Goal: Contribute content: Contribute content

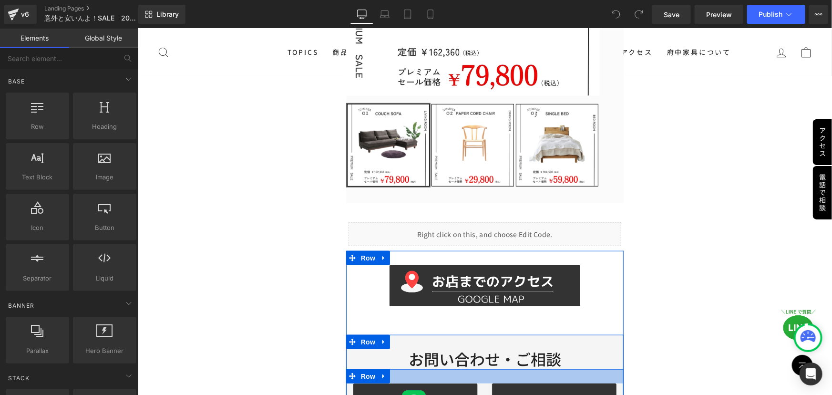
scroll to position [337, 0]
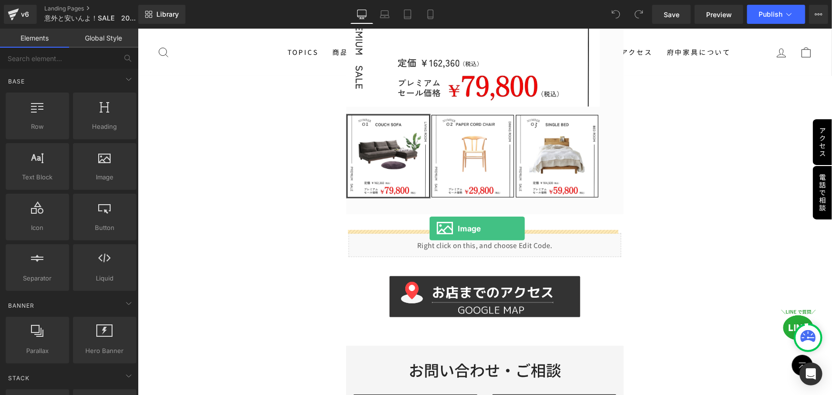
drag, startPoint x: 241, startPoint y: 199, endPoint x: 430, endPoint y: 228, distance: 190.5
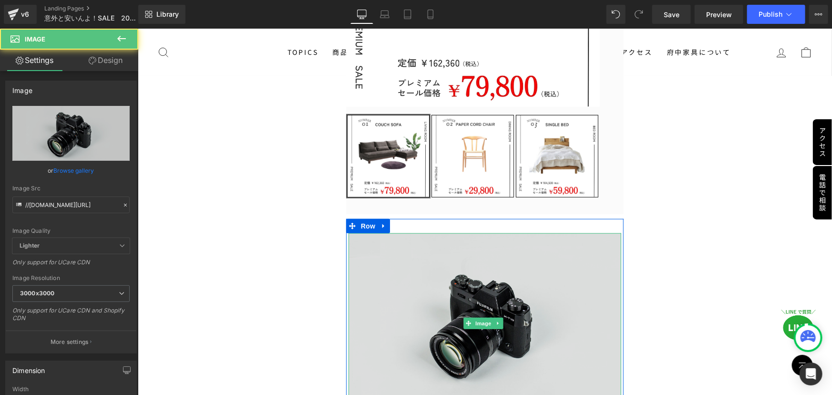
click at [478, 310] on img at bounding box center [484, 323] width 273 height 181
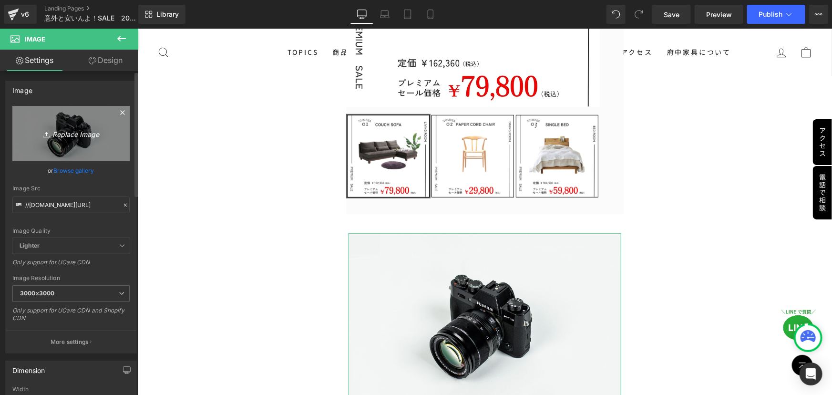
click at [69, 138] on icon "Replace Image" at bounding box center [71, 133] width 76 height 12
type input "C:\fakepath\応募 期間 (2).jpg"
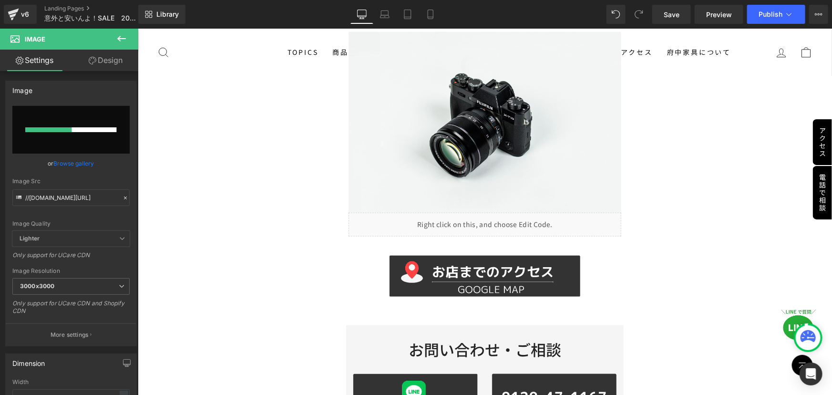
scroll to position [553, 0]
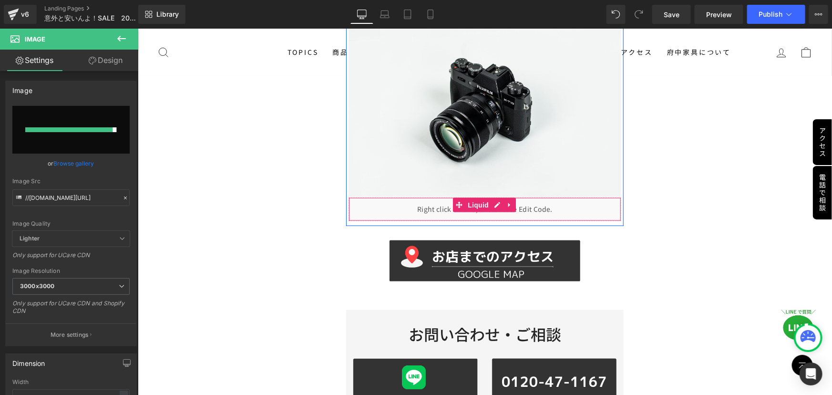
type input "[URL][DOMAIN_NAME]"
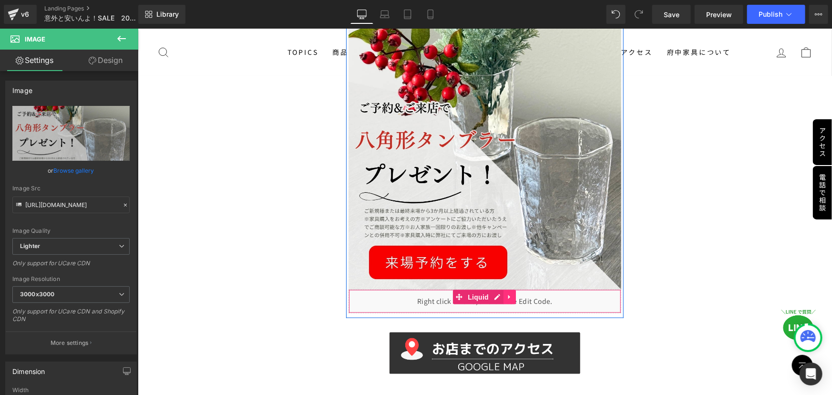
click at [508, 293] on icon at bounding box center [509, 296] width 7 height 7
click at [515, 293] on icon at bounding box center [515, 296] width 7 height 7
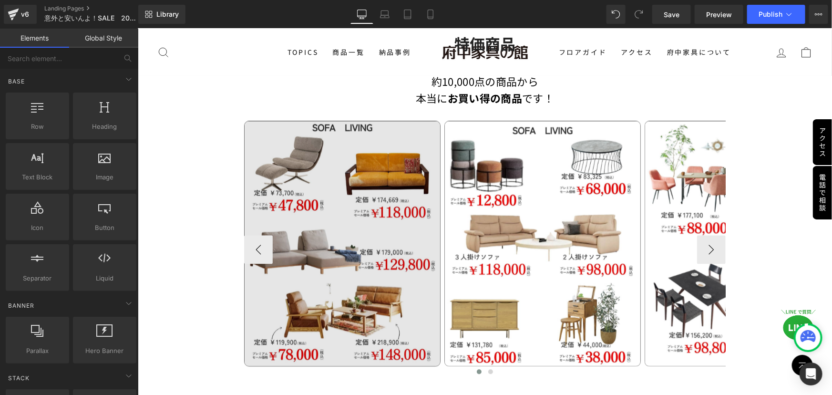
scroll to position [1030, 0]
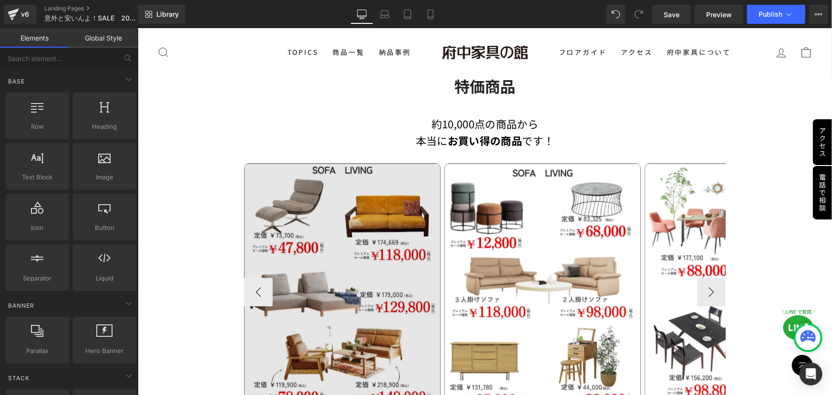
click at [356, 288] on img at bounding box center [342, 286] width 196 height 246
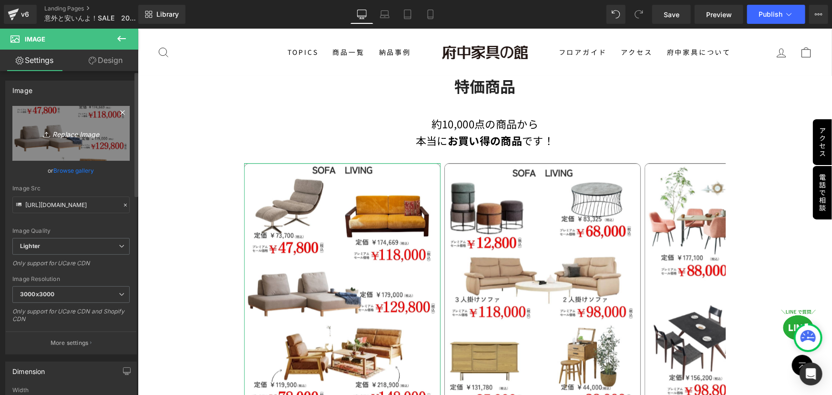
click at [62, 133] on icon "Replace Image" at bounding box center [71, 133] width 76 height 12
type input "C:\fakepath\2 (3).jpg"
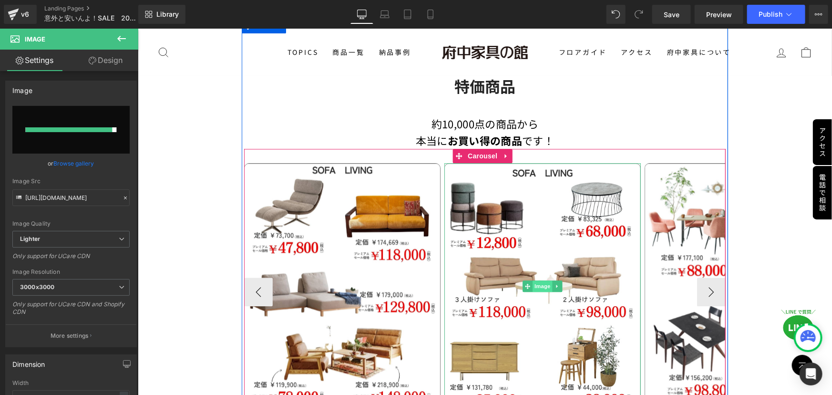
type input "[URL][DOMAIN_NAME]"
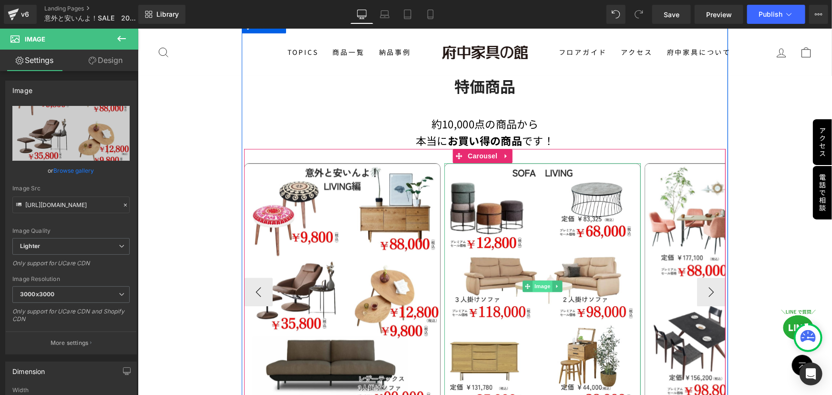
click at [540, 280] on span "Image" at bounding box center [542, 285] width 20 height 11
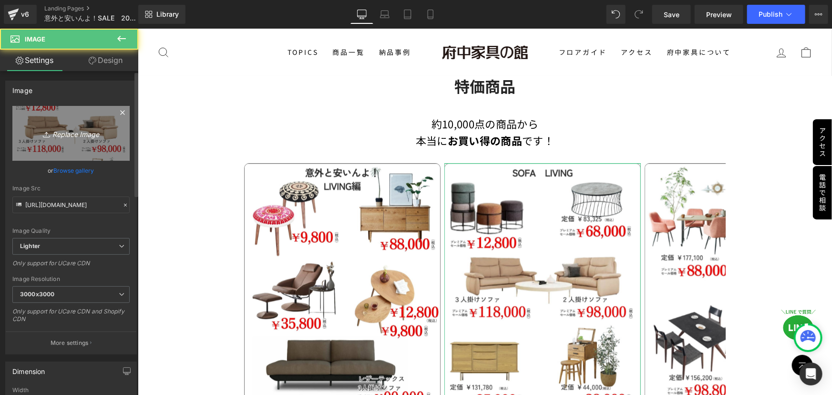
click at [83, 134] on icon "Replace Image" at bounding box center [71, 133] width 76 height 12
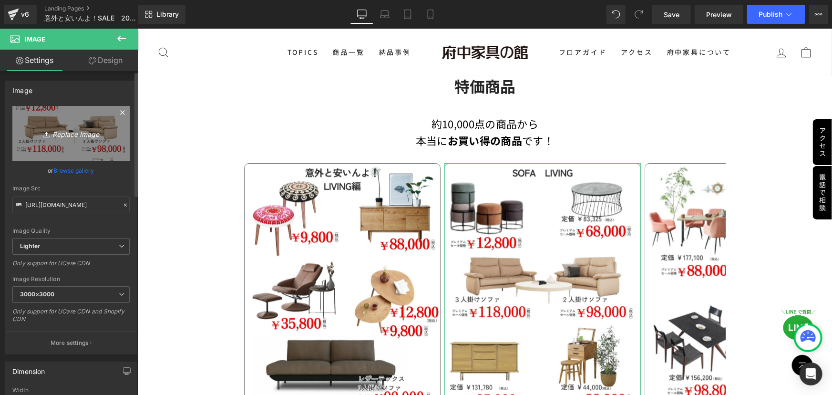
type input "C:\fakepath\1 (3).jpg"
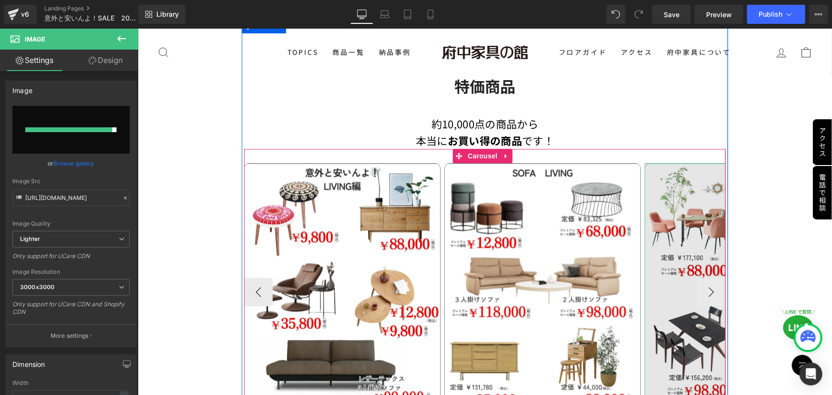
type input "[URL][DOMAIN_NAME]"
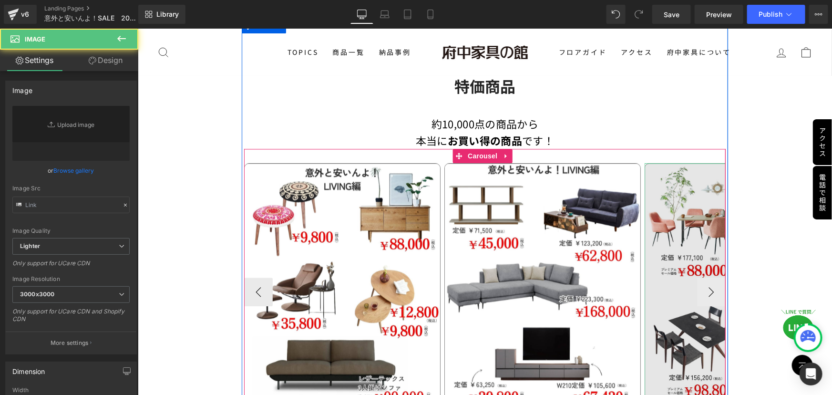
type input "[URL][DOMAIN_NAME]"
click at [692, 314] on img at bounding box center [742, 286] width 196 height 246
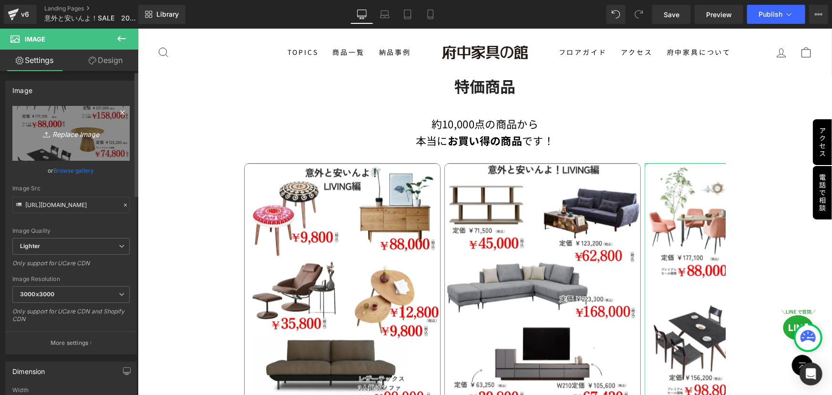
click at [76, 139] on icon "Replace Image" at bounding box center [71, 133] width 76 height 12
type input "C:\fakepath\4 (3).jpg"
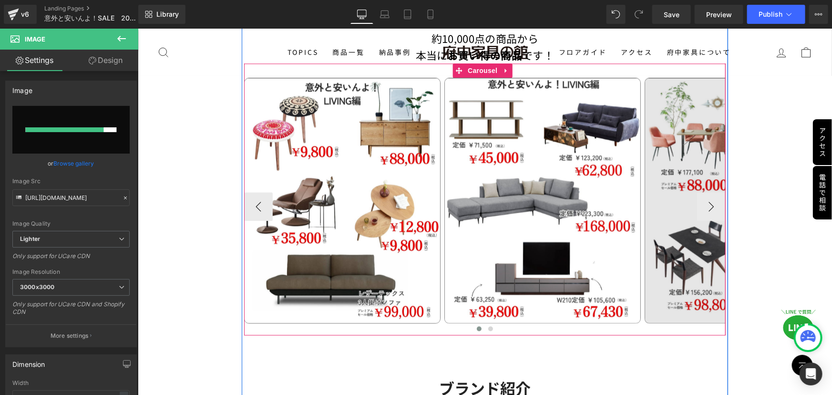
scroll to position [1117, 0]
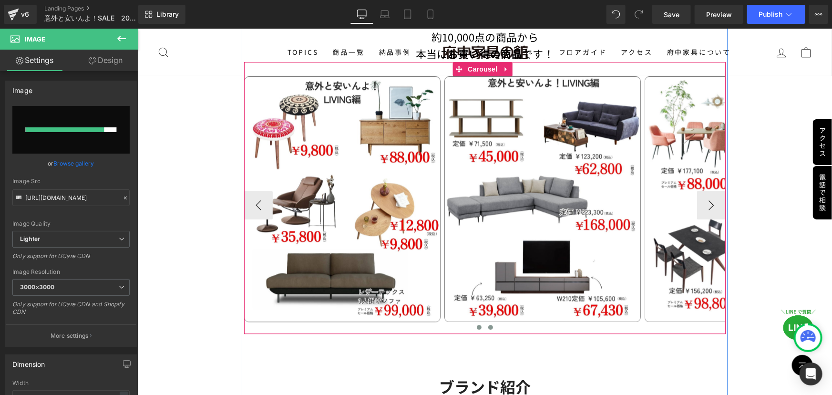
click at [488, 324] on span at bounding box center [490, 326] width 5 height 5
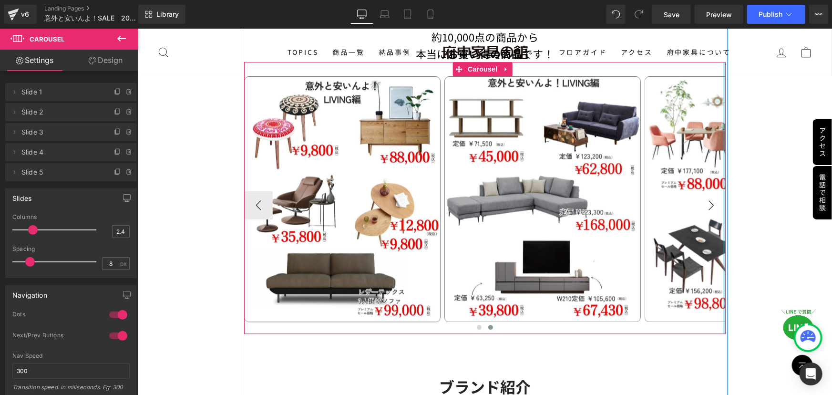
click at [723, 197] on div at bounding box center [724, 197] width 2 height 272
click at [706, 196] on button "›" at bounding box center [710, 204] width 29 height 29
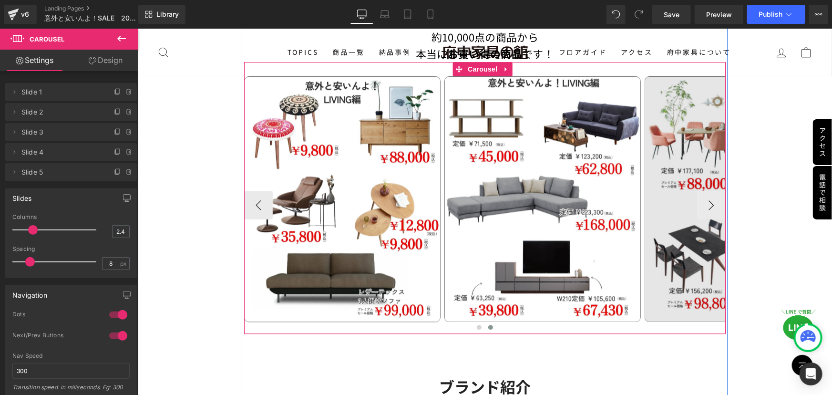
click at [682, 228] on img at bounding box center [742, 199] width 196 height 246
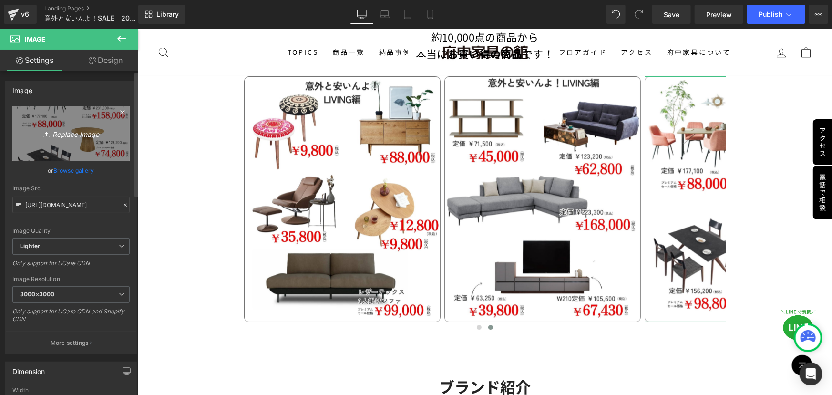
click at [81, 134] on icon "Replace Image" at bounding box center [71, 133] width 76 height 12
type input "C:\fakepath\3 (3).jpg"
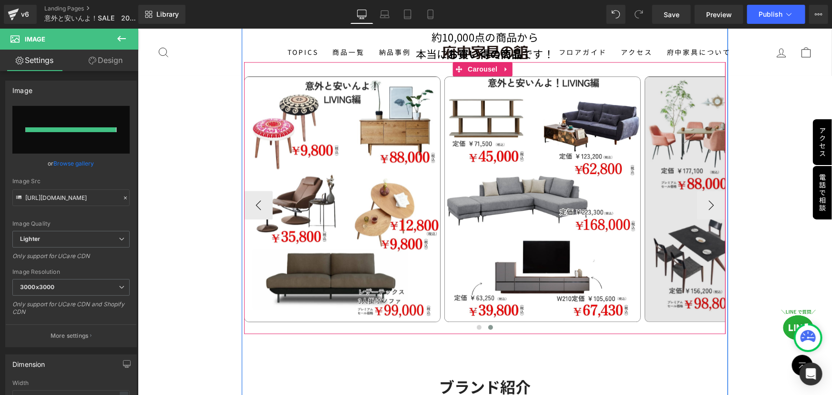
type input "[URL][DOMAIN_NAME]"
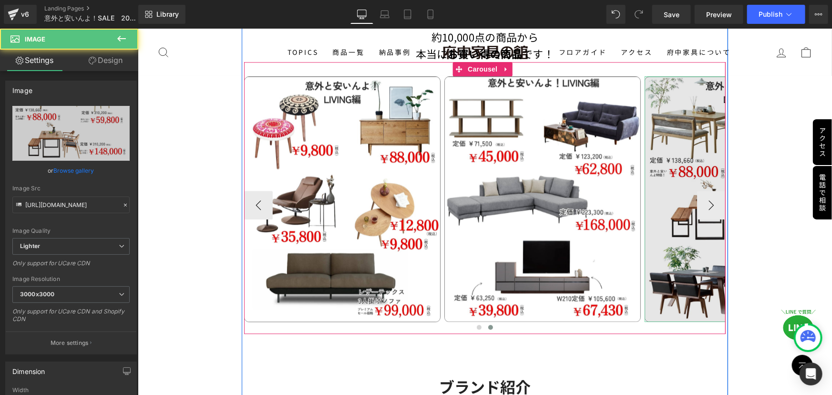
click at [652, 195] on img at bounding box center [742, 199] width 196 height 246
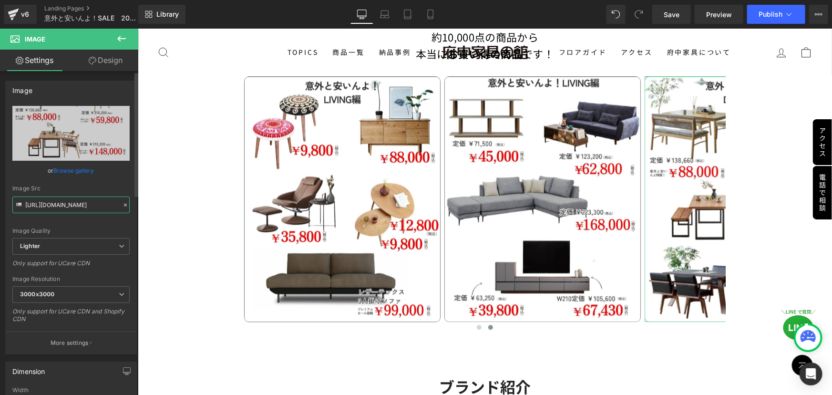
click at [98, 207] on input "[URL][DOMAIN_NAME]" at bounding box center [70, 204] width 117 height 17
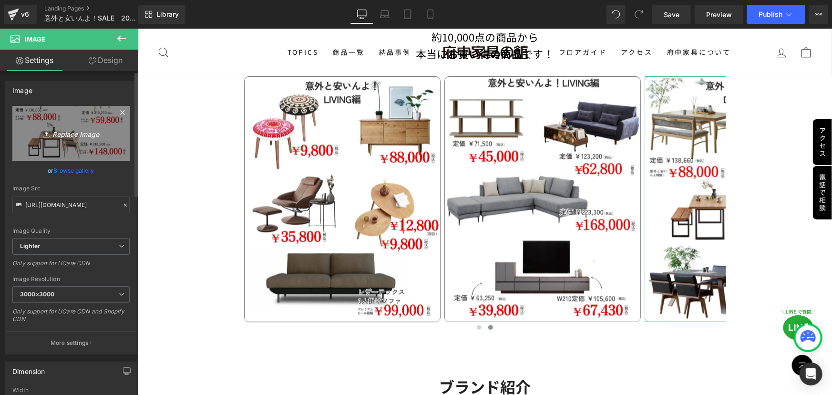
click at [81, 134] on icon "Replace Image" at bounding box center [71, 133] width 76 height 12
type input "C:\fakepath\4 (3).jpg"
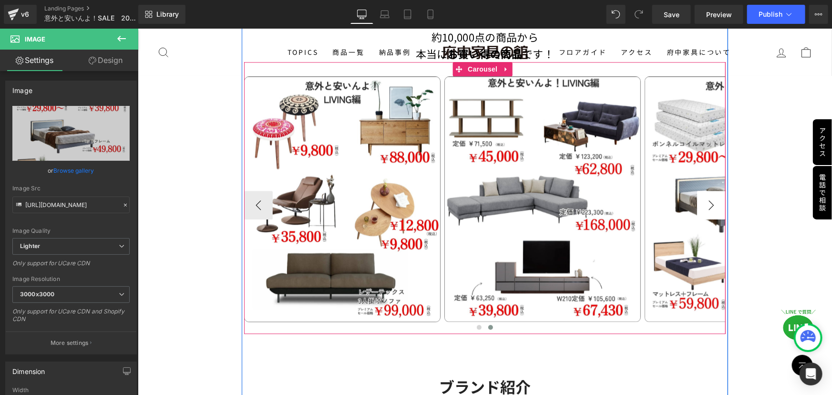
click at [700, 193] on button "›" at bounding box center [710, 204] width 29 height 29
click at [476, 324] on span at bounding box center [478, 326] width 5 height 5
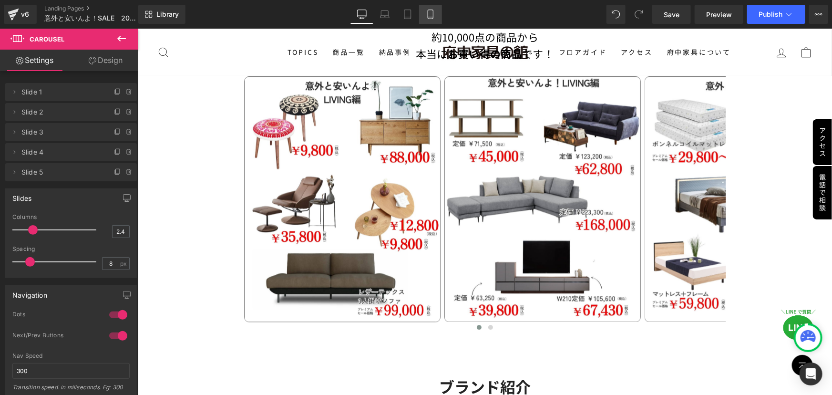
click at [426, 18] on icon at bounding box center [431, 15] width 10 height 10
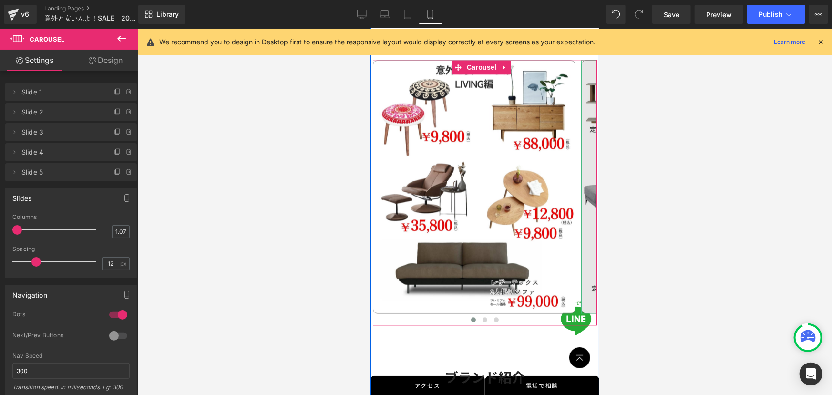
scroll to position [933, 0]
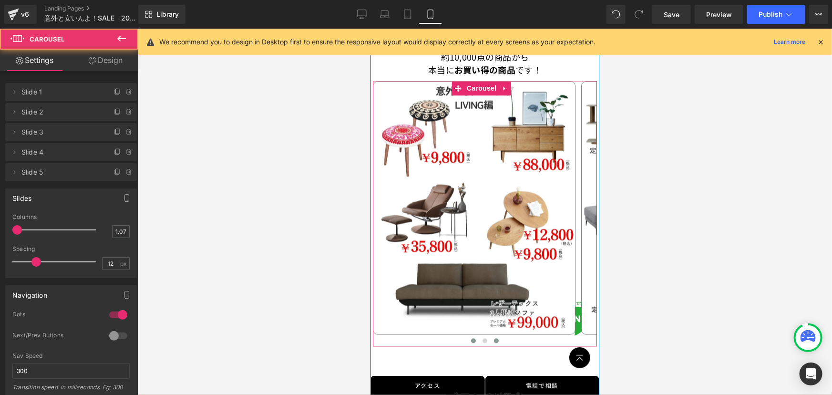
click at [490, 336] on button at bounding box center [495, 341] width 11 height 10
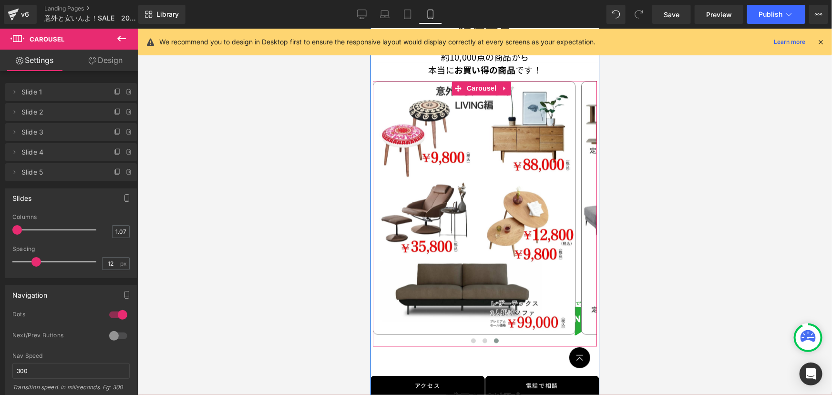
click at [493, 338] on span at bounding box center [495, 340] width 5 height 5
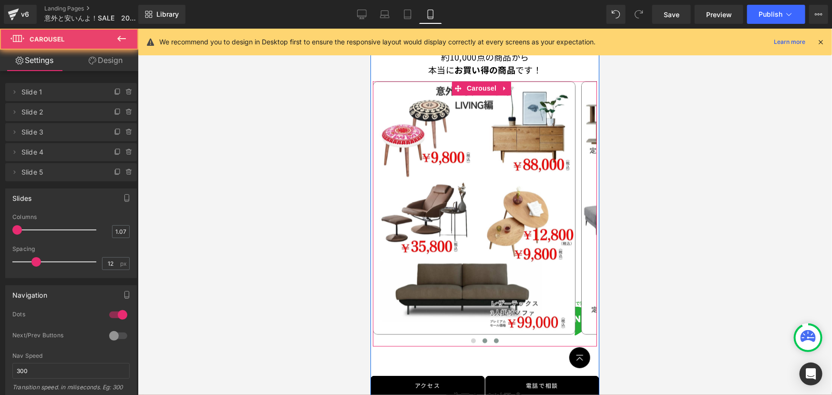
click at [482, 338] on span at bounding box center [484, 340] width 5 height 5
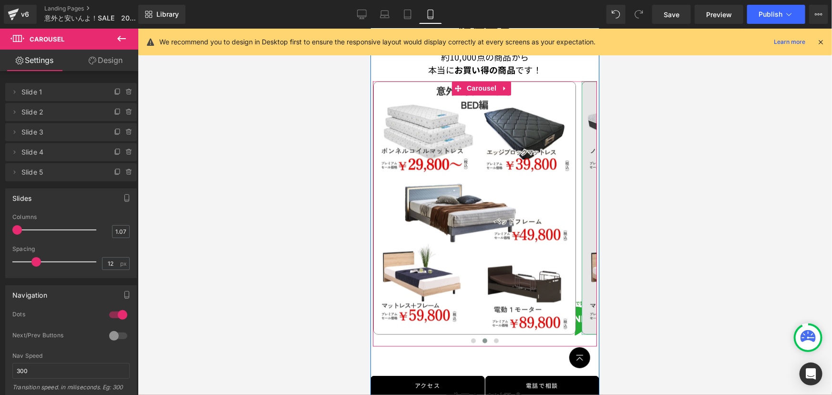
click at [584, 217] on img at bounding box center [682, 207] width 203 height 253
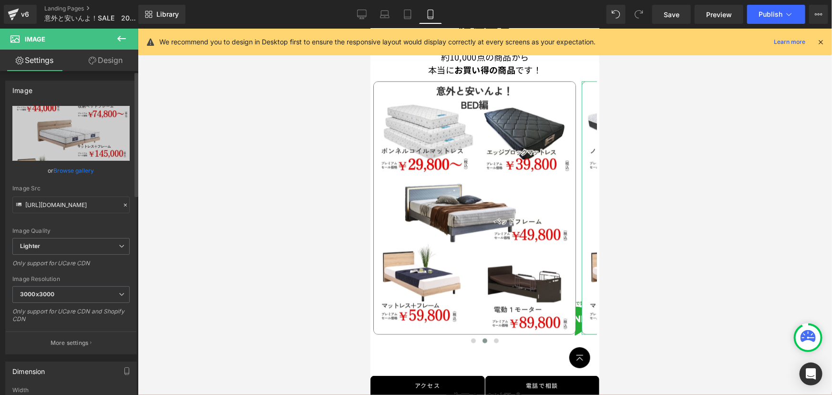
click at [122, 205] on icon at bounding box center [125, 205] width 7 height 7
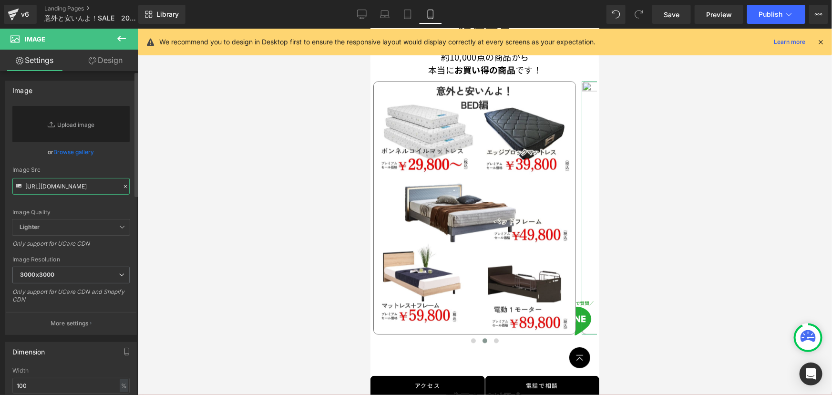
click at [82, 189] on input "[URL][DOMAIN_NAME]" at bounding box center [70, 186] width 117 height 17
paste input "[URL][DOMAIN_NAME]"
type input "[URL][DOMAIN_NAME]"
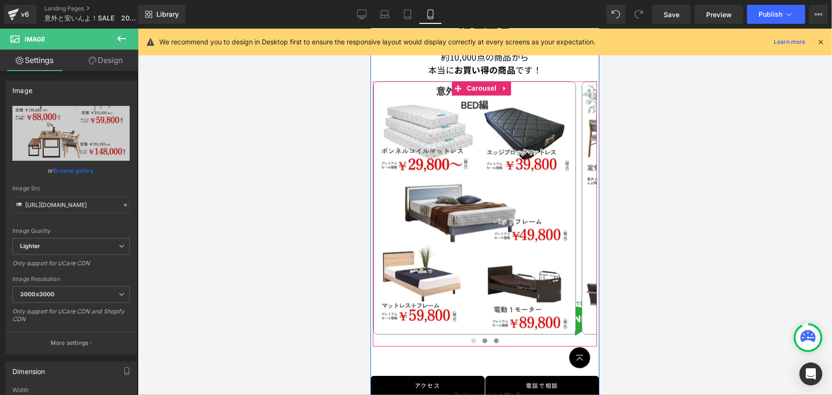
click at [493, 338] on span at bounding box center [495, 340] width 5 height 5
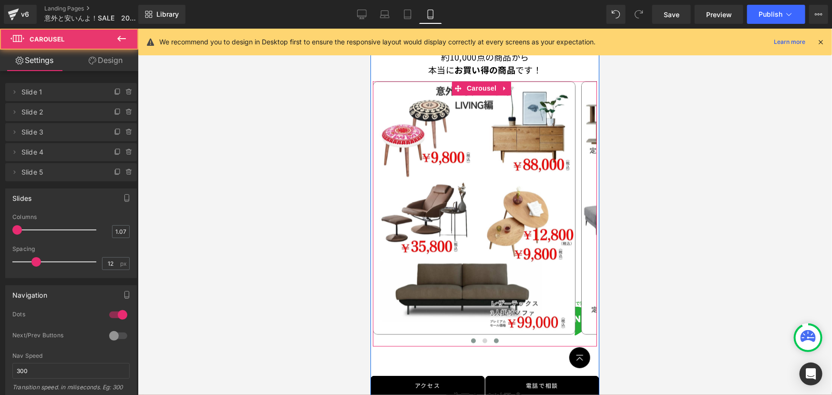
click at [471, 338] on span at bounding box center [473, 340] width 5 height 5
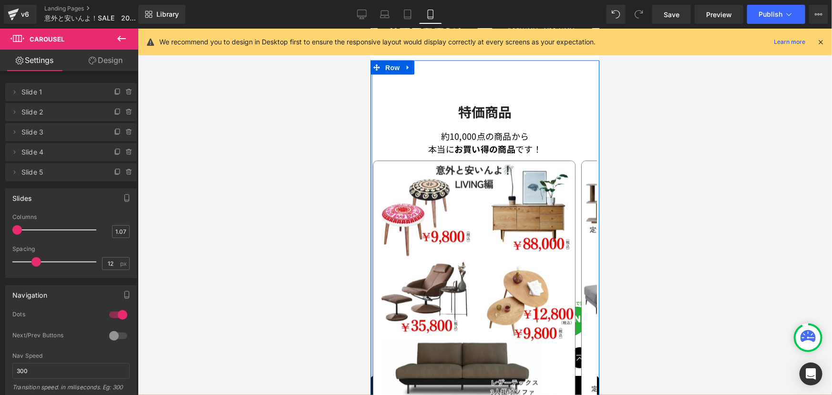
scroll to position [846, 0]
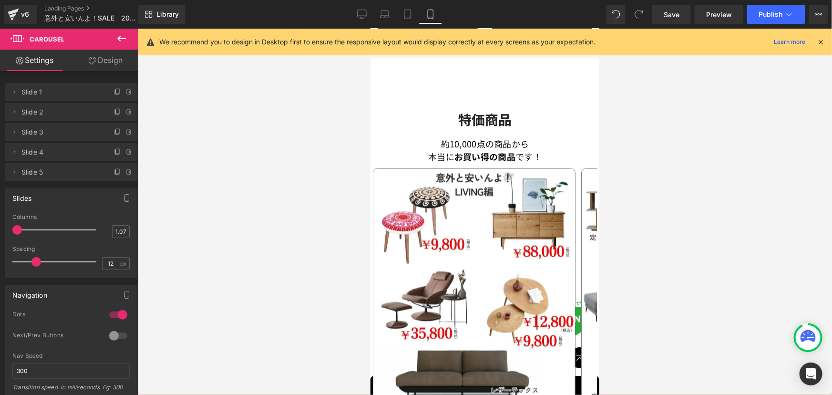
click at [387, 20] on link "Laptop" at bounding box center [384, 14] width 23 height 19
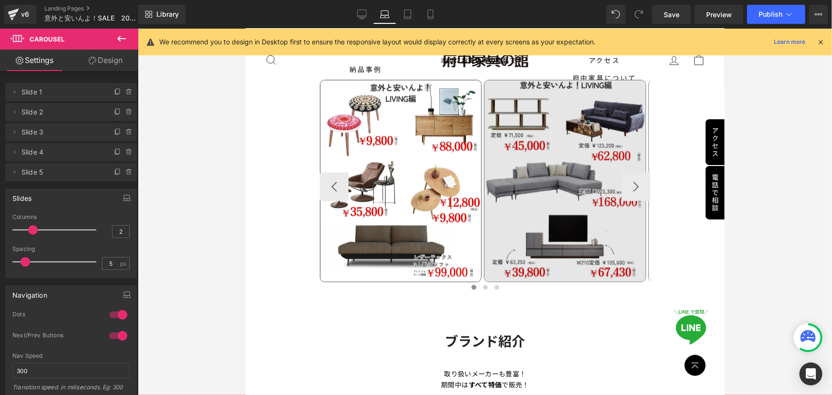
scroll to position [1130, 0]
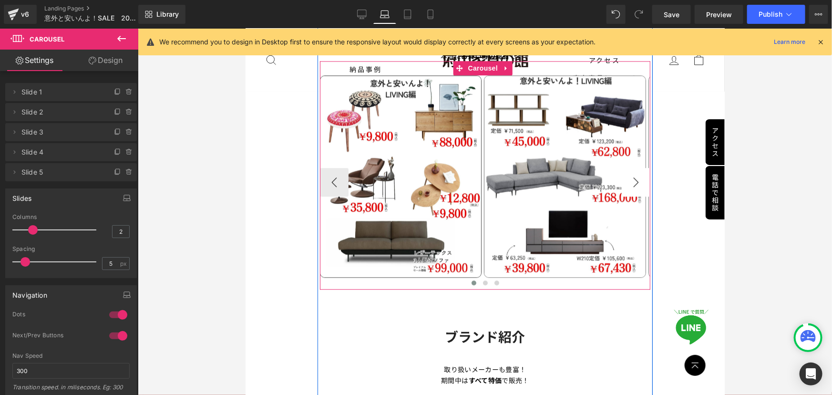
click at [630, 173] on button "›" at bounding box center [635, 181] width 29 height 29
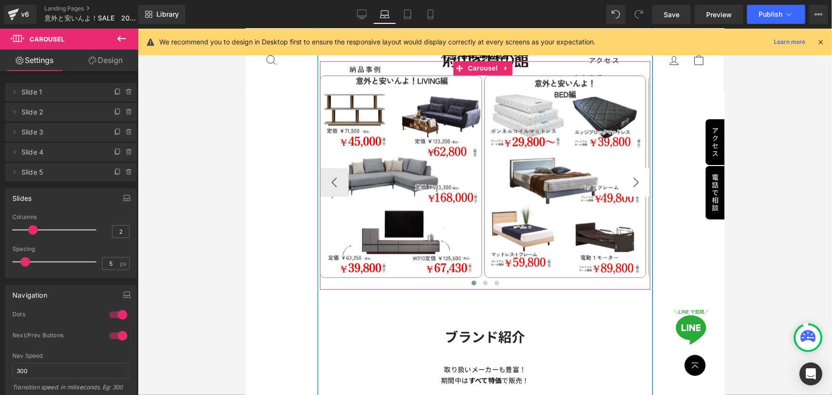
click at [629, 173] on button "›" at bounding box center [635, 181] width 29 height 29
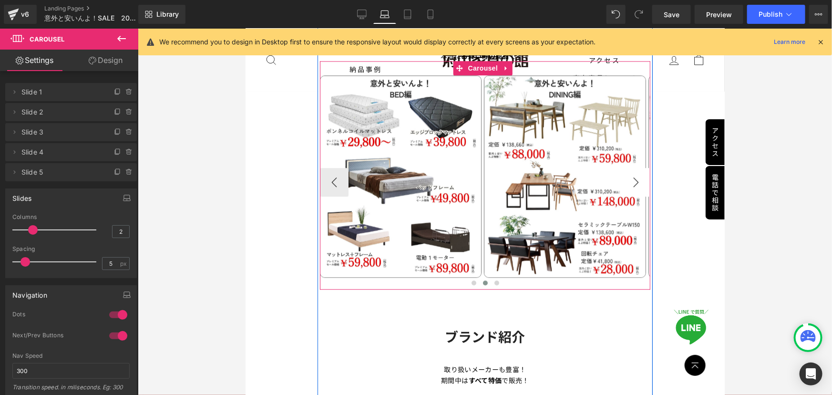
click at [629, 173] on button "›" at bounding box center [635, 181] width 29 height 29
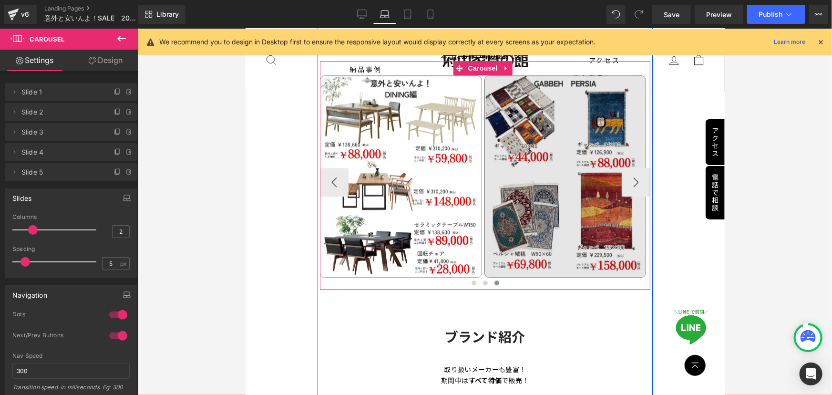
click at [576, 177] on img at bounding box center [565, 176] width 162 height 202
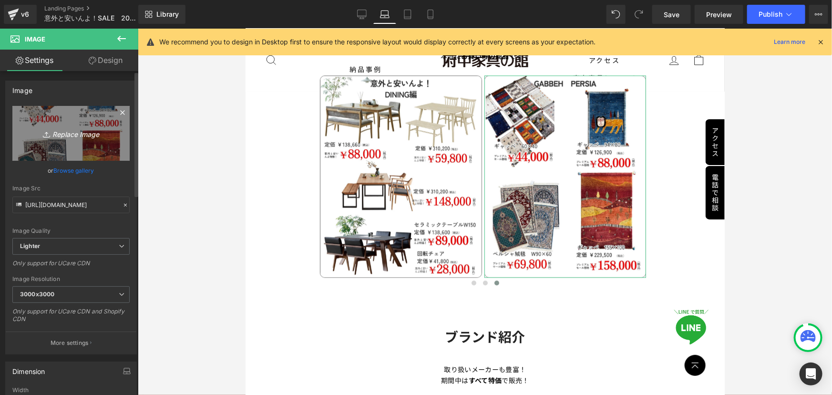
click at [80, 134] on icon "Replace Image" at bounding box center [71, 133] width 76 height 12
type input "C:\fakepath\5.jpg"
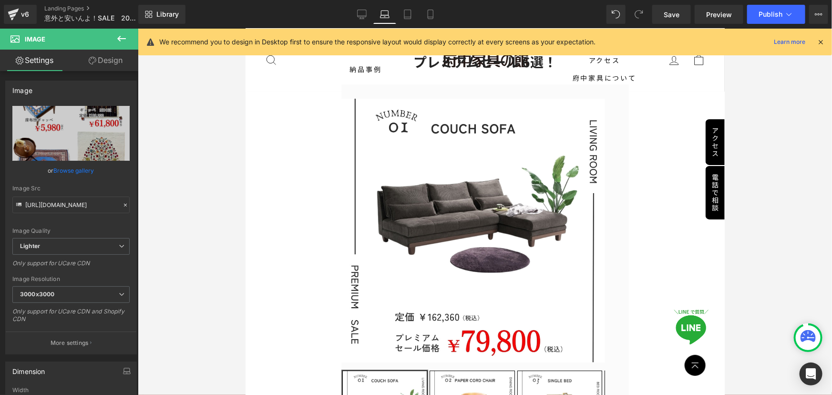
scroll to position [0, 0]
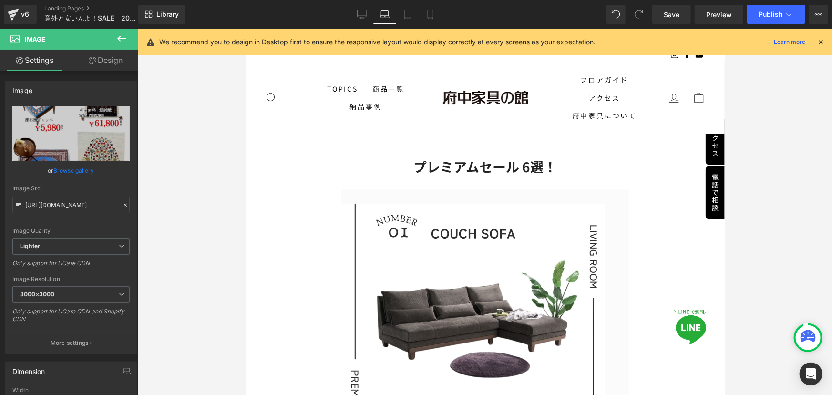
drag, startPoint x: 720, startPoint y: 97, endPoint x: 964, endPoint y: 47, distance: 249.2
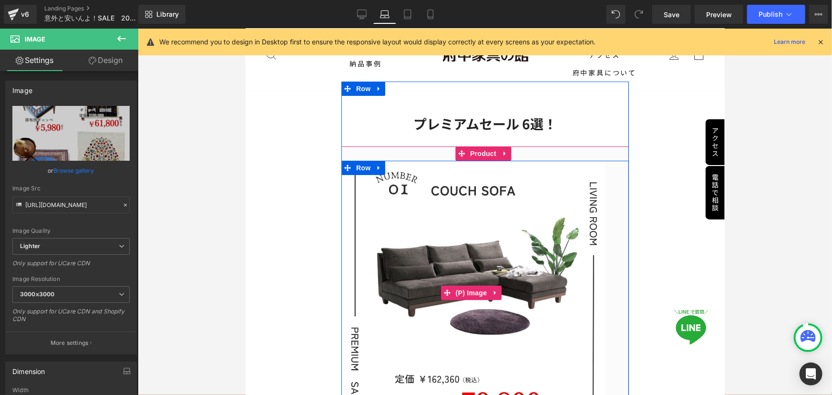
scroll to position [86, 0]
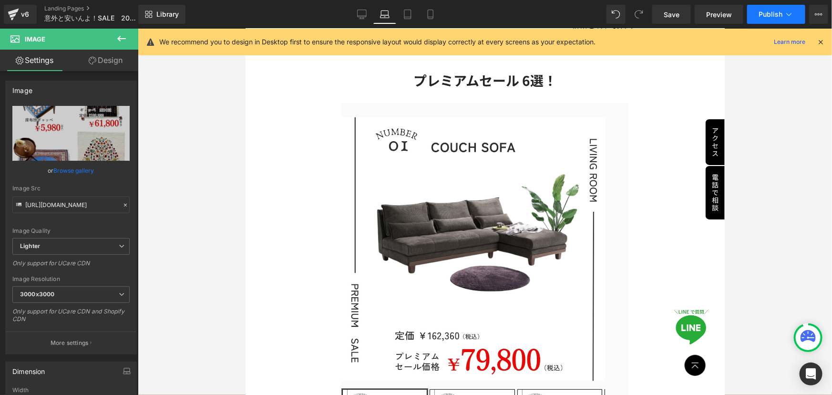
click at [795, 16] on button "Publish" at bounding box center [776, 14] width 58 height 19
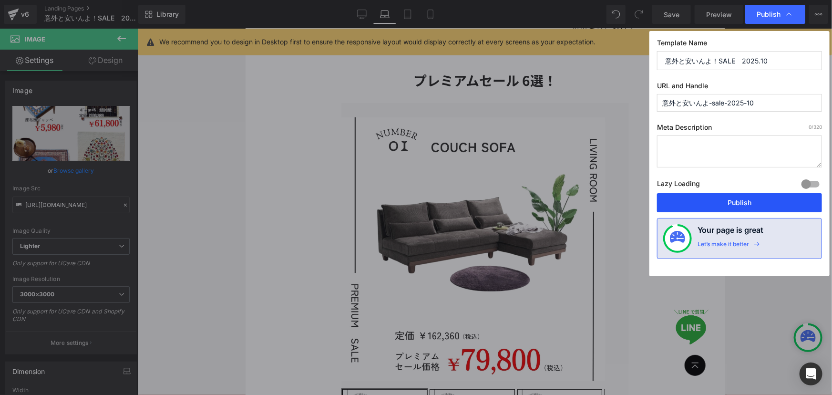
click at [743, 208] on button "Publish" at bounding box center [739, 202] width 165 height 19
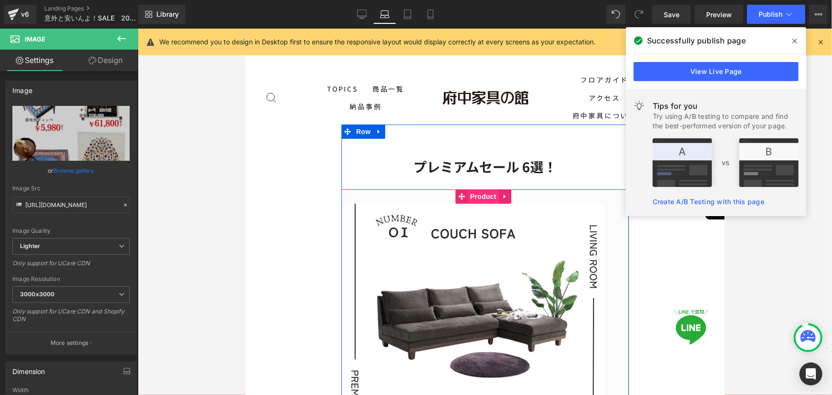
click at [478, 198] on span "Product" at bounding box center [482, 196] width 31 height 14
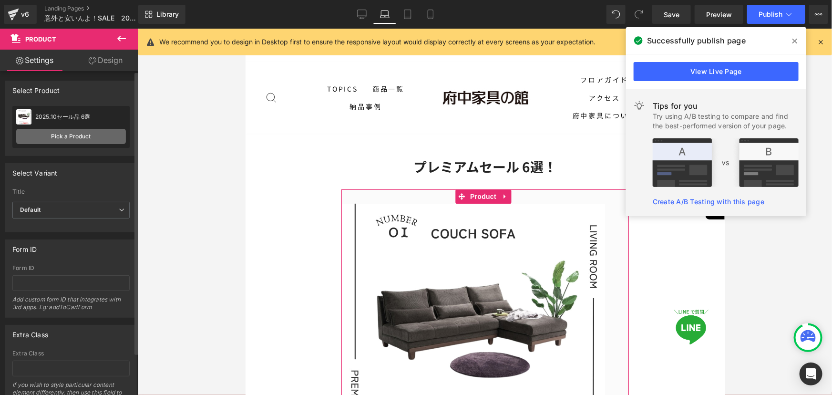
click at [69, 137] on link "Pick a Product" at bounding box center [71, 136] width 110 height 15
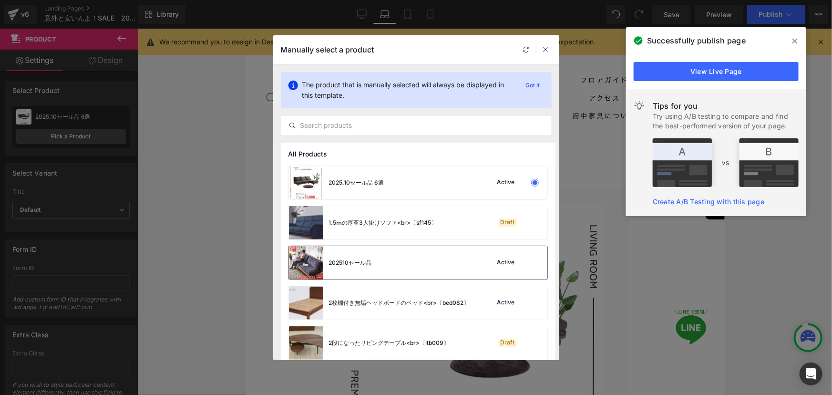
click at [302, 262] on img at bounding box center [306, 262] width 34 height 33
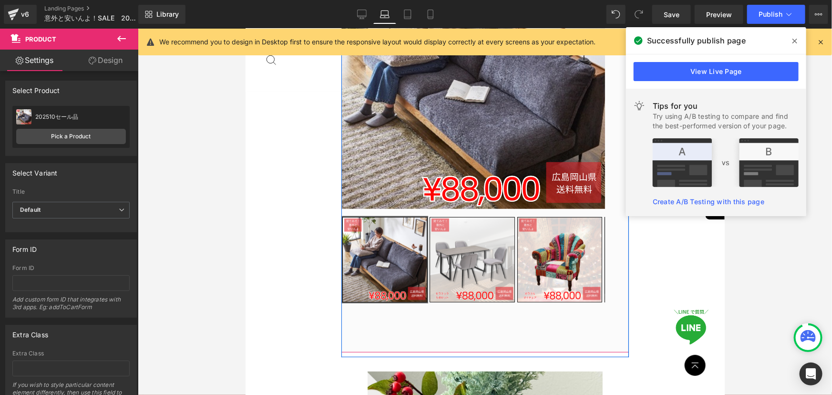
scroll to position [260, 0]
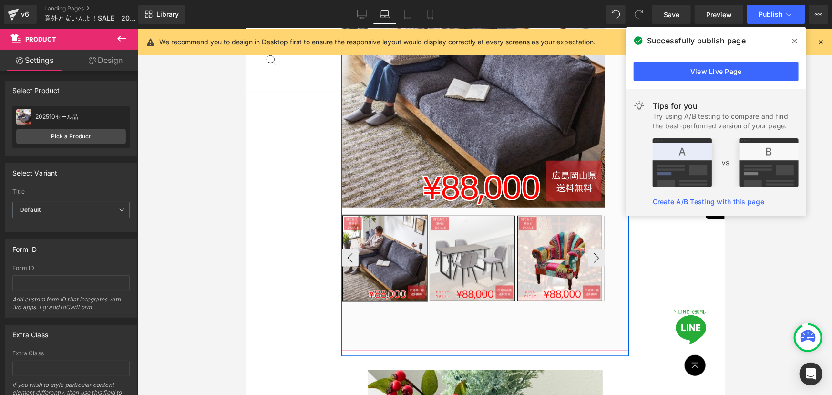
click at [480, 270] on img at bounding box center [472, 257] width 84 height 84
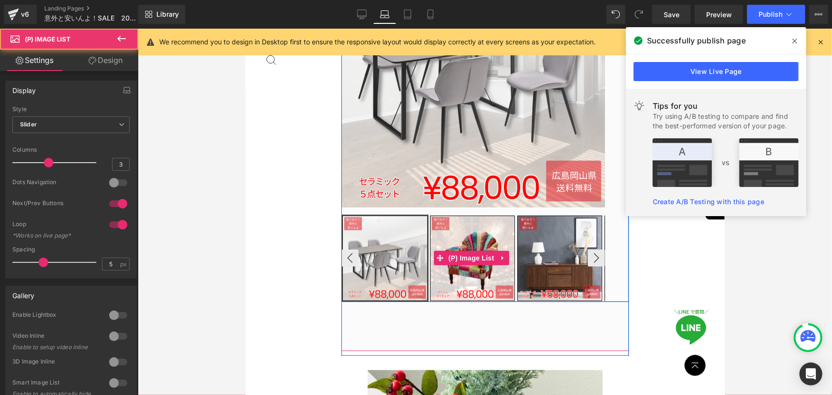
click at [553, 266] on img at bounding box center [559, 257] width 84 height 84
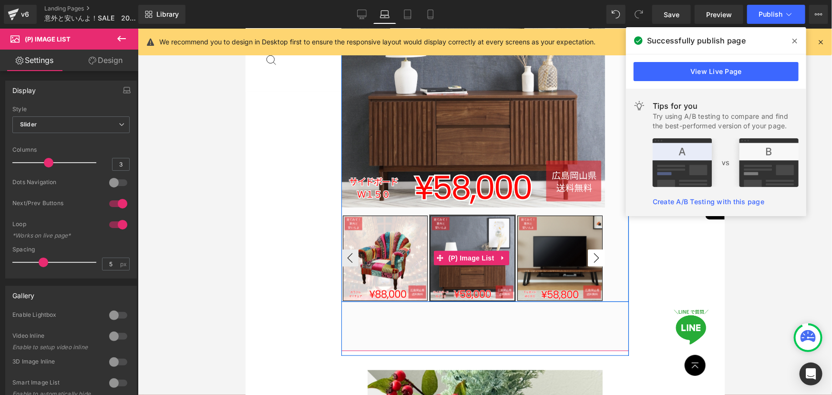
click at [594, 255] on button "›" at bounding box center [595, 257] width 17 height 17
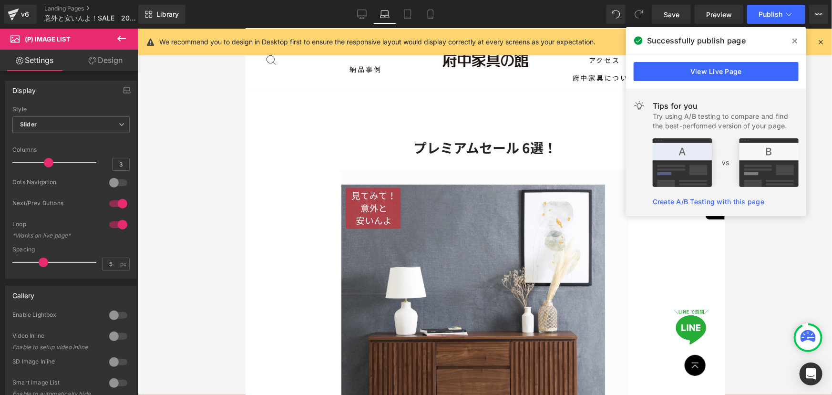
scroll to position [0, 0]
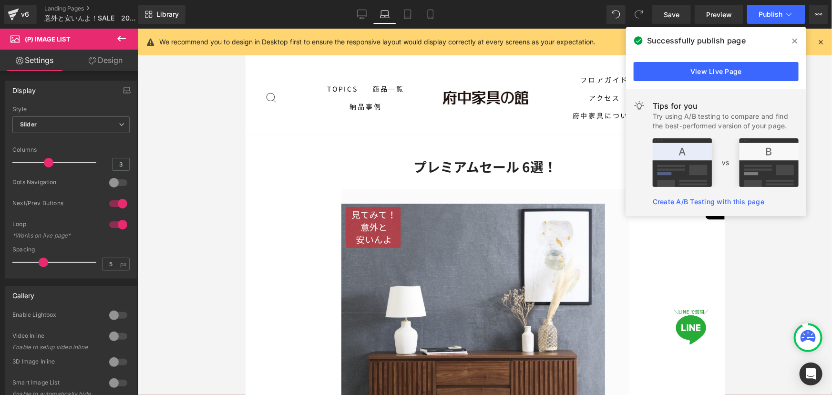
click at [115, 40] on button at bounding box center [121, 39] width 33 height 21
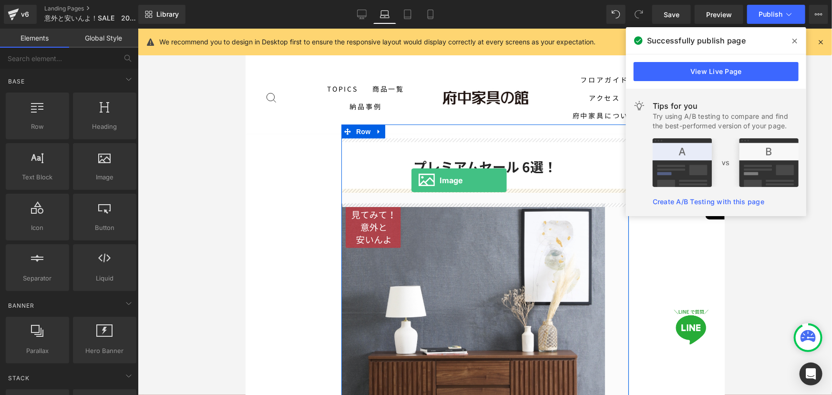
drag, startPoint x: 349, startPoint y: 202, endPoint x: 411, endPoint y: 180, distance: 65.9
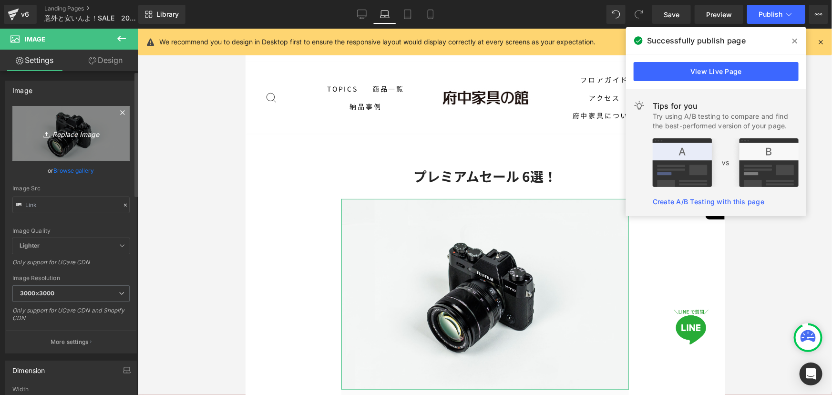
click at [72, 133] on icon "Replace Image" at bounding box center [71, 133] width 76 height 12
type input "C:\fakepath\2.png"
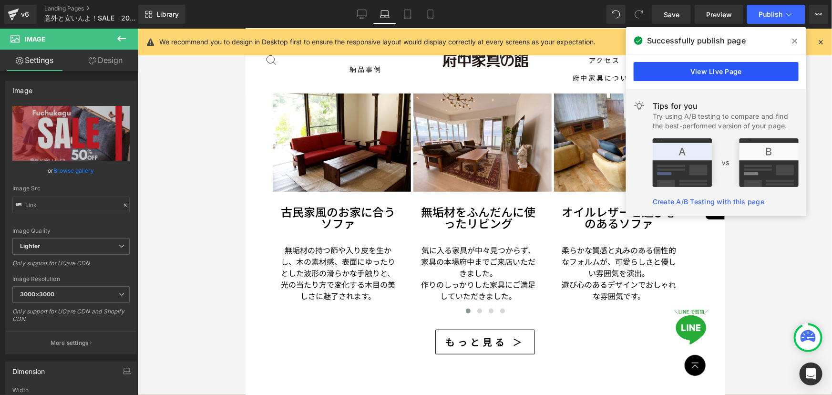
scroll to position [2080, 0]
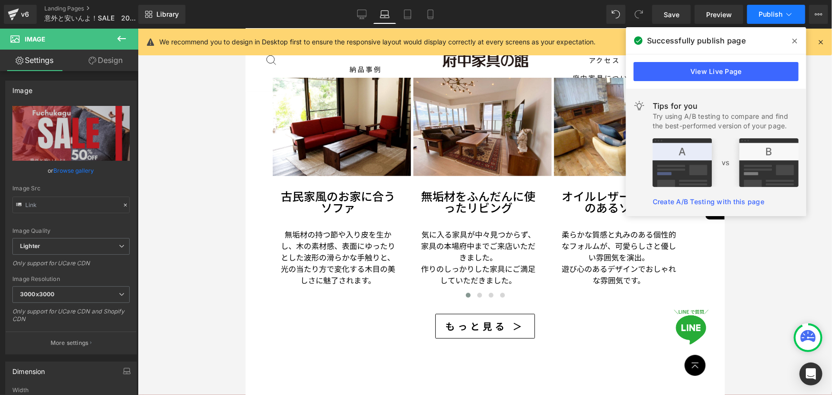
click at [777, 10] on span "Publish" at bounding box center [770, 14] width 24 height 8
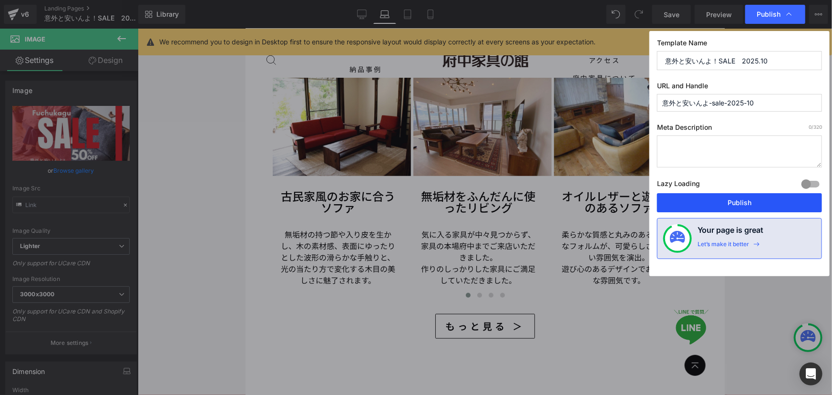
drag, startPoint x: 725, startPoint y: 204, endPoint x: 257, endPoint y: 194, distance: 467.8
click at [725, 204] on button "Publish" at bounding box center [739, 202] width 165 height 19
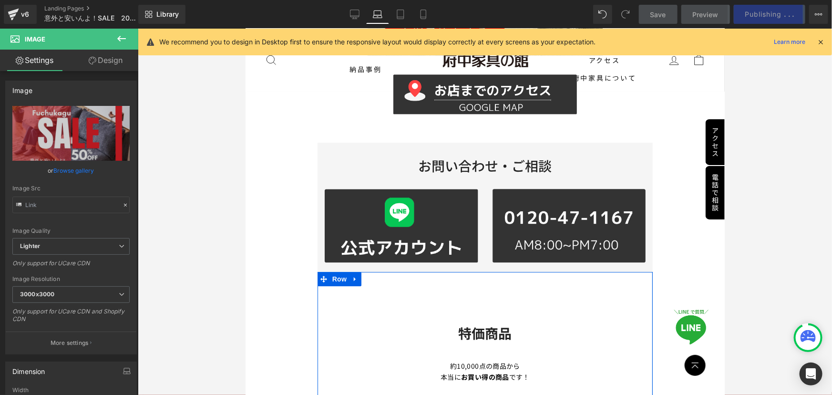
scroll to position [1083, 0]
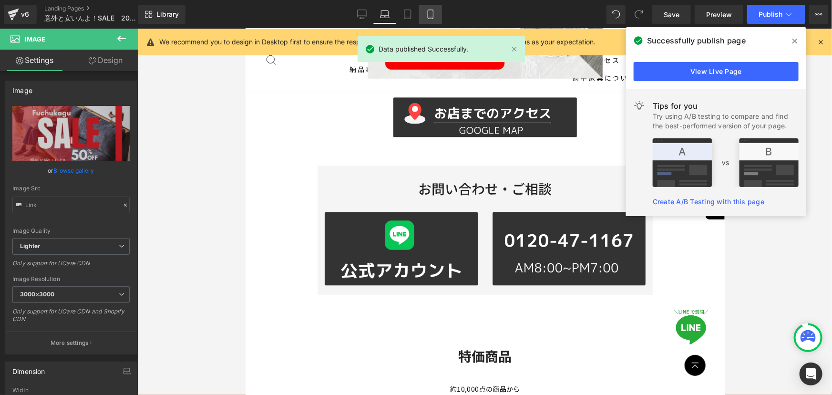
click at [421, 13] on link "Mobile" at bounding box center [430, 14] width 23 height 19
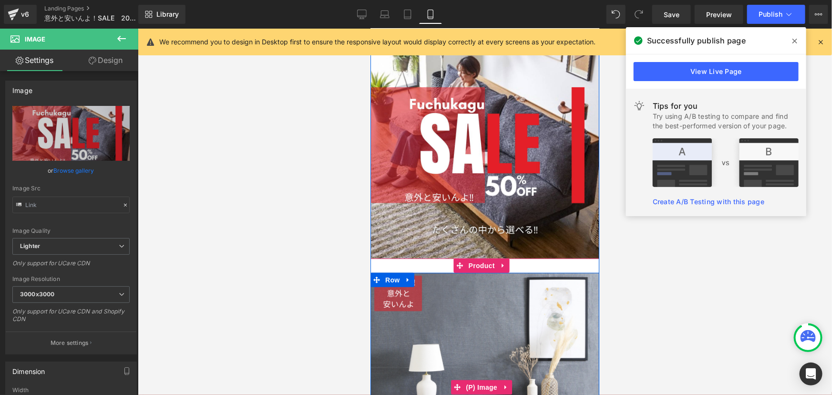
scroll to position [86, 0]
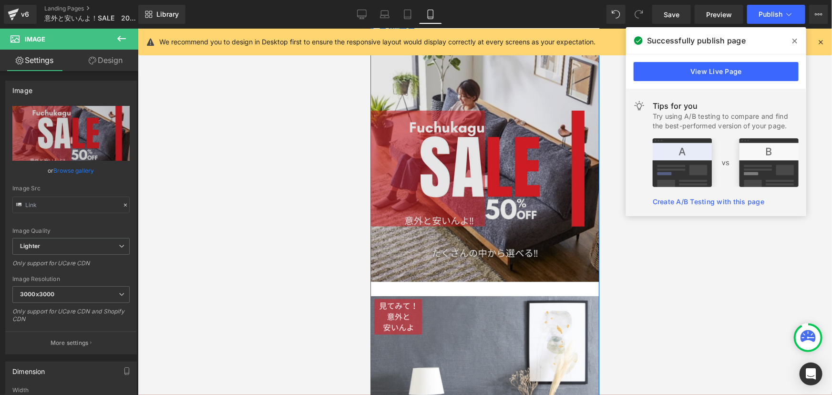
click at [485, 185] on img at bounding box center [484, 166] width 229 height 229
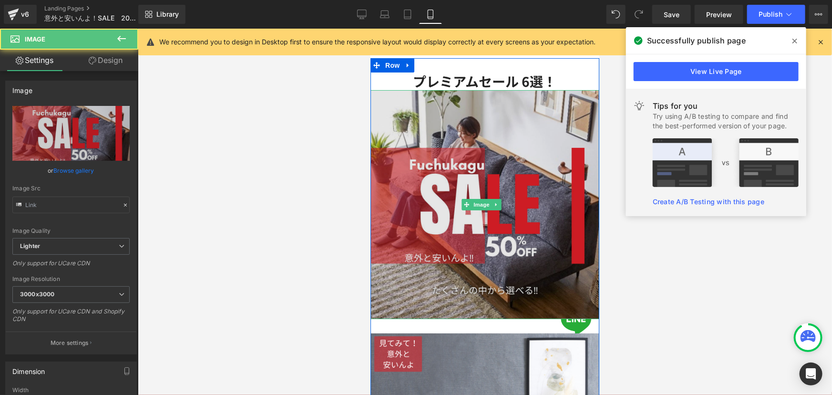
scroll to position [0, 0]
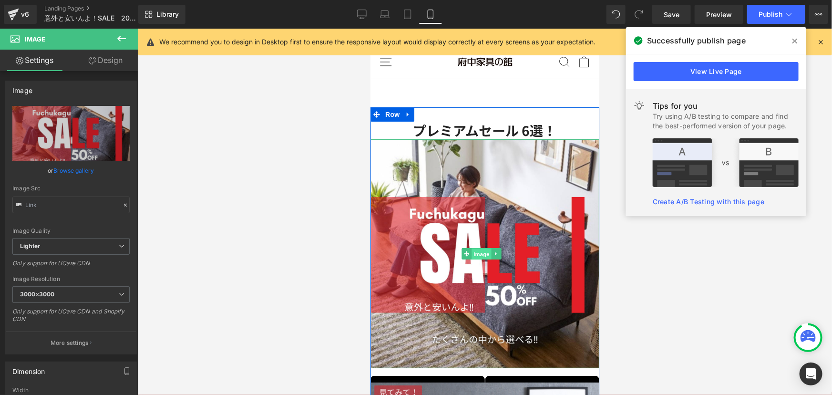
click at [476, 251] on span "Image" at bounding box center [481, 252] width 20 height 11
click at [113, 60] on link "Design" at bounding box center [105, 60] width 69 height 21
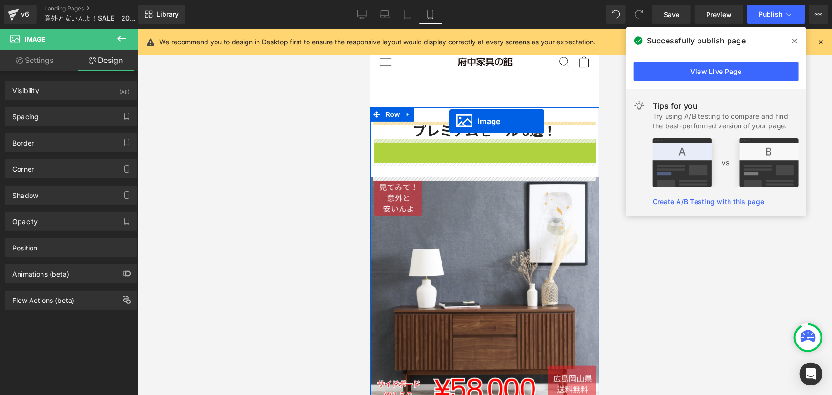
drag, startPoint x: 467, startPoint y: 248, endPoint x: 449, endPoint y: 121, distance: 128.6
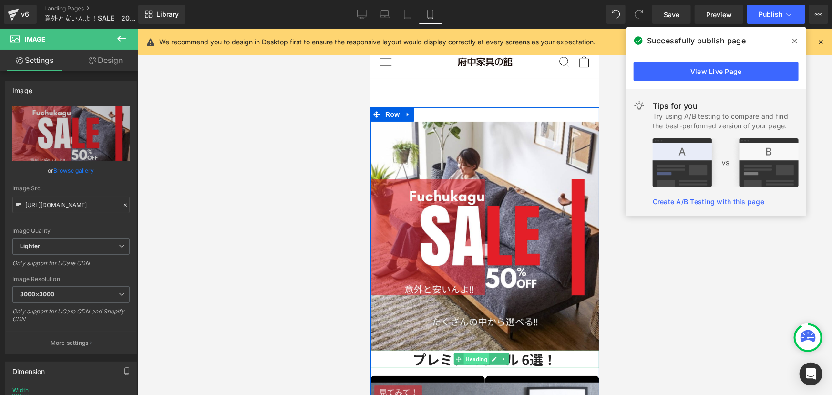
click at [475, 353] on span "Heading" at bounding box center [476, 358] width 26 height 11
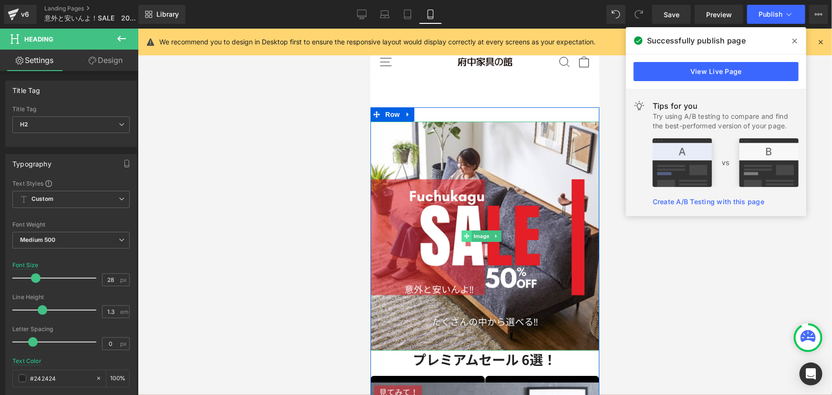
click at [474, 232] on span "Image" at bounding box center [481, 235] width 20 height 11
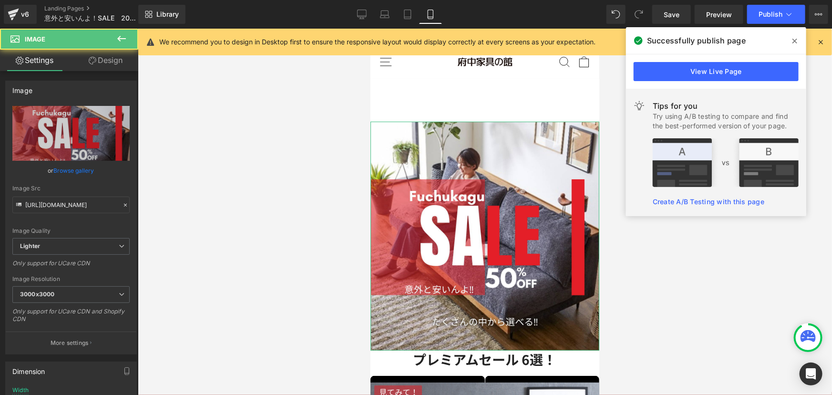
click at [111, 57] on link "Design" at bounding box center [105, 60] width 69 height 21
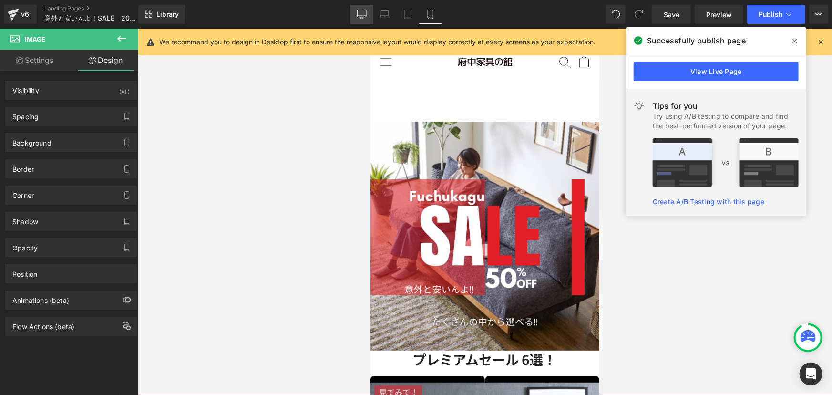
click at [364, 21] on link "Desktop" at bounding box center [361, 14] width 23 height 19
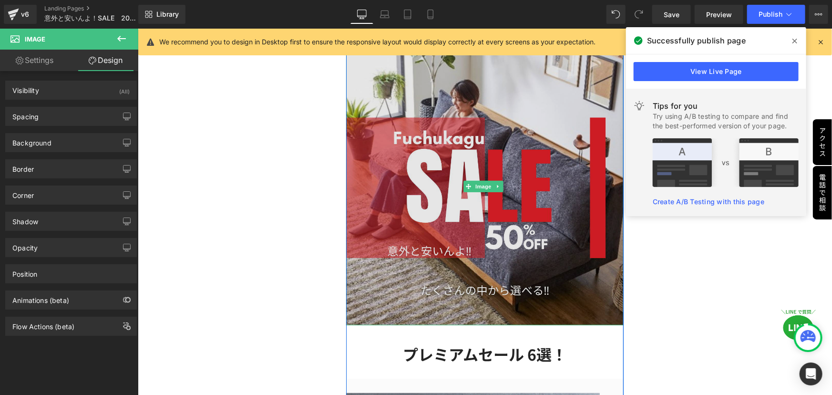
scroll to position [173, 0]
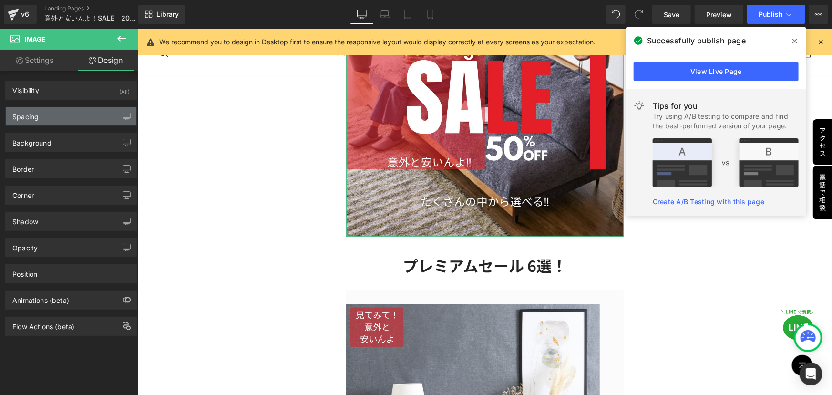
click at [45, 116] on div "Spacing" at bounding box center [71, 116] width 131 height 18
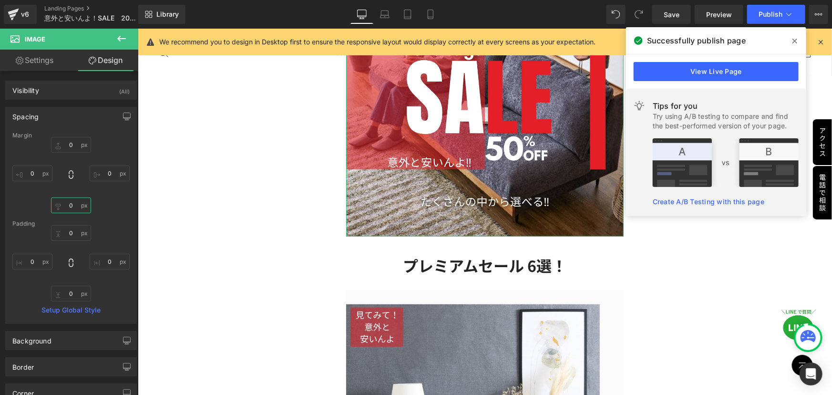
click at [76, 206] on input "text" at bounding box center [71, 205] width 40 height 16
type input "40"
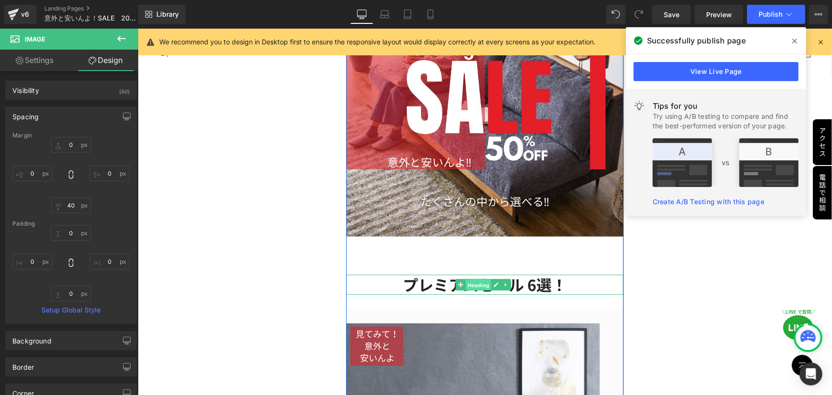
click at [483, 279] on span "Heading" at bounding box center [478, 284] width 26 height 11
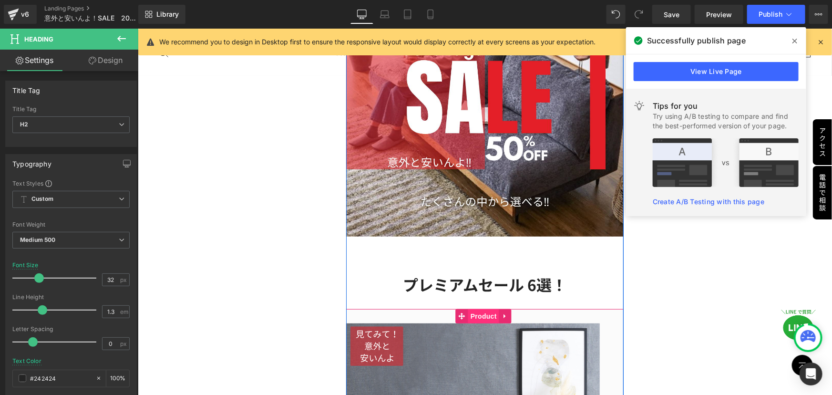
click at [473, 310] on span "Product" at bounding box center [483, 315] width 31 height 14
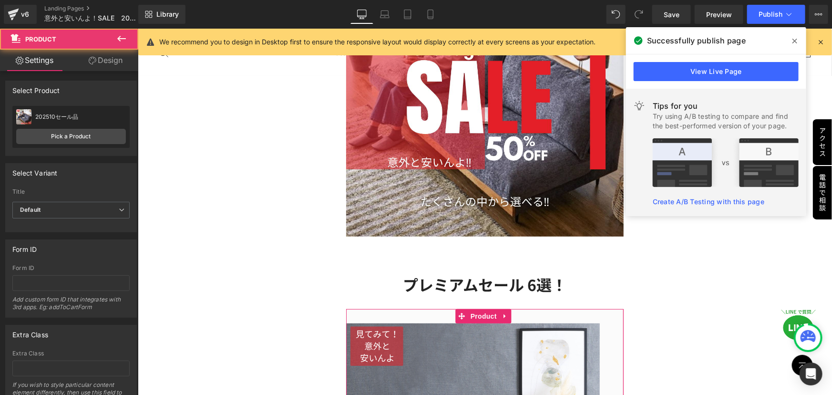
drag, startPoint x: 111, startPoint y: 58, endPoint x: 46, endPoint y: 92, distance: 72.5
click at [110, 58] on link "Design" at bounding box center [105, 60] width 69 height 21
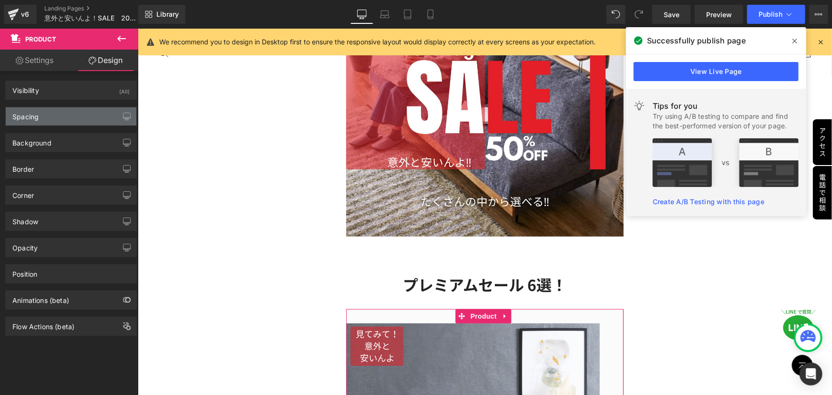
click at [47, 118] on div "Spacing" at bounding box center [71, 116] width 131 height 18
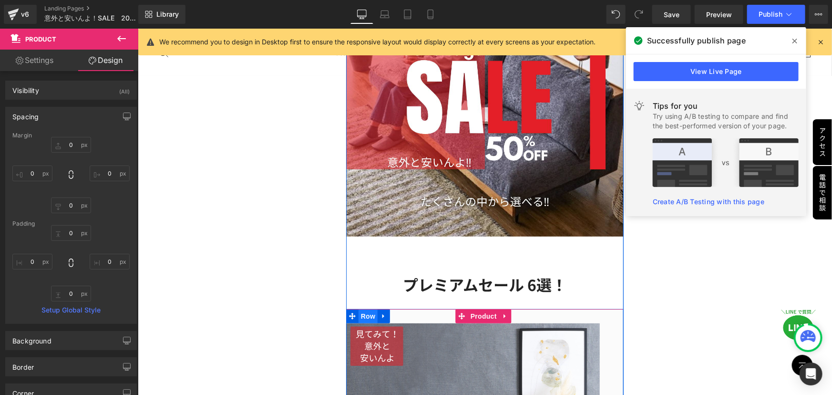
click at [363, 312] on span "Row" at bounding box center [367, 315] width 19 height 14
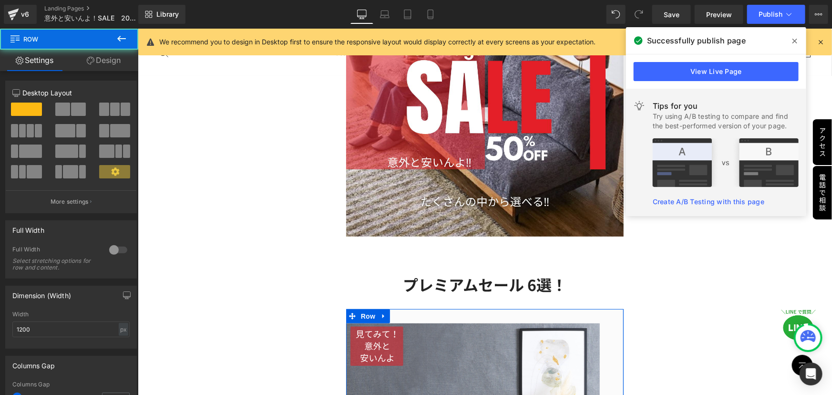
click at [109, 52] on link "Design" at bounding box center [103, 60] width 69 height 21
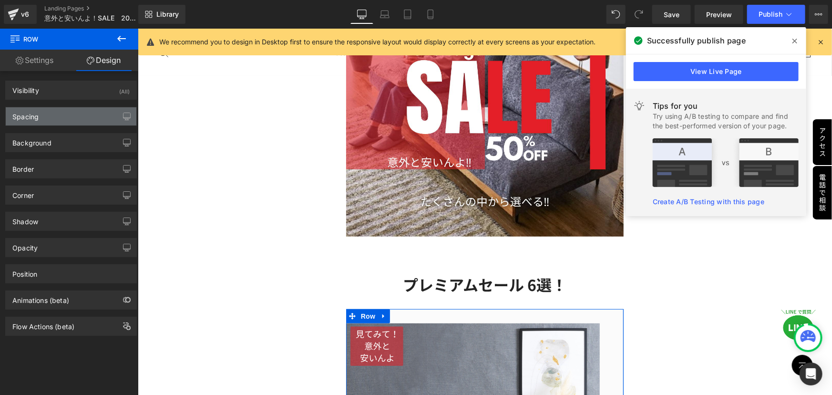
click at [56, 112] on div "Spacing" at bounding box center [71, 116] width 131 height 18
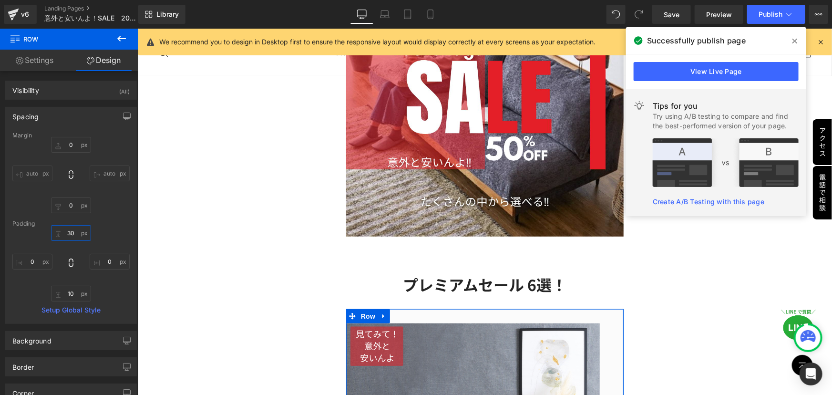
click at [78, 232] on input "30" at bounding box center [71, 233] width 40 height 16
type input "0"
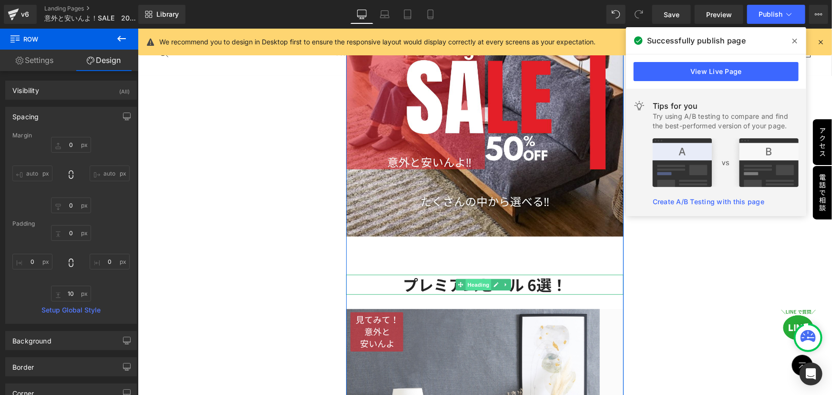
click at [466, 280] on span "Heading" at bounding box center [478, 283] width 26 height 11
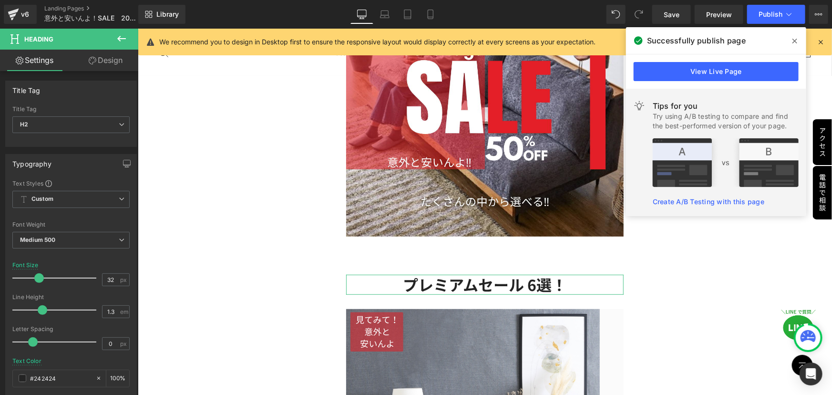
drag, startPoint x: 111, startPoint y: 62, endPoint x: 45, endPoint y: 125, distance: 91.0
click at [110, 61] on link "Design" at bounding box center [105, 60] width 69 height 21
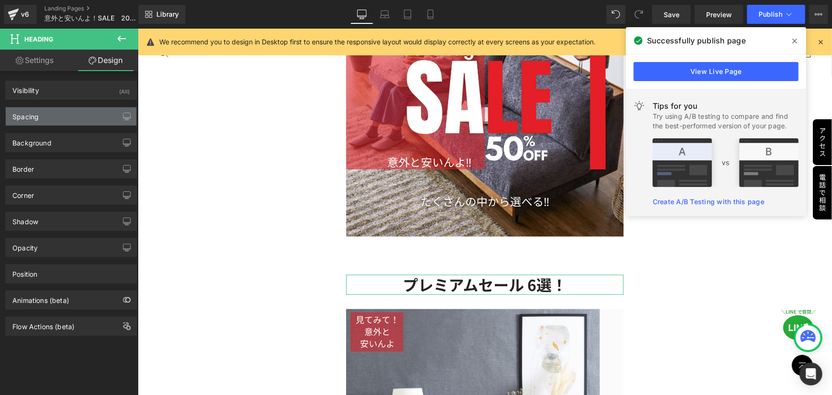
click at [45, 118] on div "Spacing" at bounding box center [71, 116] width 131 height 18
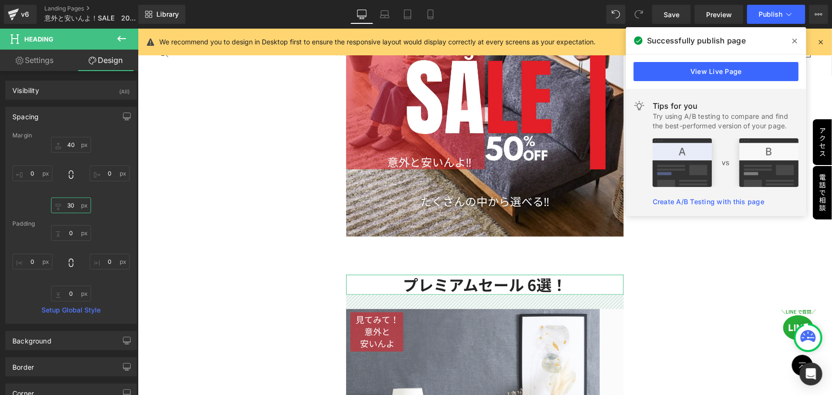
click at [75, 204] on input "30" at bounding box center [71, 205] width 40 height 16
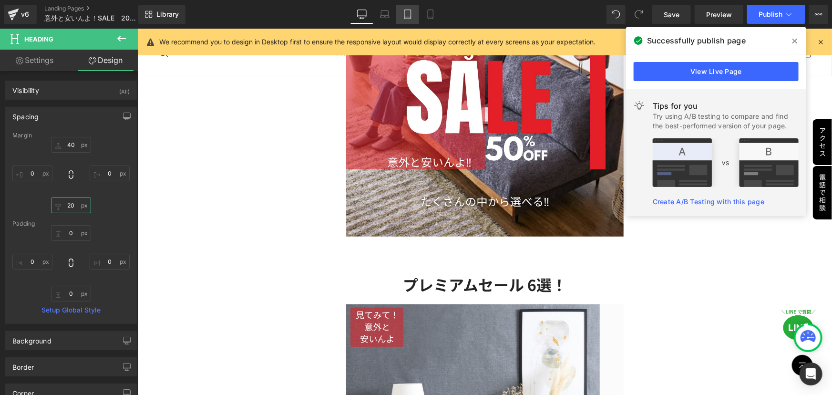
type input "20"
click at [419, 11] on link "Tablet" at bounding box center [407, 14] width 23 height 19
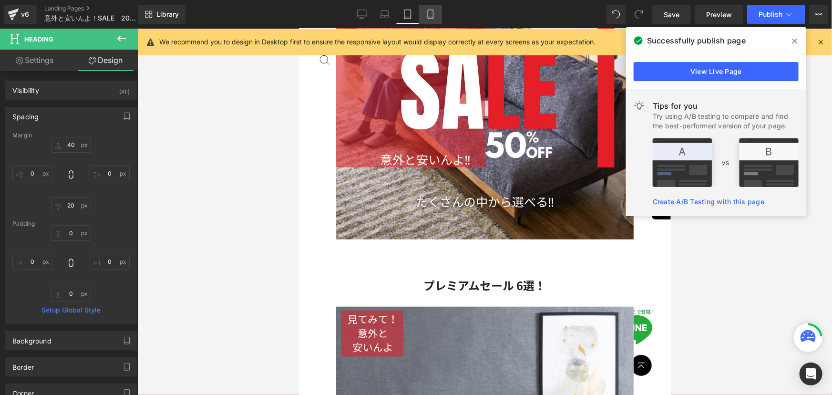
click at [427, 11] on icon at bounding box center [431, 15] width 10 height 10
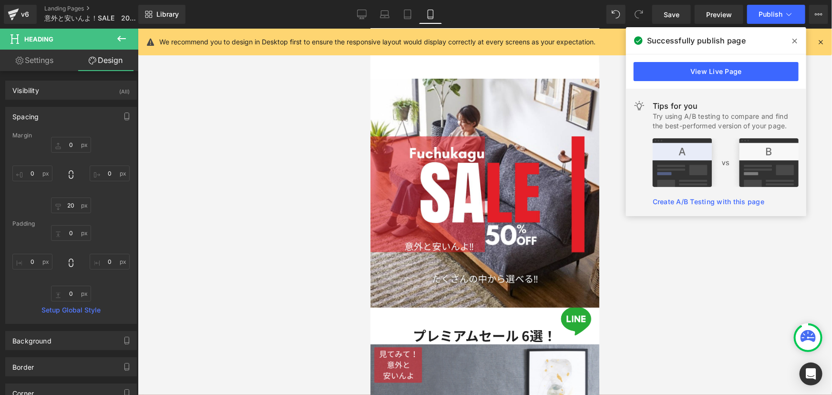
scroll to position [34, 0]
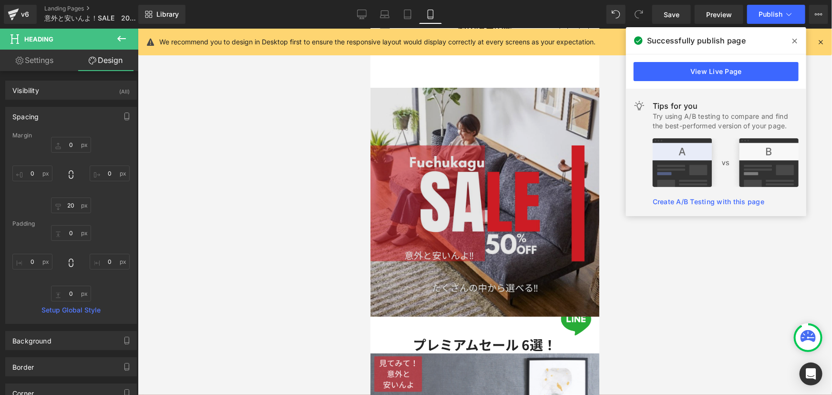
click at [459, 197] on img at bounding box center [484, 201] width 229 height 229
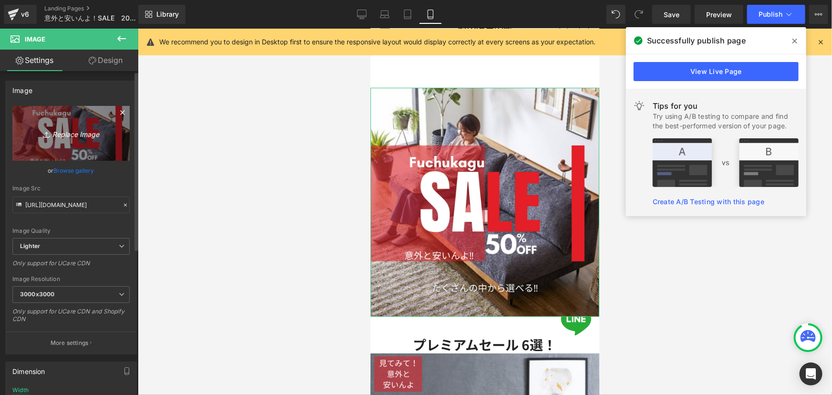
click at [72, 133] on icon "Replace Image" at bounding box center [71, 133] width 76 height 12
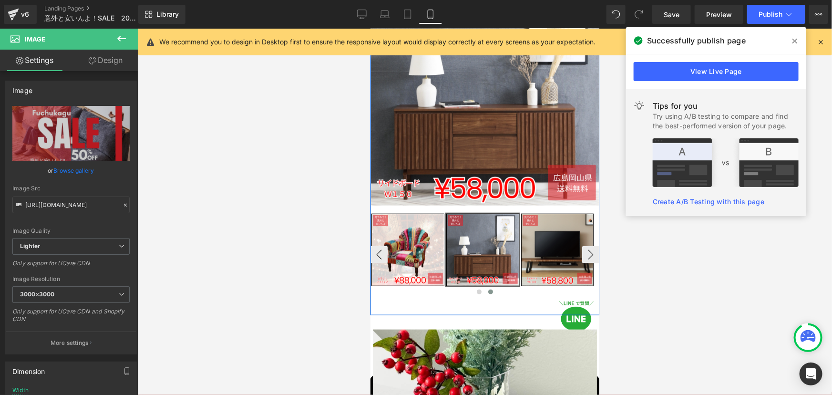
scroll to position [424, 0]
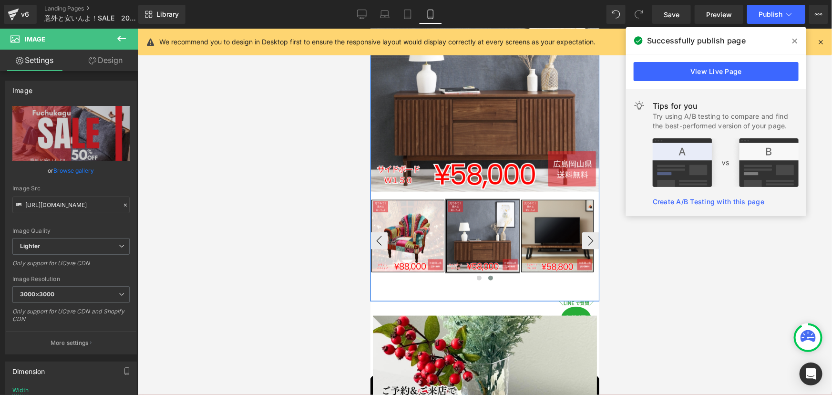
click at [558, 209] on img at bounding box center [557, 236] width 72 height 72
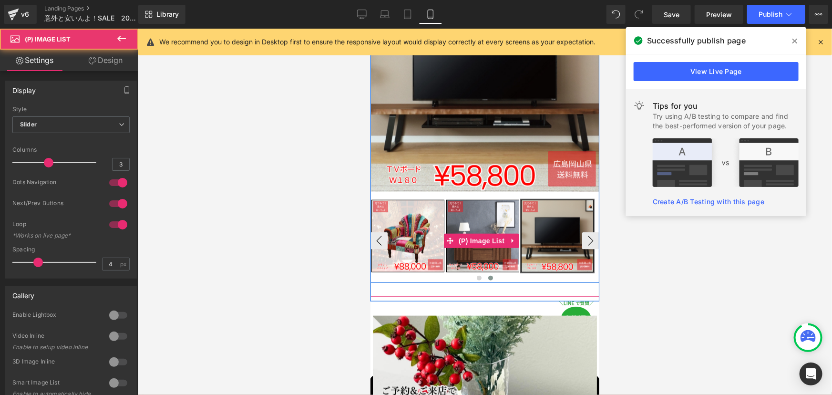
click at [393, 225] on img at bounding box center [407, 236] width 72 height 72
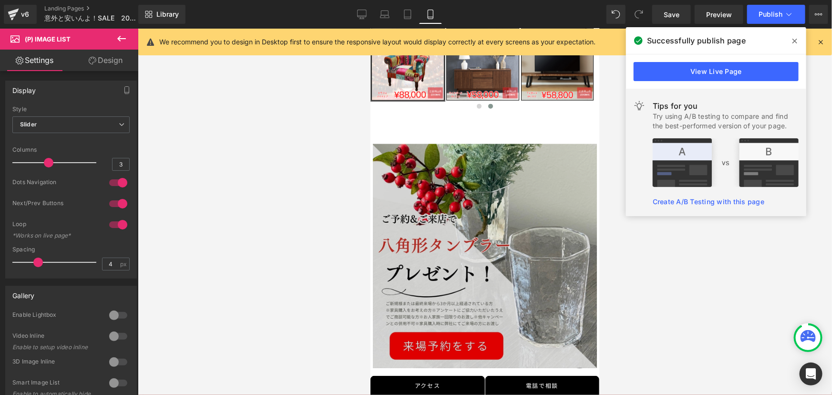
scroll to position [597, 0]
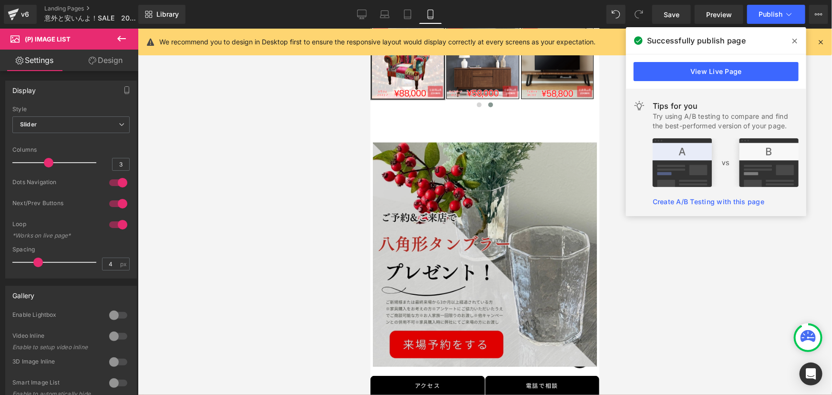
click at [448, 281] on img at bounding box center [484, 254] width 224 height 224
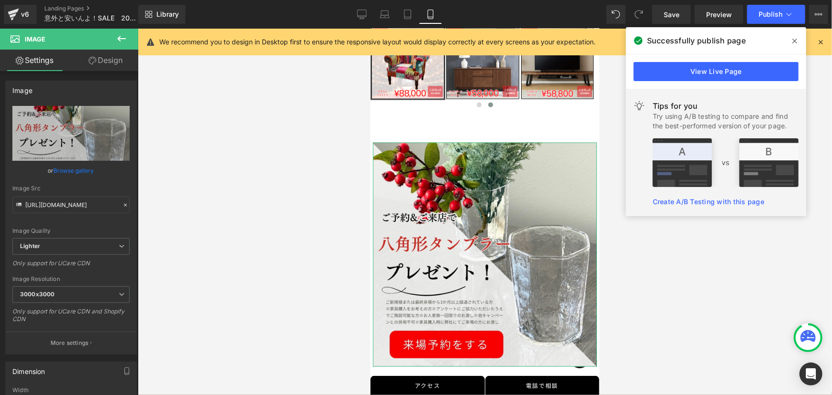
click at [109, 61] on link "Design" at bounding box center [105, 60] width 69 height 21
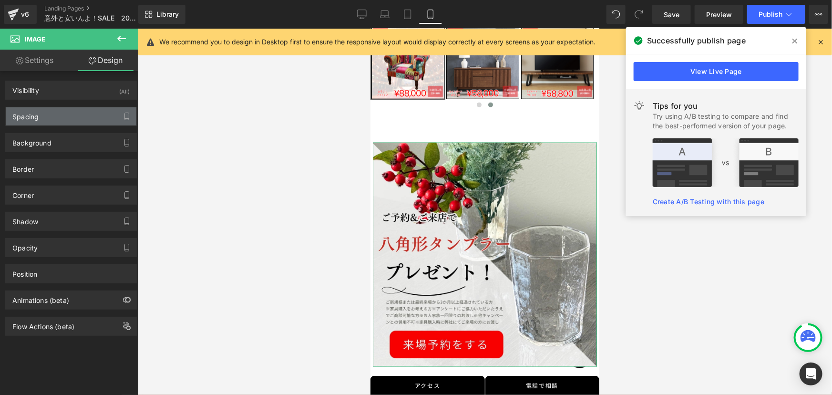
click at [58, 116] on div "Spacing" at bounding box center [71, 116] width 131 height 18
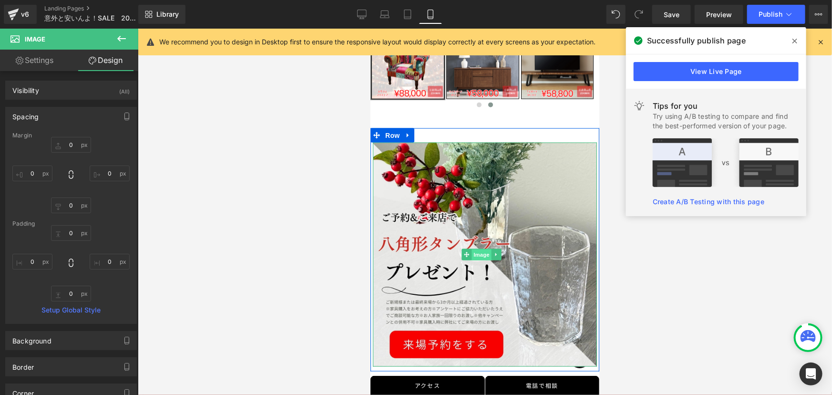
click at [476, 249] on span "Image" at bounding box center [481, 254] width 20 height 11
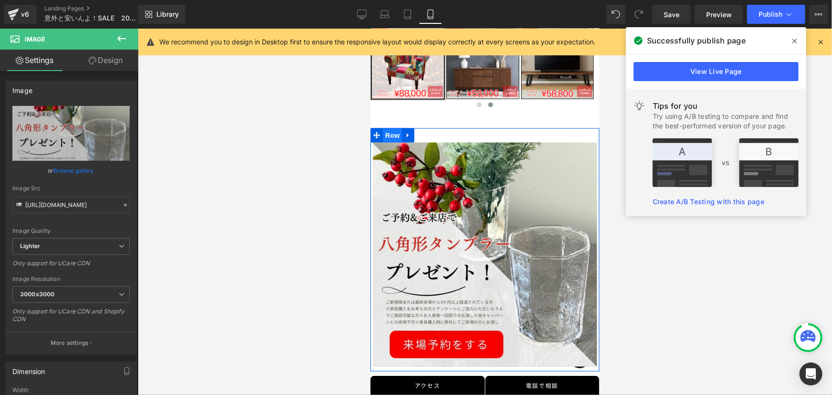
click at [396, 128] on span "Row" at bounding box center [391, 135] width 19 height 14
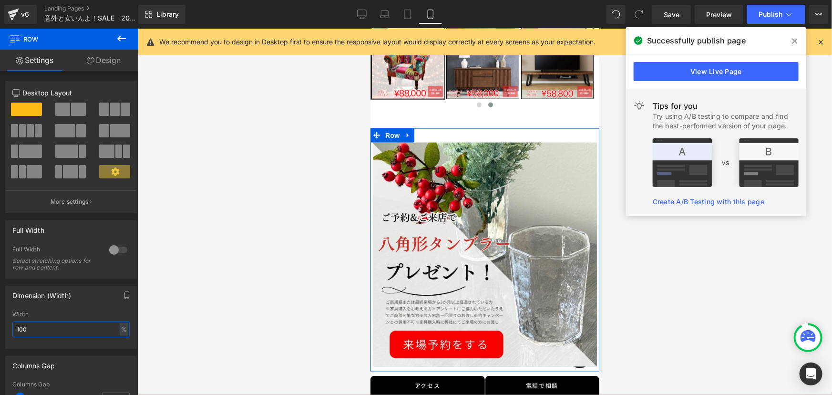
drag, startPoint x: 33, startPoint y: 329, endPoint x: 0, endPoint y: 327, distance: 33.4
click at [0, 327] on div "Dimension (Width) 100% Width 100 % % px" at bounding box center [71, 313] width 143 height 70
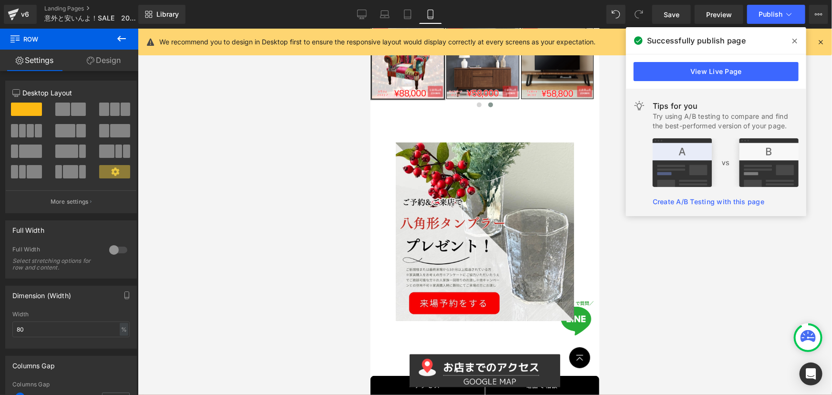
drag, startPoint x: 366, startPoint y: 15, endPoint x: 342, endPoint y: 23, distance: 25.0
click at [366, 16] on icon at bounding box center [361, 16] width 9 height 0
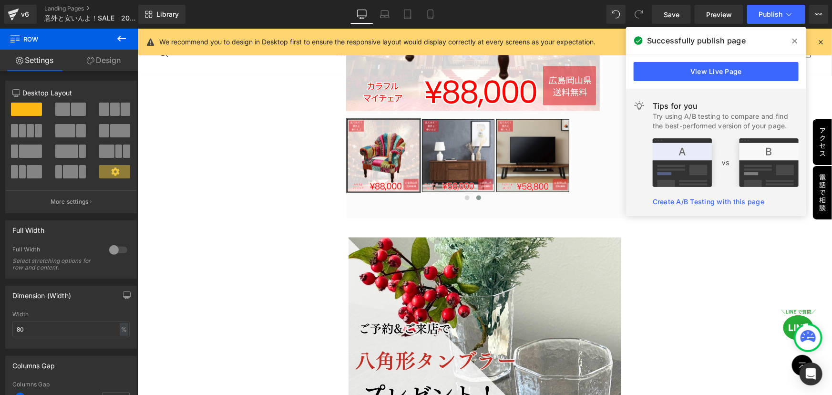
scroll to position [713, 0]
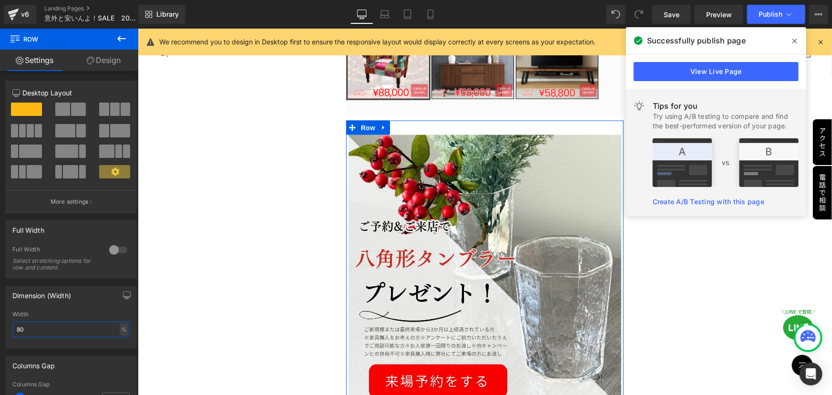
drag, startPoint x: 51, startPoint y: 330, endPoint x: 0, endPoint y: 324, distance: 51.9
click at [0, 324] on div "Dimension (Width) 100% Width 80 % % px" at bounding box center [71, 313] width 143 height 70
type input "30"
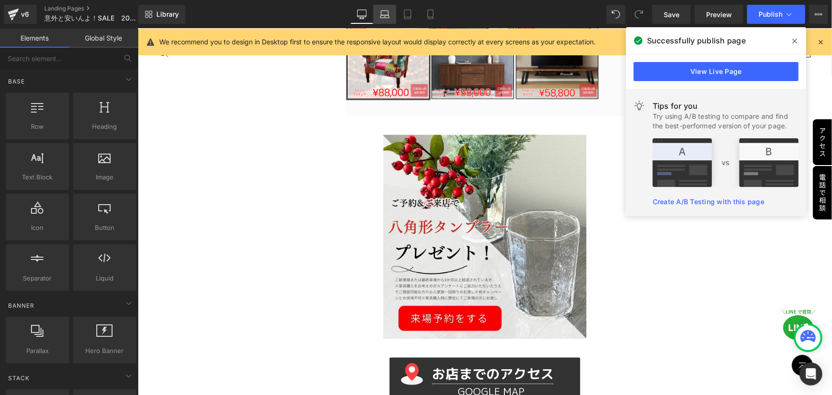
click at [374, 18] on link "Laptop" at bounding box center [384, 14] width 23 height 19
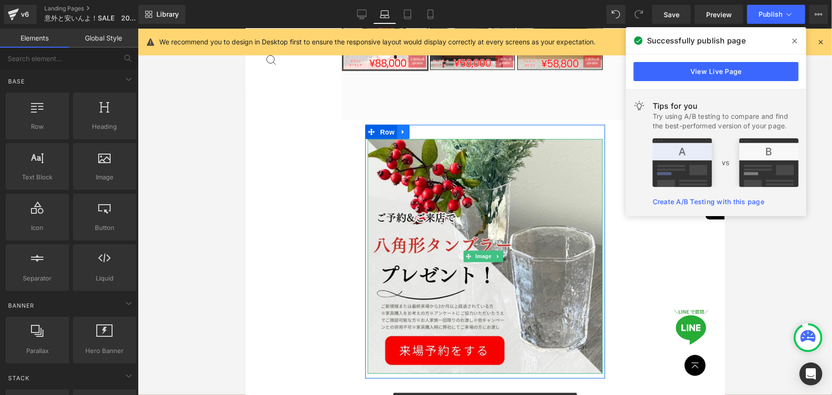
scroll to position [781, 0]
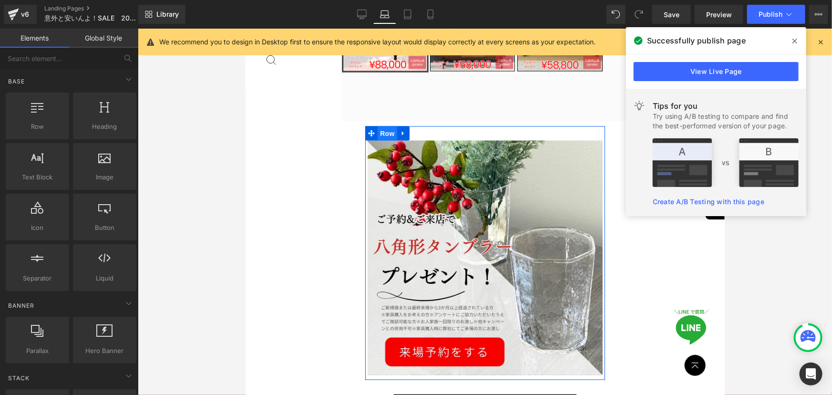
click at [384, 126] on span "Row" at bounding box center [386, 133] width 19 height 14
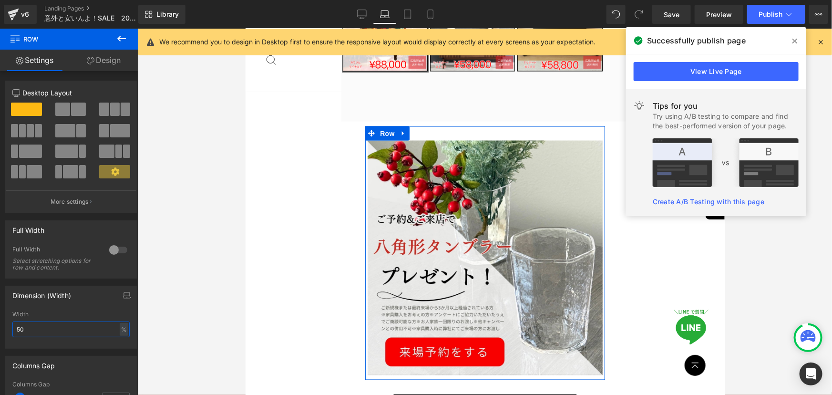
drag, startPoint x: 45, startPoint y: 327, endPoint x: 0, endPoint y: 325, distance: 45.3
click at [0, 326] on div "Dimension (Width) 50% Width 50 % % px" at bounding box center [71, 313] width 143 height 70
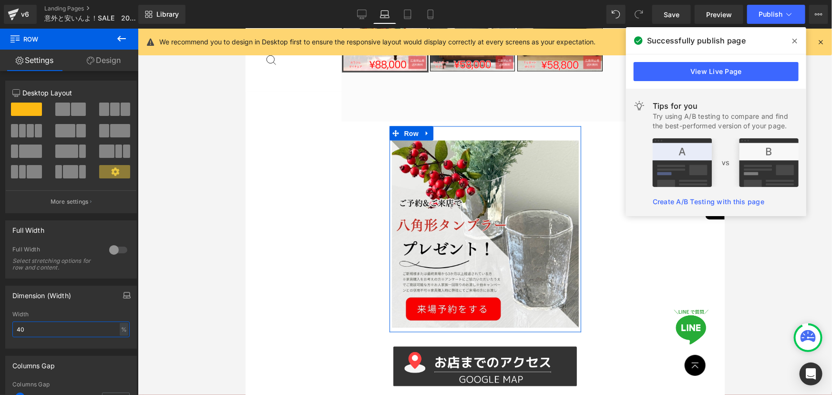
type input "40"
click at [123, 291] on button "button" at bounding box center [126, 295] width 15 height 18
click at [87, 319] on button "Tablet" at bounding box center [81, 315] width 27 height 16
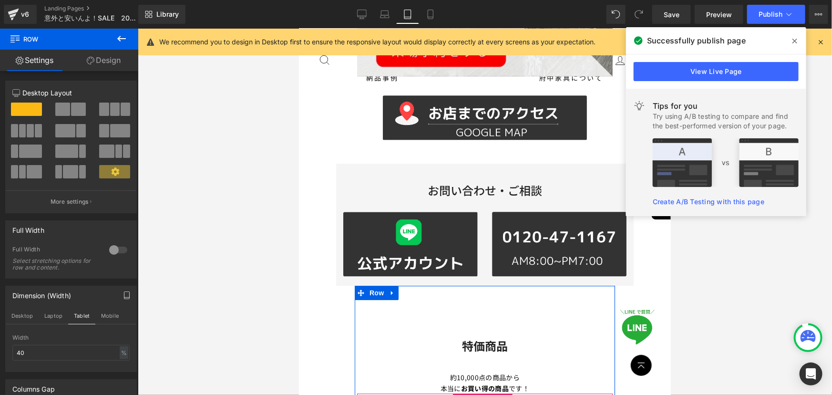
scroll to position [1159, 0]
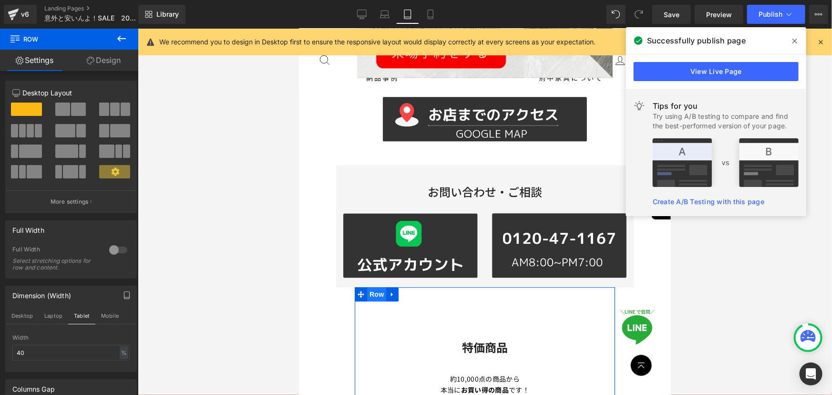
click at [378, 287] on span "Row" at bounding box center [376, 294] width 19 height 14
drag, startPoint x: 38, startPoint y: 330, endPoint x: 0, endPoint y: 330, distance: 38.1
click at [0, 330] on div "Dimension (Width) 70% Width 70 % % px" at bounding box center [71, 313] width 143 height 70
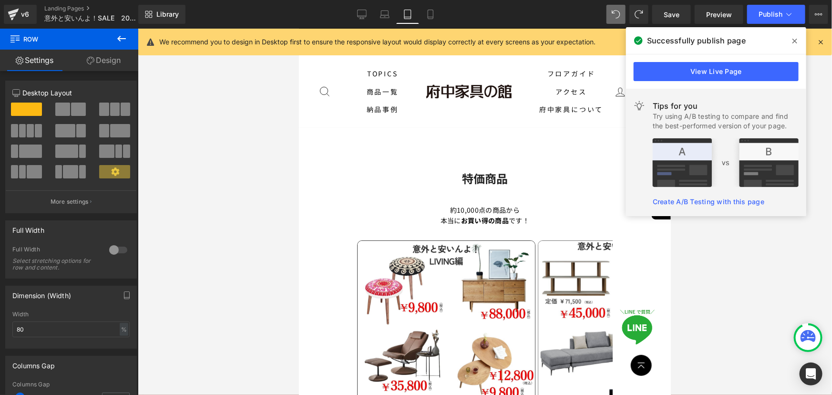
scroll to position [0, 0]
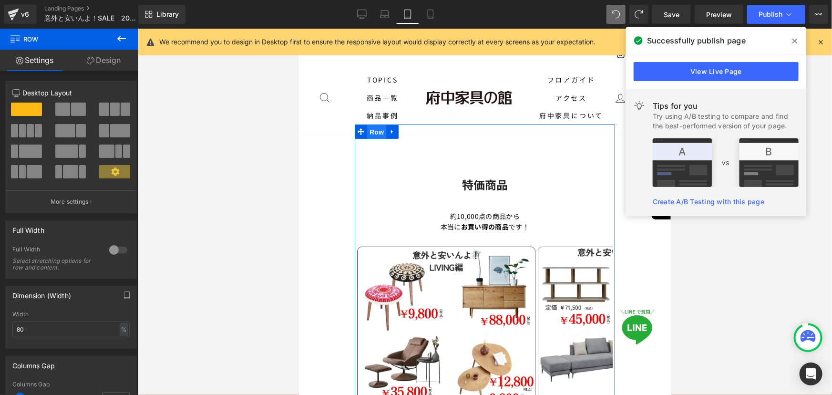
click at [374, 125] on span "Row" at bounding box center [376, 131] width 19 height 14
drag, startPoint x: 29, startPoint y: 328, endPoint x: 0, endPoint y: 329, distance: 29.1
click at [0, 329] on div "Dimension (Width) 70% Width 80 % % px" at bounding box center [71, 313] width 143 height 70
type input "80"
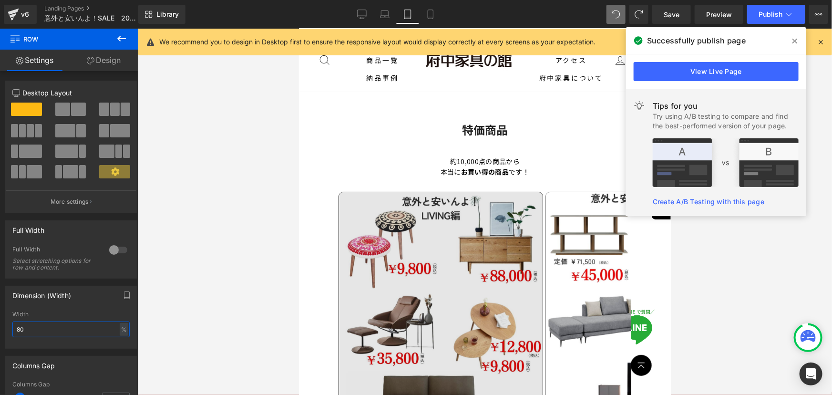
scroll to position [43, 0]
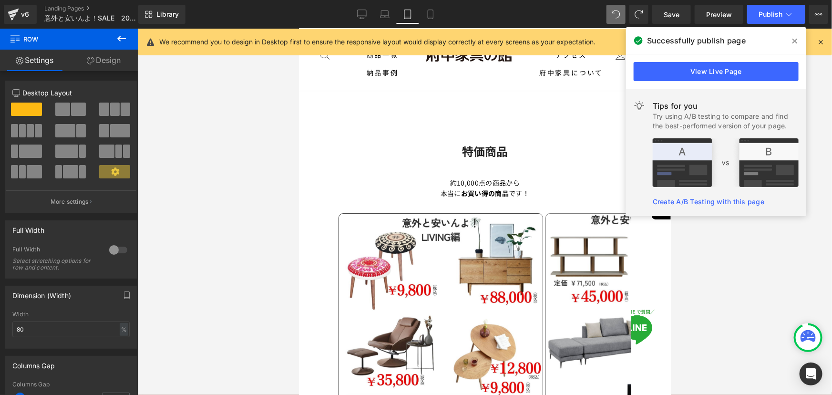
click at [471, 184] on div "約10,000点の商品から 本当に お買い得の商品 です！ Text Block" at bounding box center [484, 187] width 293 height 21
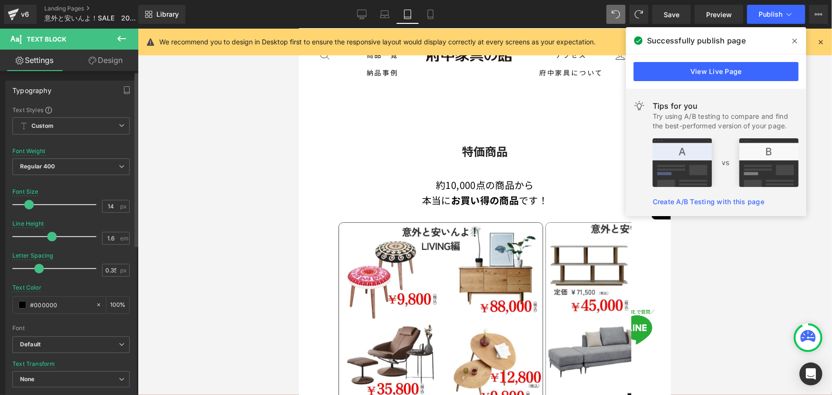
drag, startPoint x: 22, startPoint y: 203, endPoint x: 27, endPoint y: 202, distance: 4.8
click at [27, 202] on span at bounding box center [29, 205] width 10 height 10
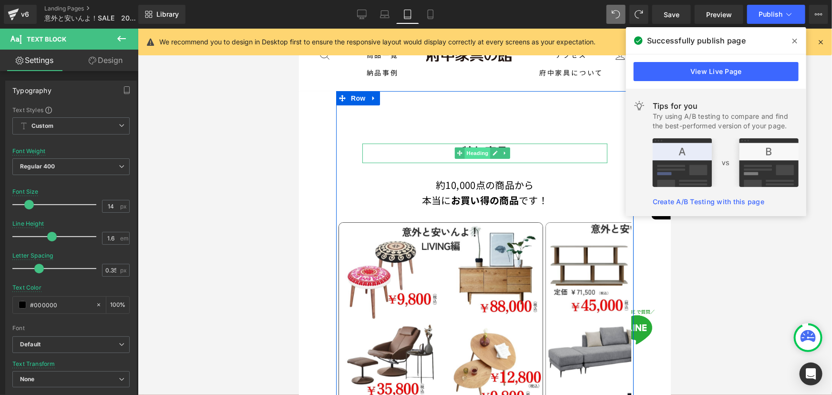
click at [485, 152] on span "Heading" at bounding box center [477, 152] width 26 height 11
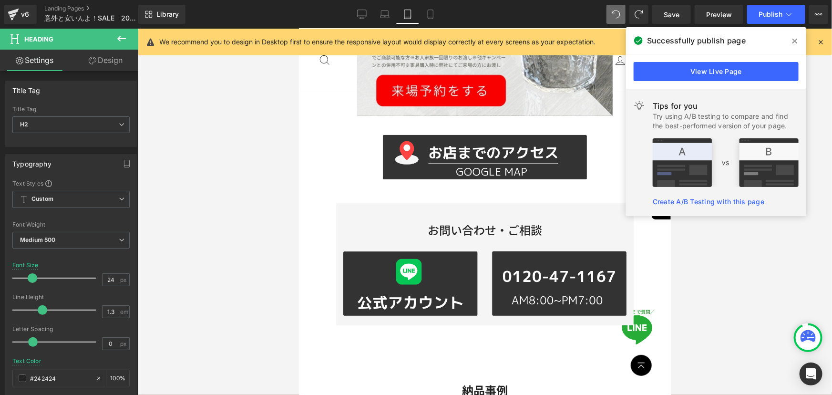
scroll to position [1777, 0]
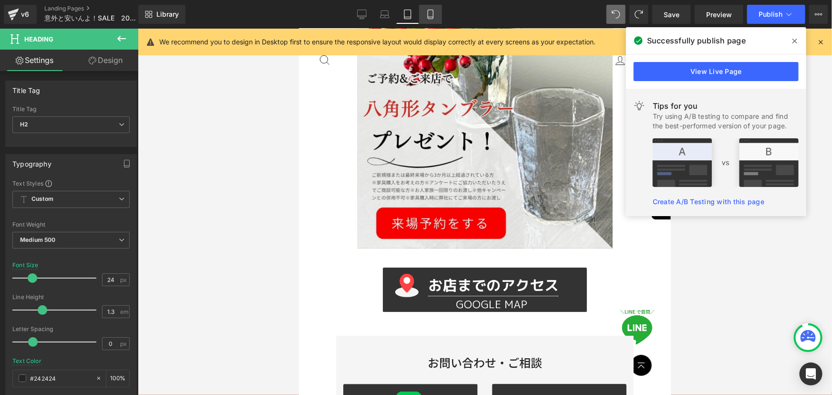
click at [428, 14] on icon at bounding box center [430, 14] width 5 height 9
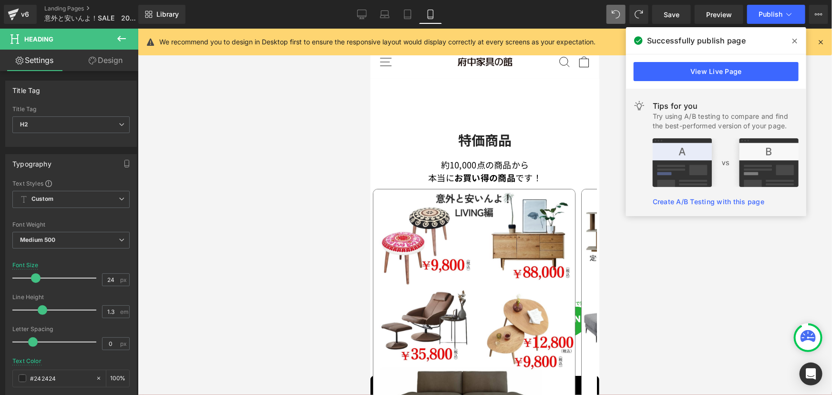
scroll to position [23, 0]
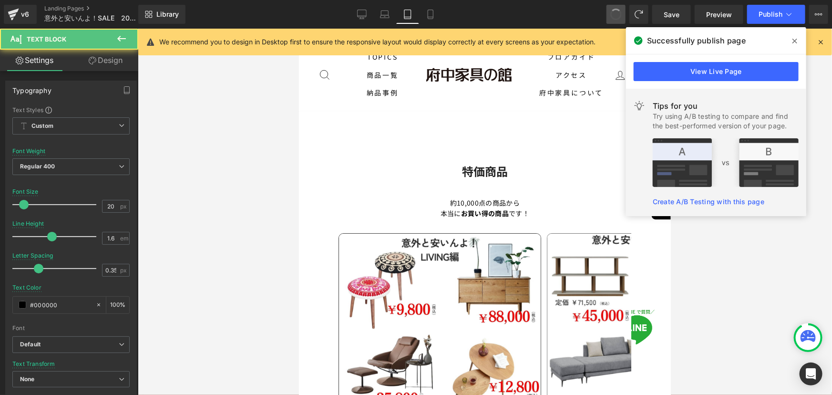
click at [614, 14] on span at bounding box center [616, 15] width 16 height 16
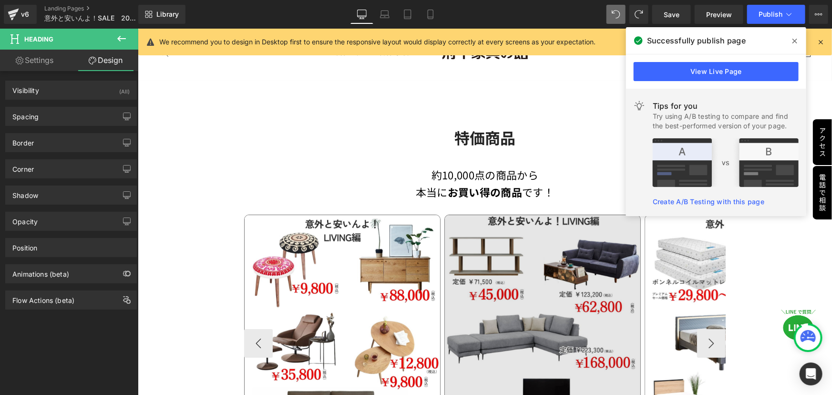
scroll to position [0, 0]
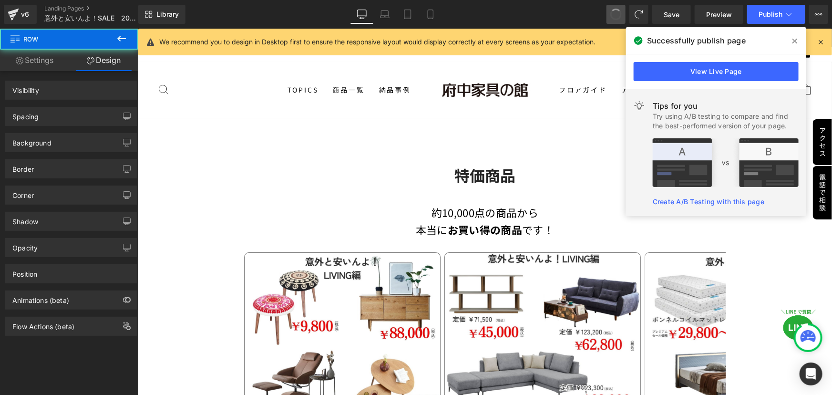
drag, startPoint x: 612, startPoint y: 13, endPoint x: 618, endPoint y: 11, distance: 6.4
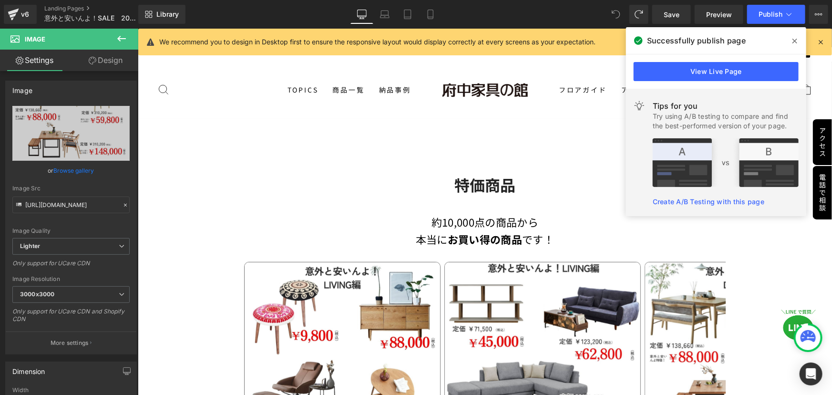
click at [614, 13] on icon at bounding box center [613, 11] width 2 height 2
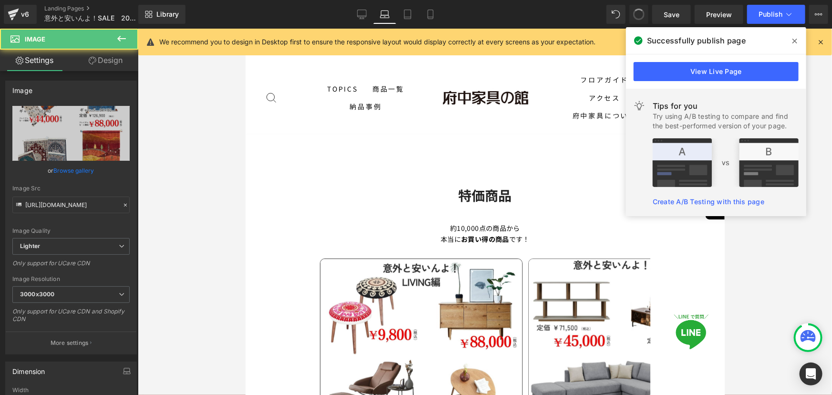
scroll to position [14, 0]
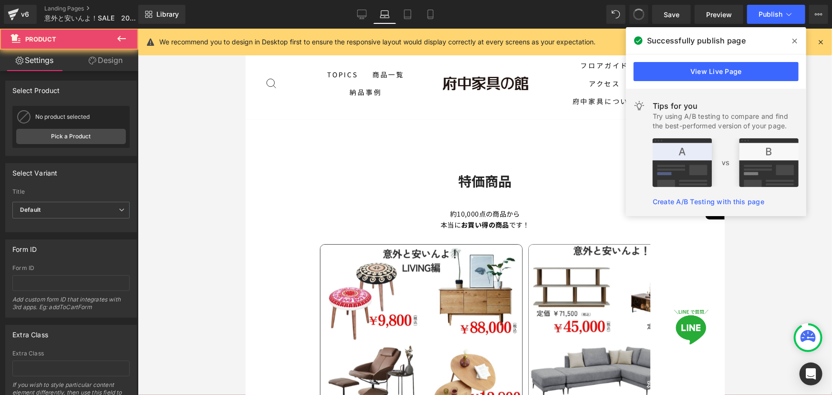
click at [637, 16] on span at bounding box center [639, 14] width 16 height 16
click at [637, 16] on span at bounding box center [638, 14] width 15 height 15
click at [637, 16] on span at bounding box center [638, 14] width 13 height 13
click at [637, 16] on span at bounding box center [639, 15] width 16 height 16
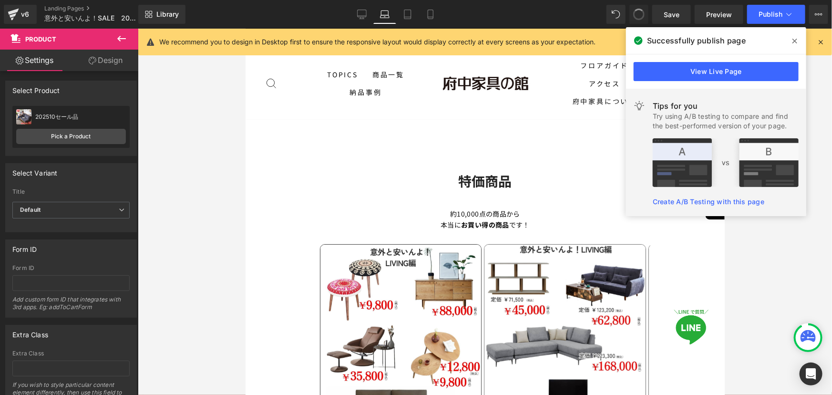
click at [637, 16] on span at bounding box center [638, 14] width 13 height 13
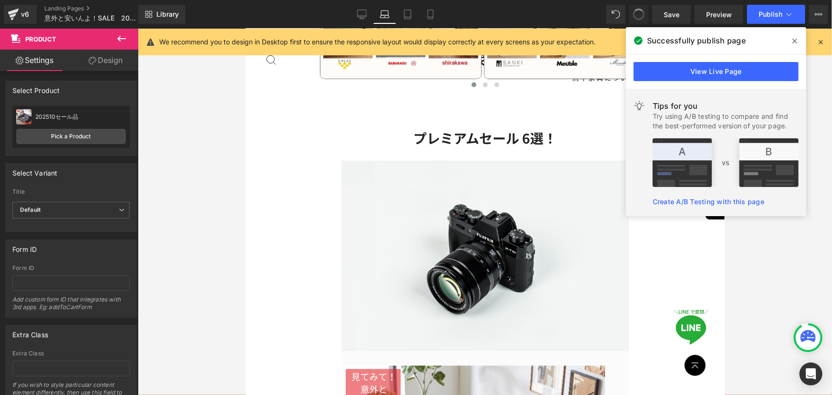
scroll to position [714, 0]
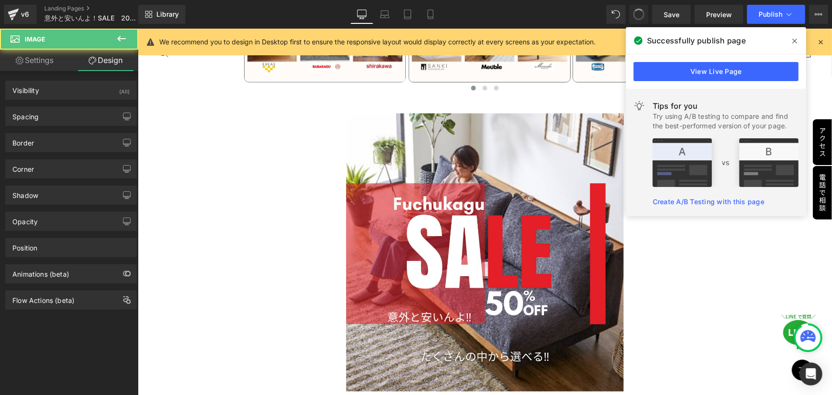
click at [636, 17] on span at bounding box center [639, 14] width 16 height 16
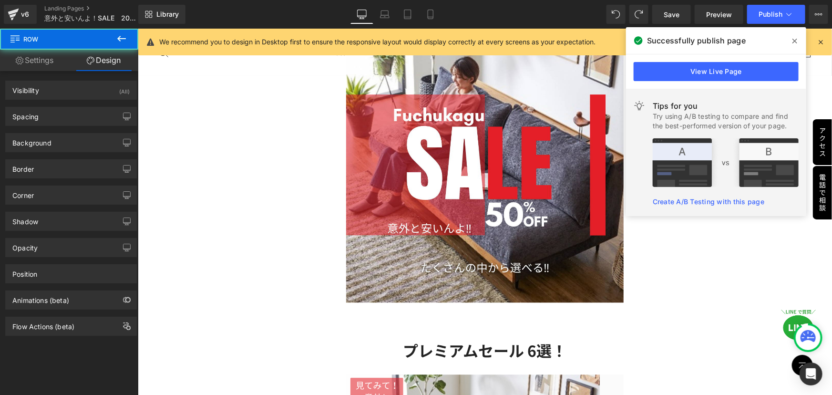
scroll to position [1109, 0]
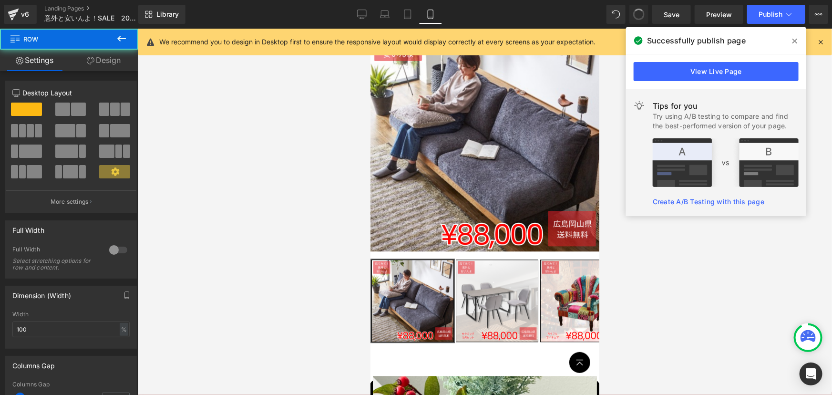
click at [636, 17] on span at bounding box center [638, 14] width 15 height 15
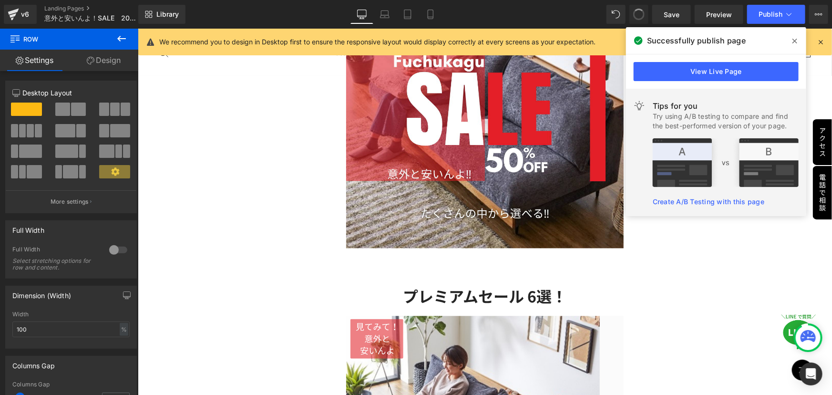
click at [636, 17] on span at bounding box center [638, 14] width 13 height 13
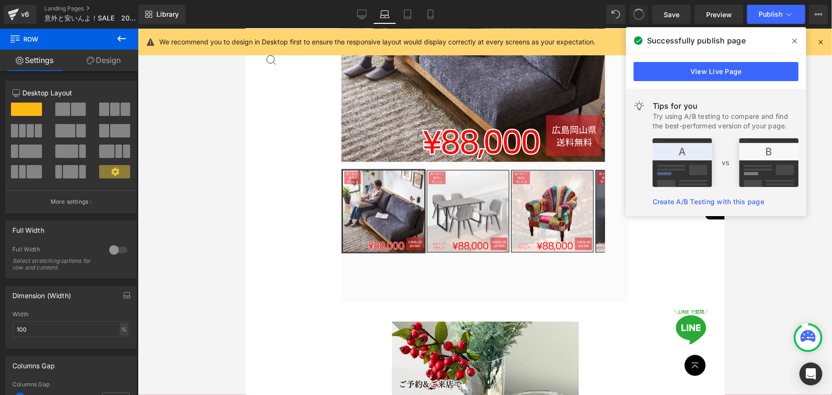
click at [636, 17] on span at bounding box center [638, 14] width 11 height 11
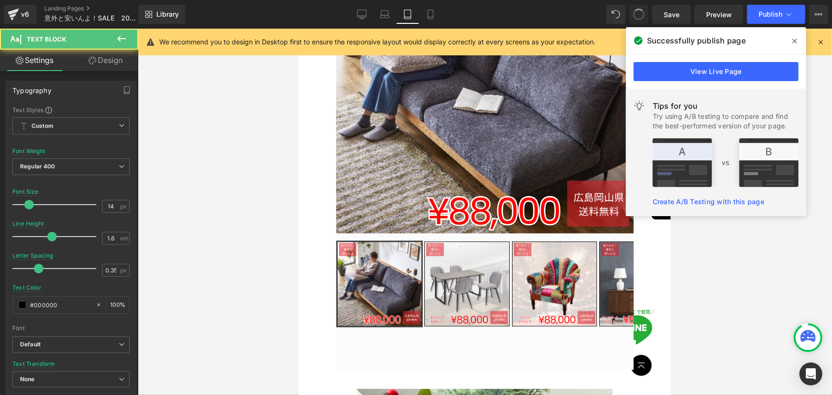
scroll to position [58, 0]
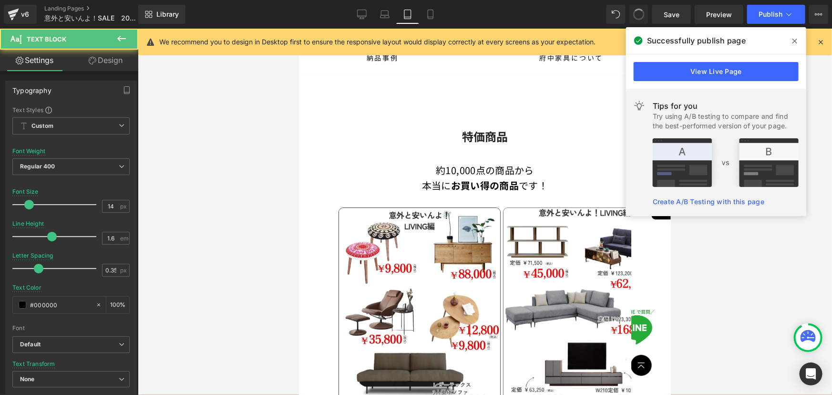
click at [636, 17] on span at bounding box center [638, 14] width 13 height 13
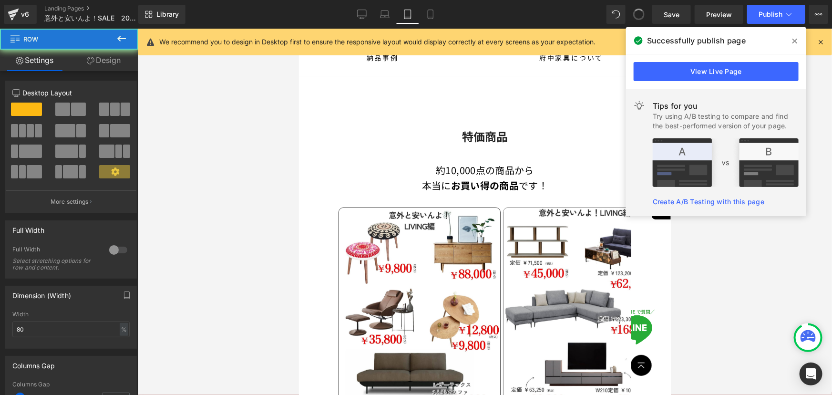
click at [636, 17] on span at bounding box center [638, 14] width 11 height 11
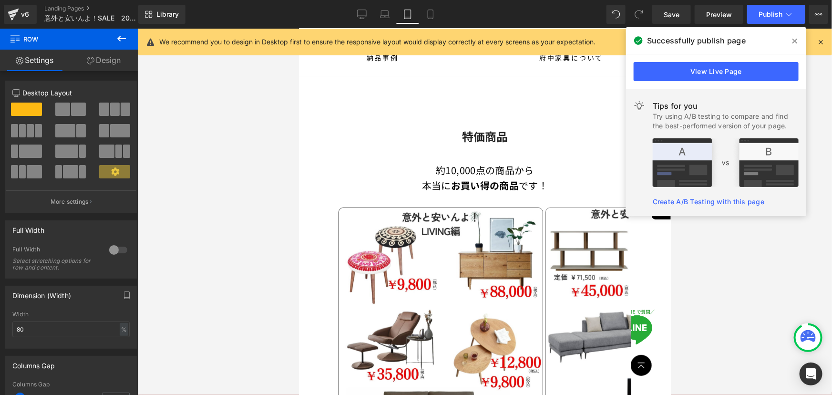
click at [636, 17] on icon at bounding box center [639, 14] width 9 height 9
click at [635, 18] on icon at bounding box center [639, 14] width 9 height 9
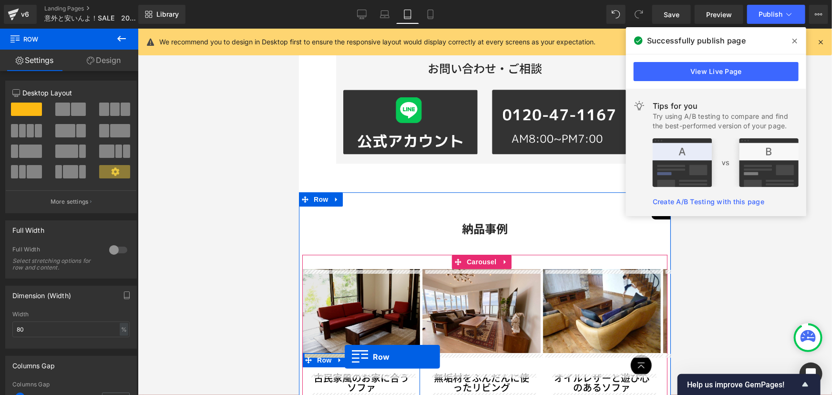
scroll to position [1335, 0]
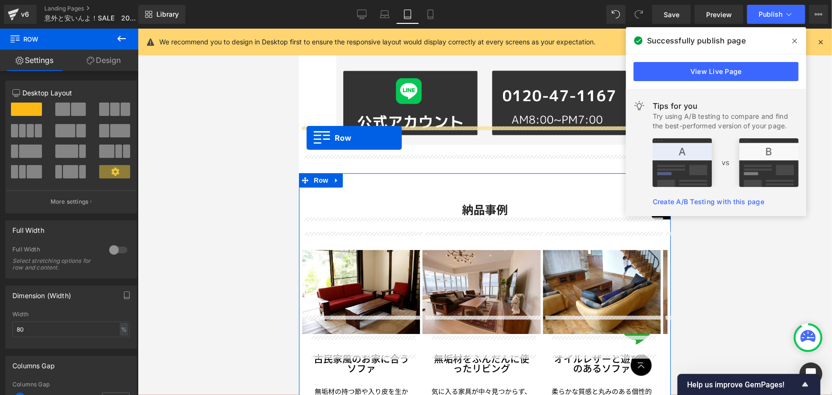
drag, startPoint x: 338, startPoint y: 83, endPoint x: 306, endPoint y: 137, distance: 63.3
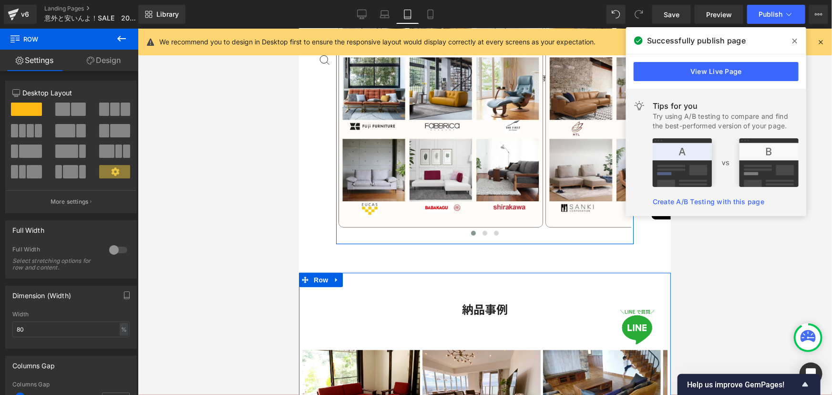
scroll to position [2005, 0]
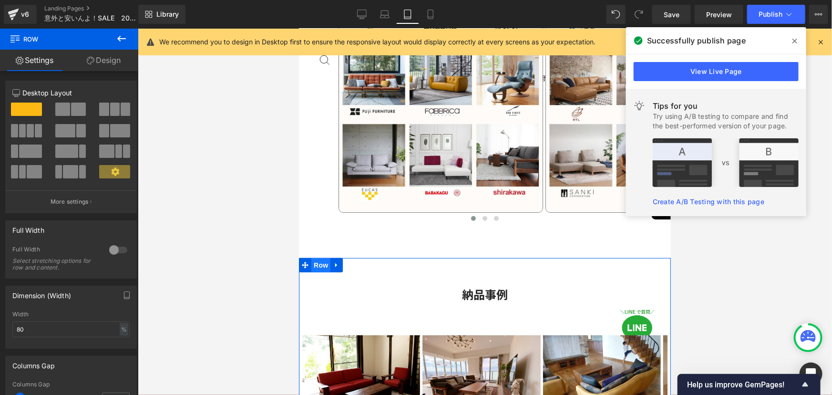
click at [324, 257] on span "Row" at bounding box center [320, 264] width 19 height 14
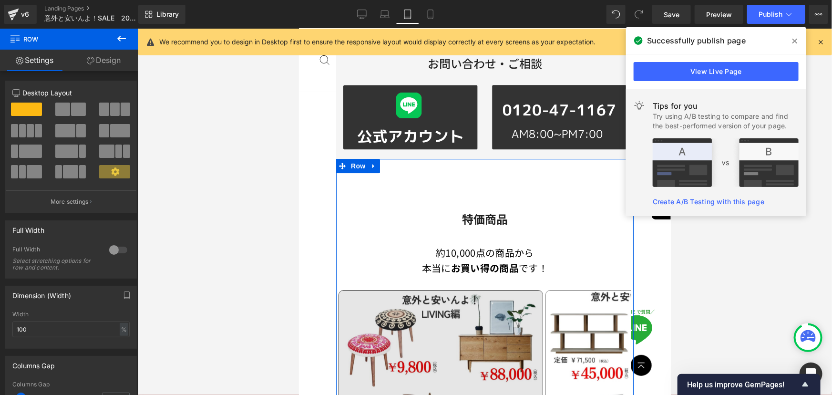
scroll to position [1268, 0]
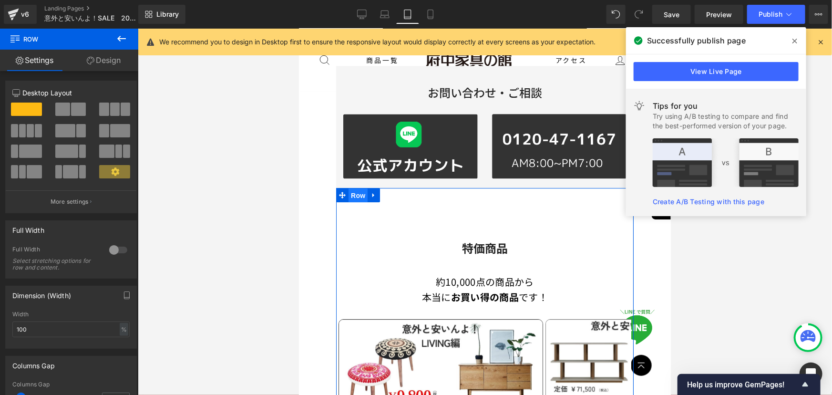
click at [354, 188] on span "Row" at bounding box center [357, 195] width 19 height 14
drag, startPoint x: 41, startPoint y: 329, endPoint x: 12, endPoint y: 329, distance: 28.6
click at [12, 329] on input "80" at bounding box center [70, 329] width 117 height 16
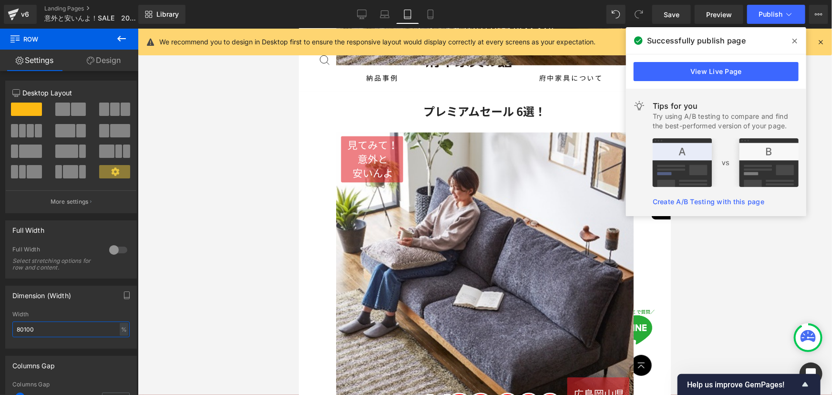
scroll to position [520, 0]
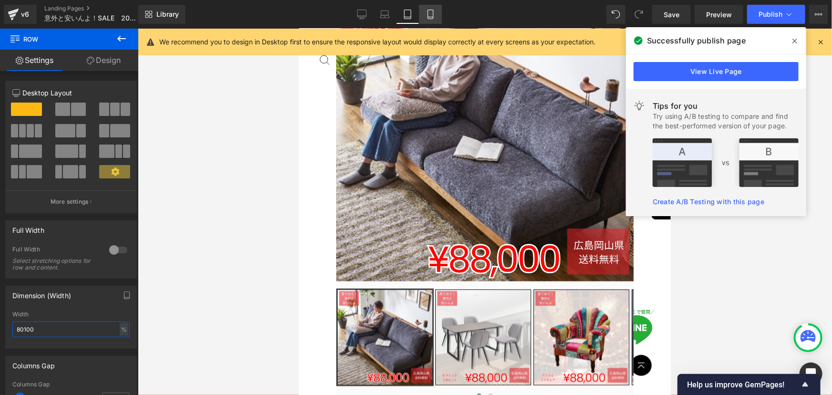
type input "80100"
click at [425, 16] on link "Mobile" at bounding box center [430, 14] width 23 height 19
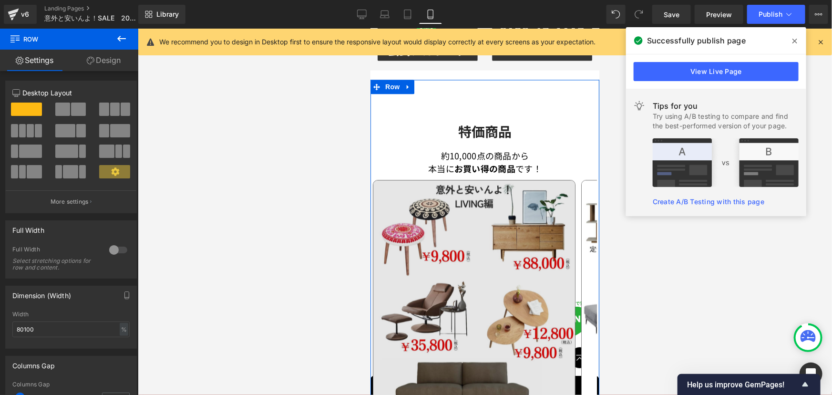
scroll to position [976, 0]
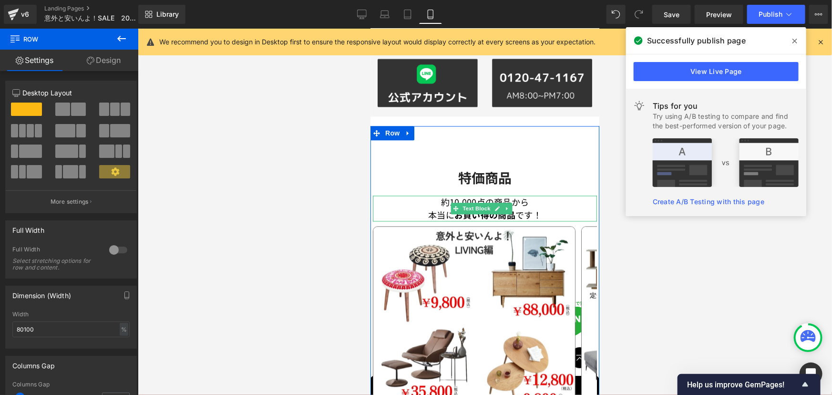
click at [473, 208] on strong "お買い得の商品" at bounding box center [484, 214] width 61 height 12
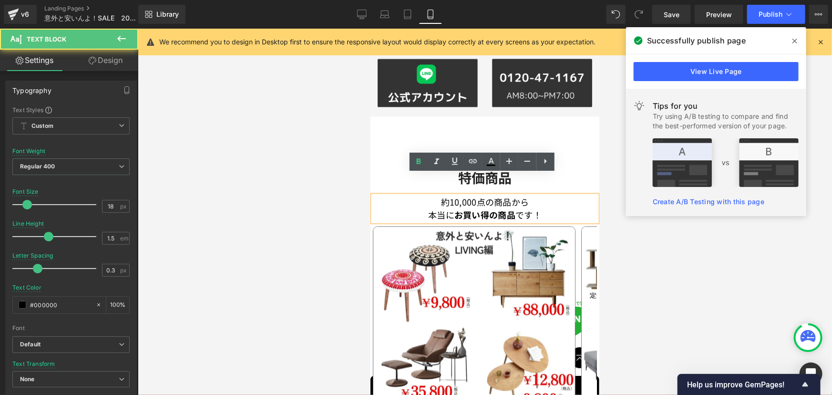
click at [431, 208] on p "本当に お買い得の商品 です！" at bounding box center [484, 214] width 224 height 13
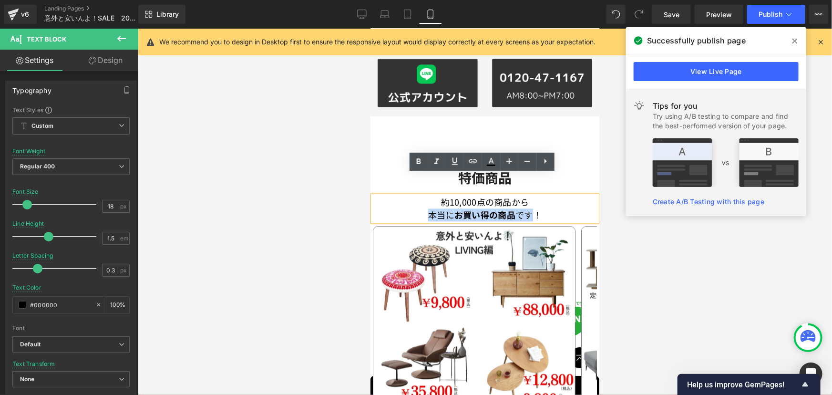
drag, startPoint x: 417, startPoint y: 193, endPoint x: 526, endPoint y: 193, distance: 108.7
click at [526, 208] on p "本当に お買い得の商品 です！" at bounding box center [484, 214] width 224 height 13
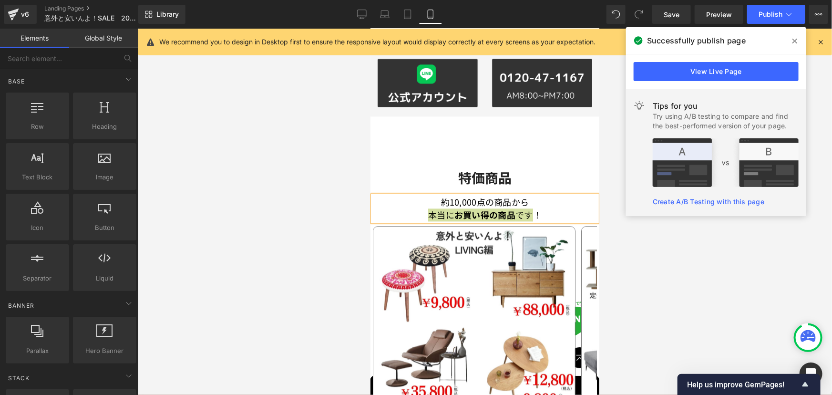
drag, startPoint x: 186, startPoint y: 190, endPoint x: 187, endPoint y: 185, distance: 5.4
click at [186, 191] on div at bounding box center [485, 212] width 694 height 366
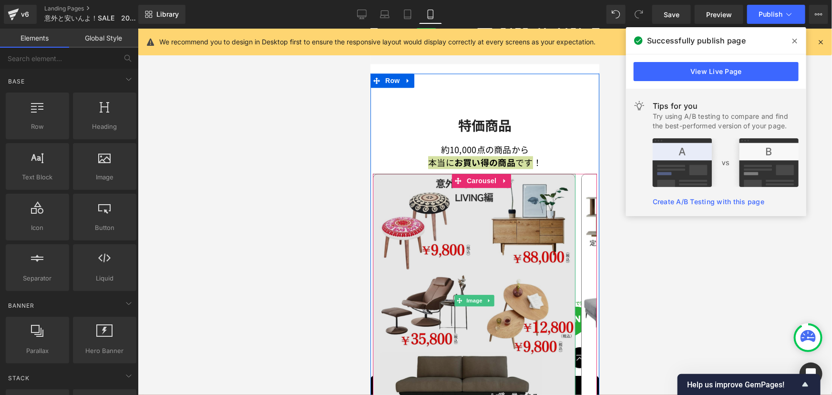
scroll to position [1020, 0]
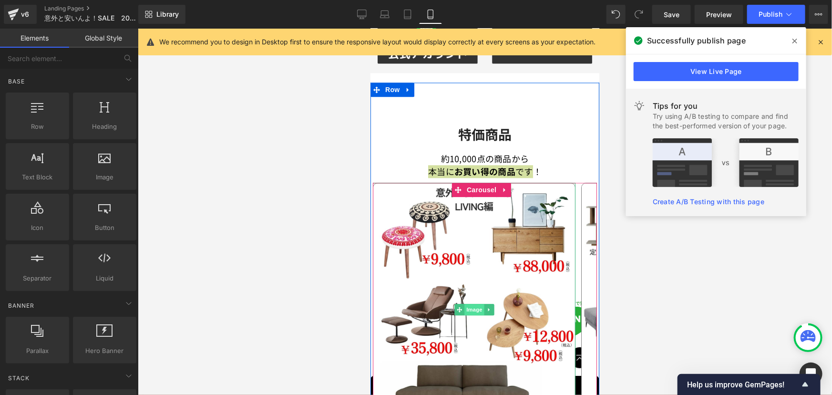
click at [471, 303] on span "Image" at bounding box center [474, 308] width 20 height 11
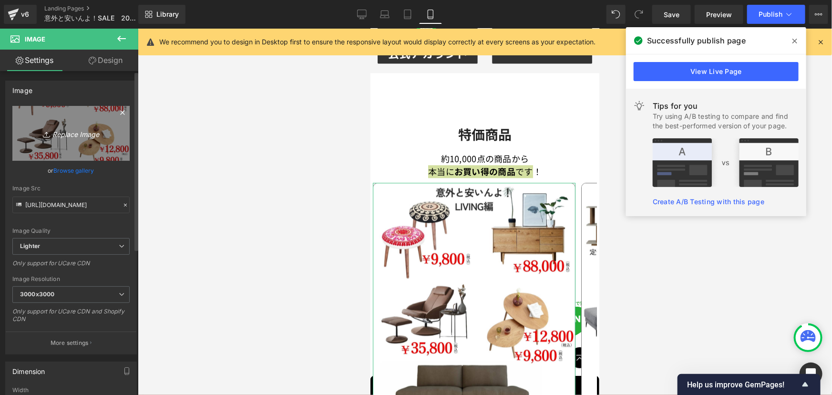
click at [66, 133] on icon "Replace Image" at bounding box center [71, 133] width 76 height 12
type input "C:\fakepath\2.png"
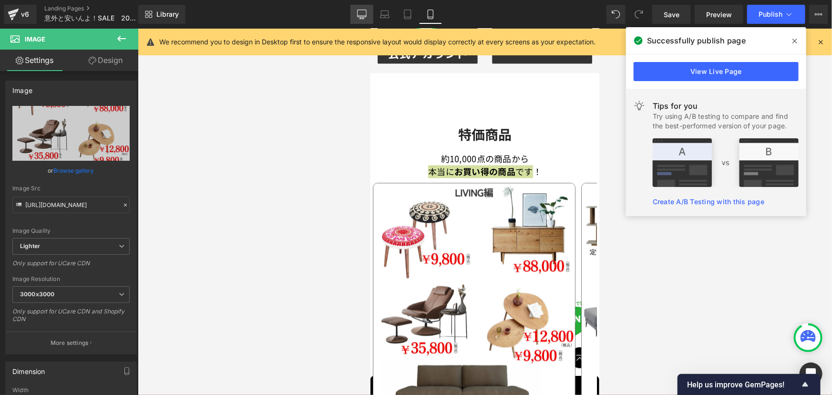
click at [354, 17] on link "Desktop" at bounding box center [361, 14] width 23 height 19
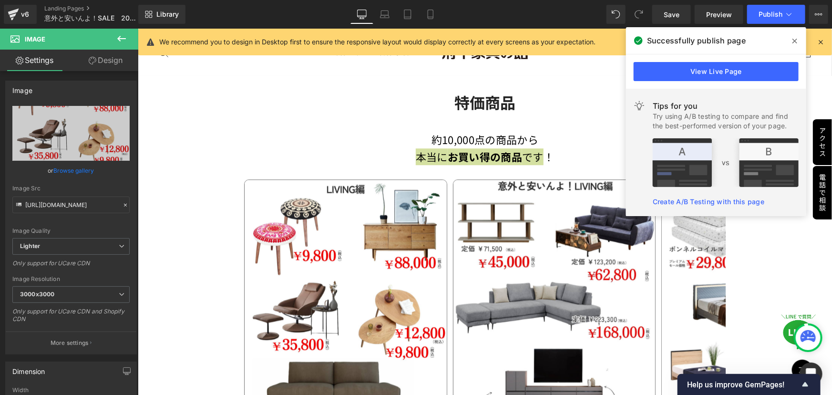
scroll to position [1217, 0]
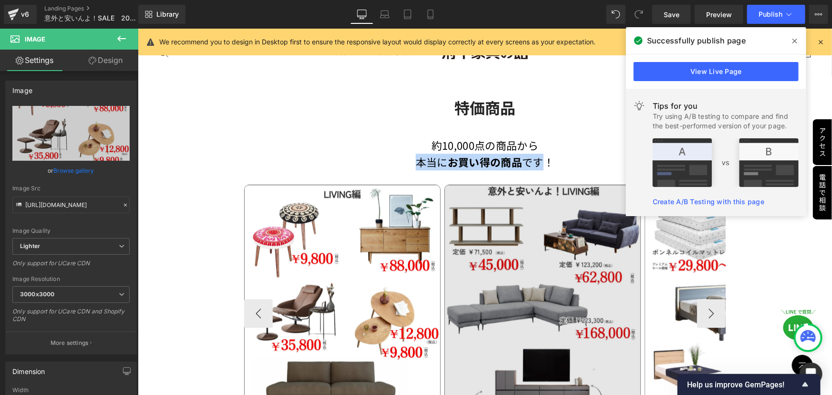
click at [536, 322] on img at bounding box center [542, 307] width 196 height 246
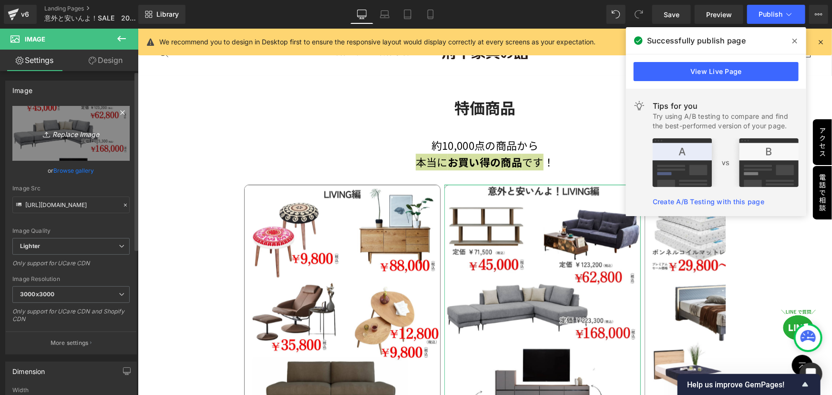
click at [81, 133] on icon "Replace Image" at bounding box center [71, 133] width 76 height 12
type input "C:\fakepath\1.png"
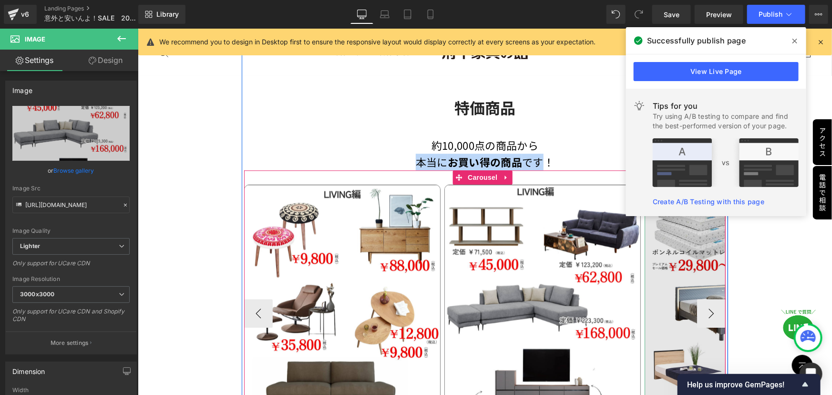
click at [674, 332] on img at bounding box center [742, 307] width 196 height 246
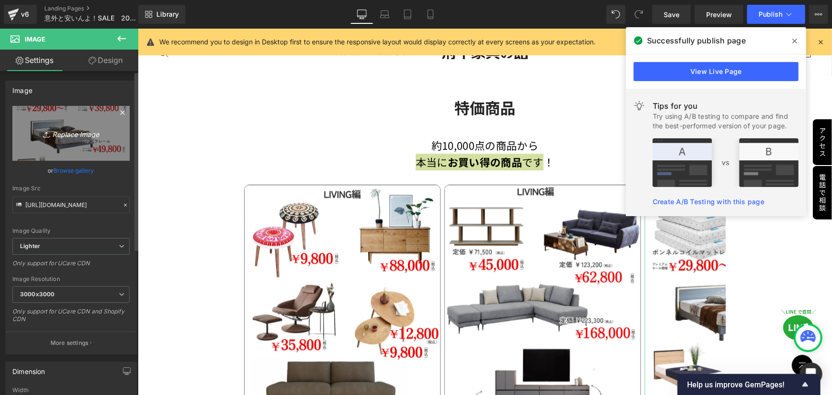
click at [62, 136] on icon "Replace Image" at bounding box center [71, 133] width 76 height 12
type input "C:\fakepath\4.png"
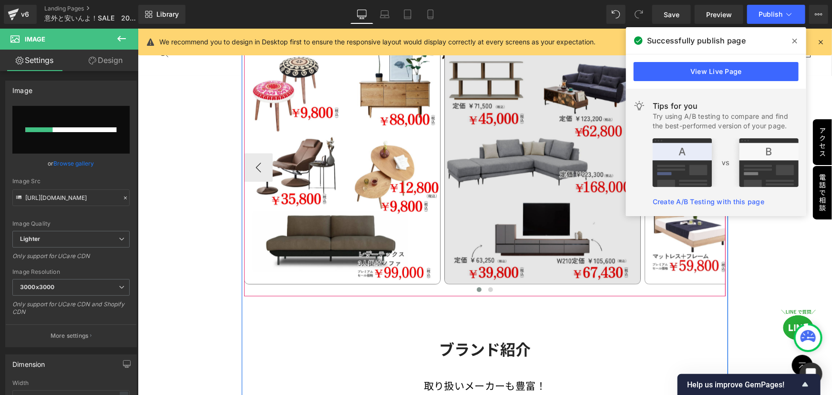
scroll to position [1347, 0]
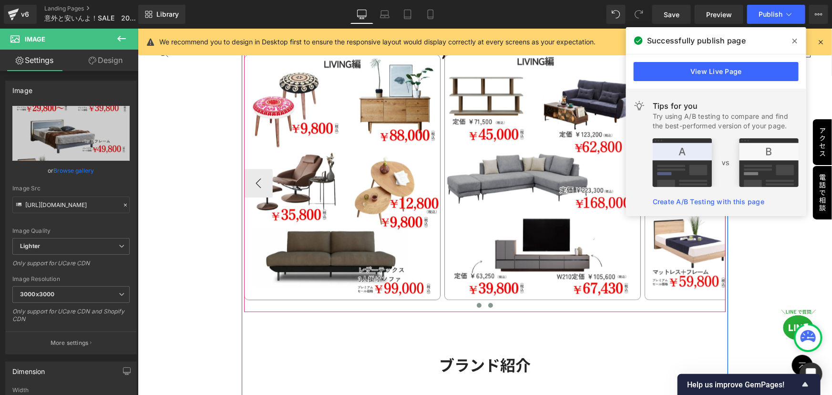
click at [488, 302] on span at bounding box center [490, 304] width 5 height 5
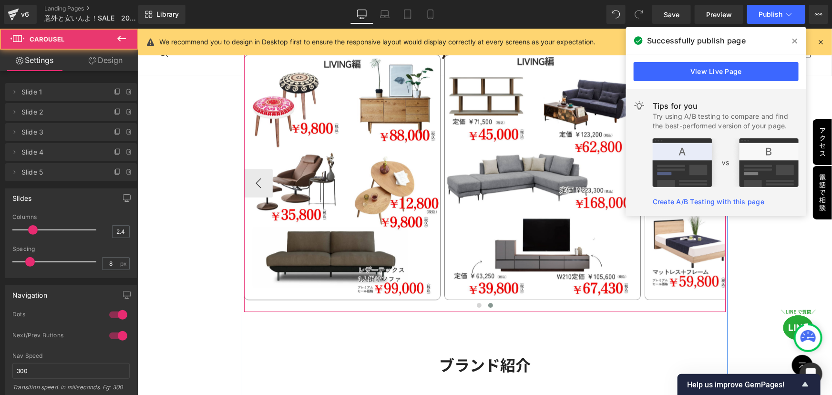
click at [469, 300] on div at bounding box center [484, 306] width 481 height 12
click at [476, 302] on span at bounding box center [478, 304] width 5 height 5
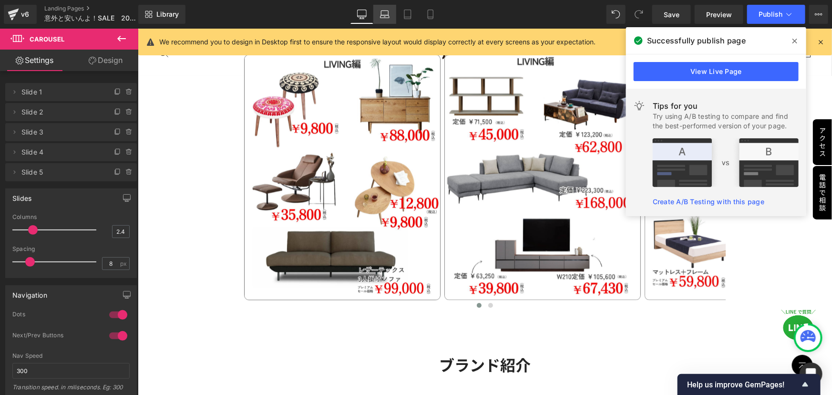
click at [386, 17] on icon at bounding box center [385, 15] width 10 height 10
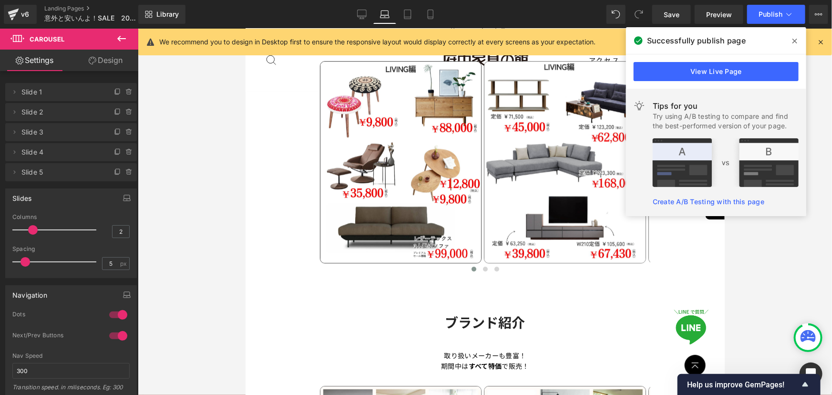
scroll to position [1391, 0]
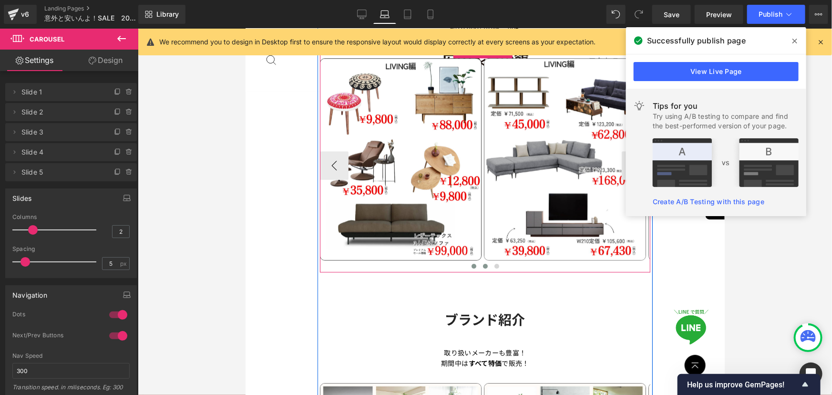
click at [482, 263] on span at bounding box center [484, 265] width 5 height 5
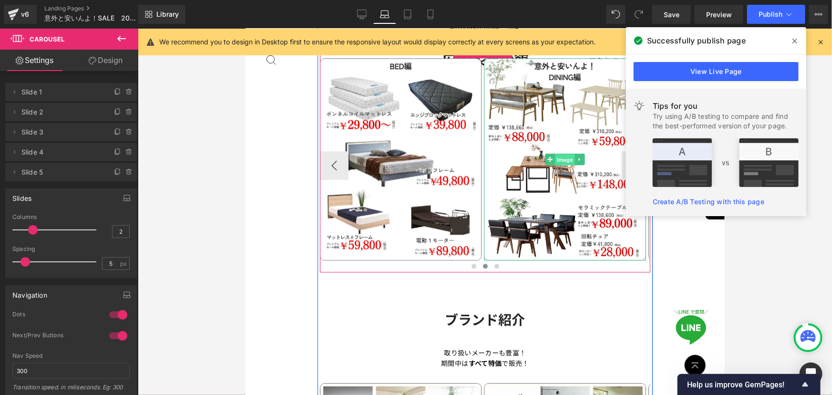
click at [559, 154] on span "Image" at bounding box center [564, 159] width 20 height 11
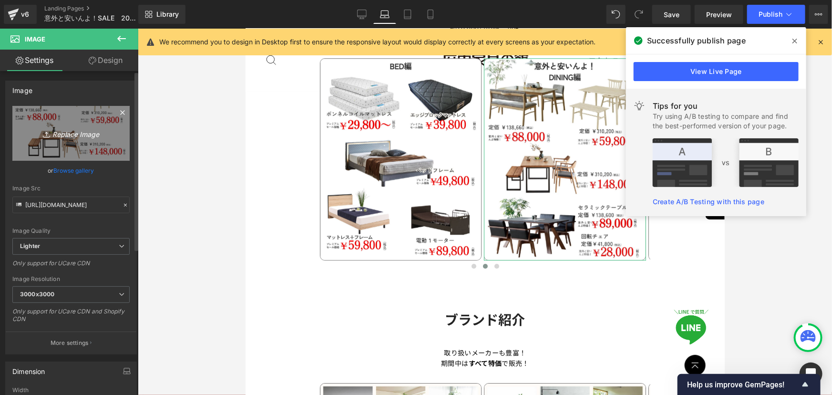
click at [61, 133] on icon "Replace Image" at bounding box center [71, 133] width 76 height 12
type input "C:\fakepath\3.png"
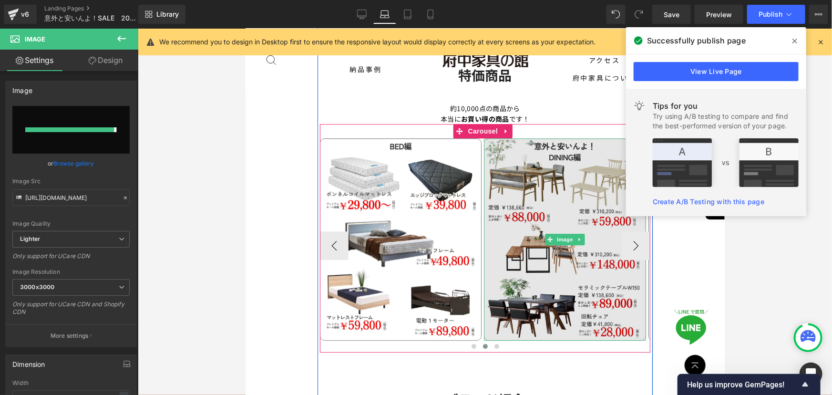
scroll to position [1304, 0]
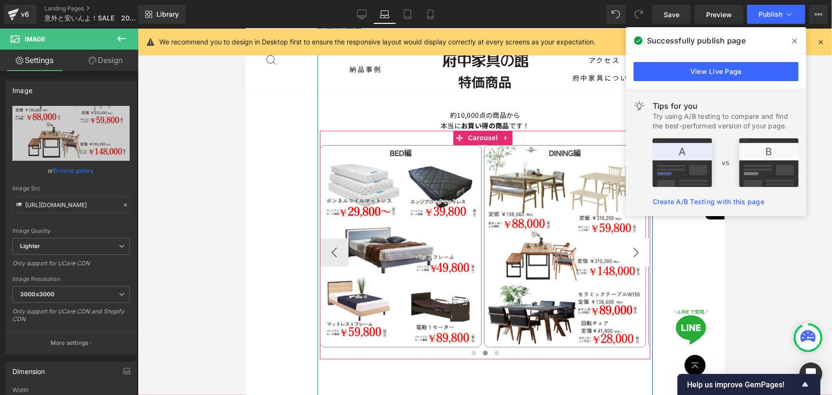
click at [628, 240] on button "›" at bounding box center [635, 251] width 29 height 29
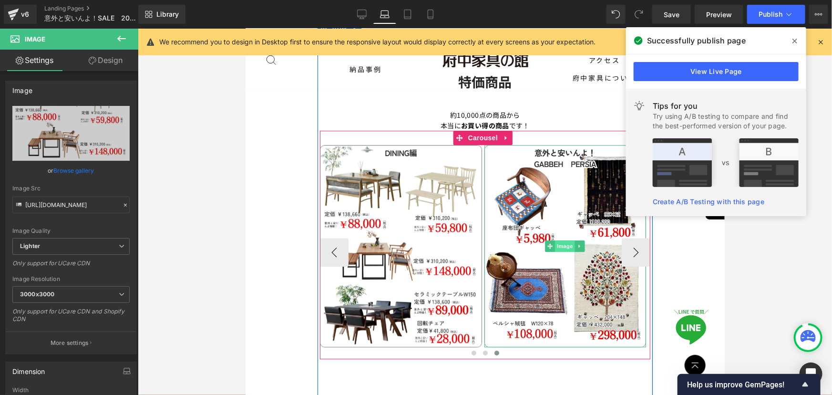
click at [556, 240] on span "Image" at bounding box center [565, 245] width 20 height 11
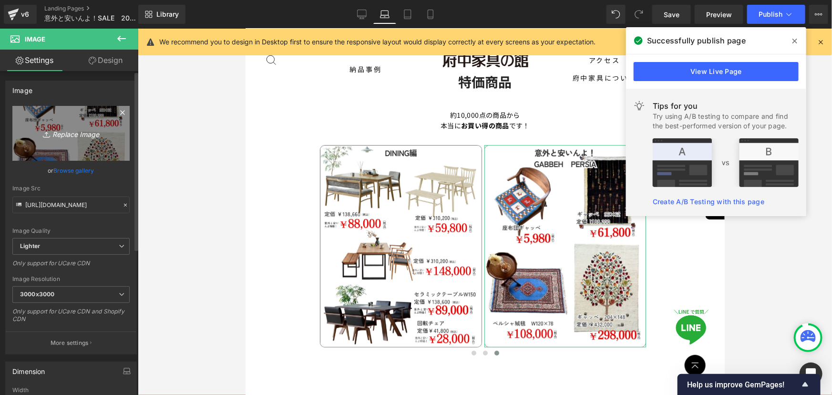
click at [75, 130] on icon "Replace Image" at bounding box center [71, 133] width 76 height 12
type input "C:\fakepath\5.png"
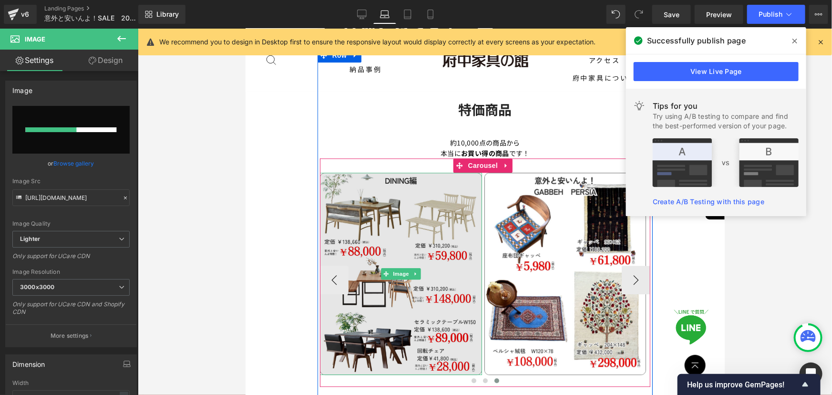
scroll to position [1261, 0]
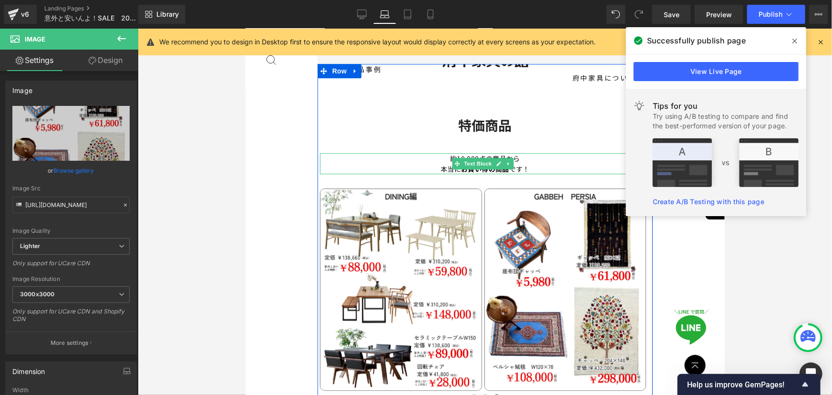
click at [449, 153] on p "約10,000点の商品から" at bounding box center [484, 158] width 331 height 10
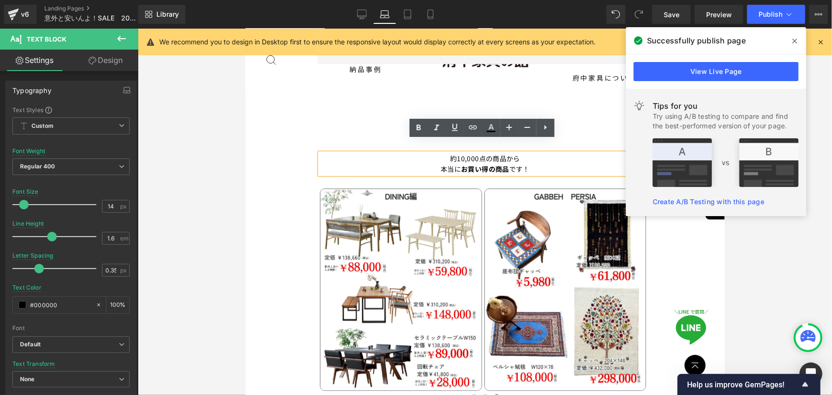
click at [446, 153] on p "約10,000点の商品から" at bounding box center [484, 158] width 331 height 10
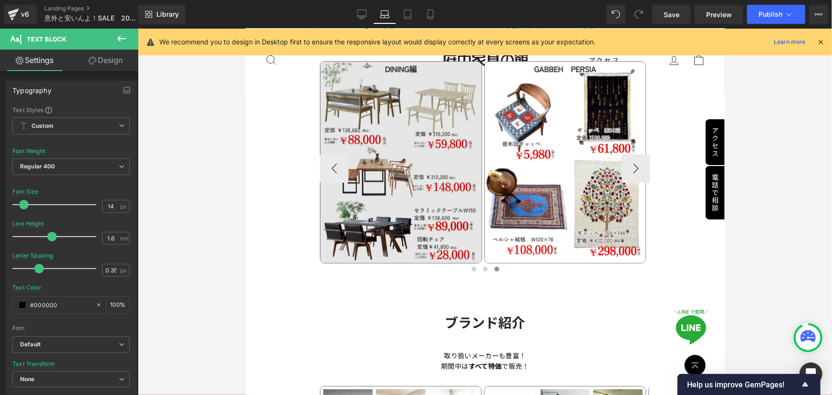
scroll to position [1218, 0]
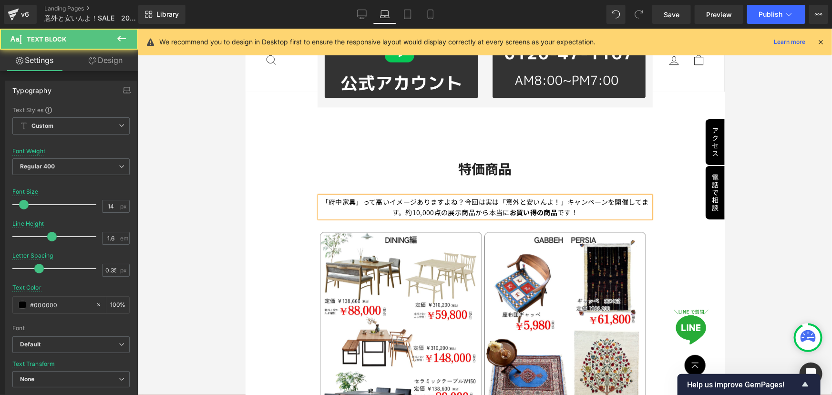
click at [509, 207] on strong "お買い得の商品" at bounding box center [533, 212] width 48 height 10
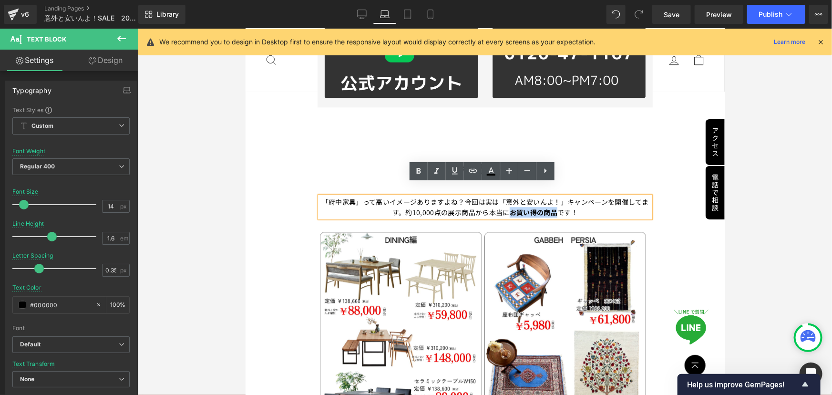
drag, startPoint x: 555, startPoint y: 199, endPoint x: 508, endPoint y: 198, distance: 47.2
click at [508, 198] on p "「府中家具」って高いイメージありますよね？今回は実は「意外と安いんよ！」キャンペーンを開催してます。約10,000点の展示商品から 本当に お買い得の商品 で…" at bounding box center [484, 206] width 331 height 21
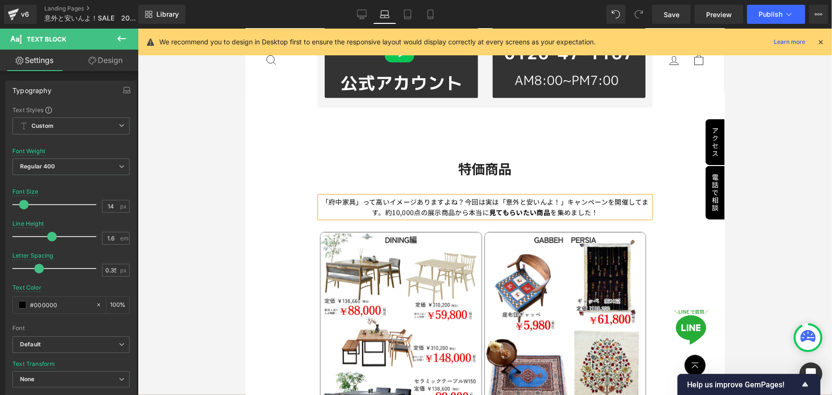
click at [245, 28] on div at bounding box center [245, 28] width 0 height 0
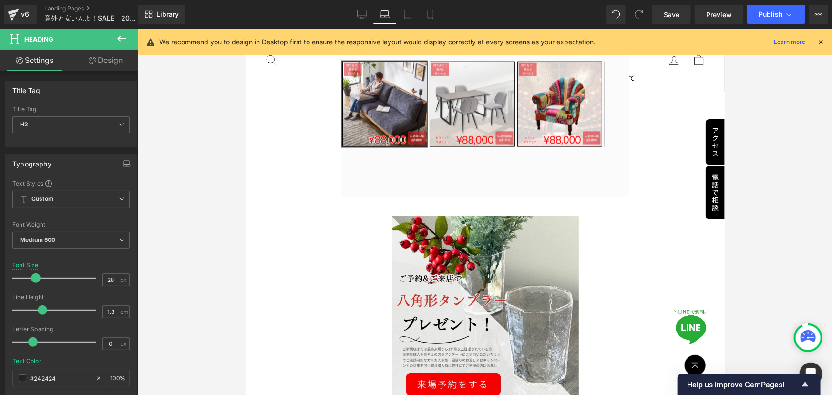
scroll to position [654, 0]
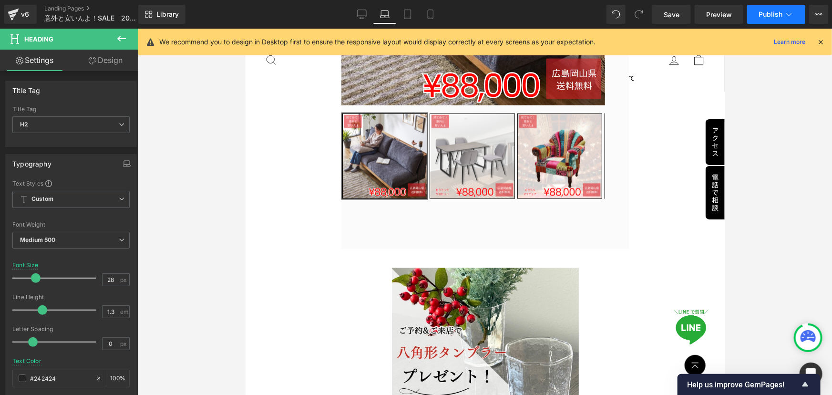
click at [759, 16] on span "Publish" at bounding box center [770, 14] width 24 height 8
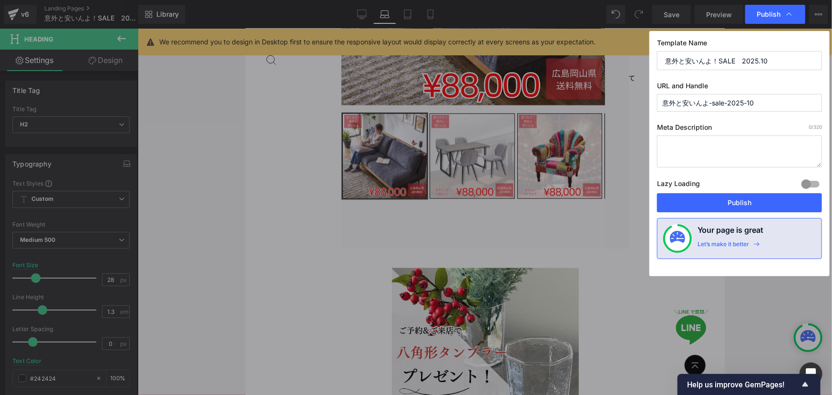
click at [753, 101] on input "意外と安いんよ-sale-2025-10" at bounding box center [739, 103] width 165 height 18
drag, startPoint x: 713, startPoint y: 102, endPoint x: 623, endPoint y: 102, distance: 90.1
click at [623, 102] on div "Publish Template Name 意外と安いんよ！SALE　2025.10 URL and Handle 意外と安いんよ-sale-2025-10 …" at bounding box center [416, 197] width 832 height 395
click at [680, 102] on input "2025-11" at bounding box center [739, 103] width 165 height 18
drag, startPoint x: 719, startPoint y: 202, endPoint x: 670, endPoint y: 97, distance: 116.0
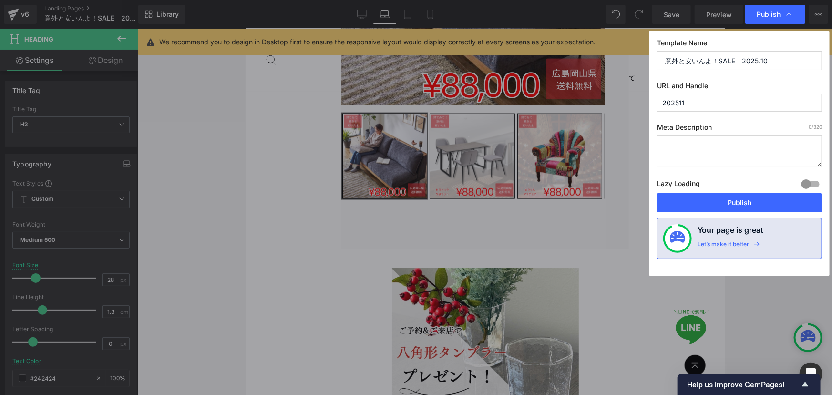
click at [671, 97] on div "Template Name 意外と安いんよ！SALE　2025.10 URL and Handle 202511 Meta Description 0 /32…" at bounding box center [739, 153] width 180 height 245
click at [662, 102] on input "202511" at bounding box center [739, 103] width 165 height 18
type input "sale202511"
click at [737, 201] on button "Publish" at bounding box center [739, 202] width 165 height 19
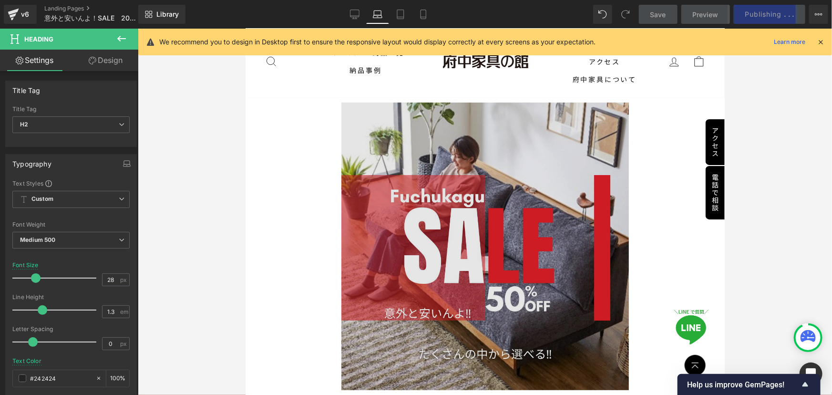
scroll to position [86, 0]
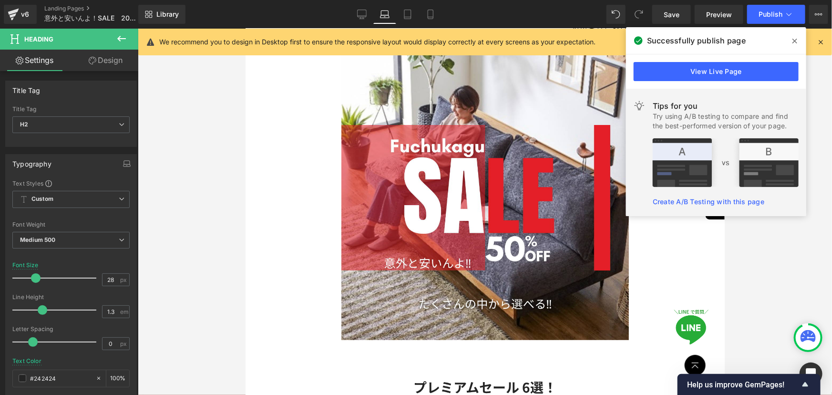
click at [742, 273] on div at bounding box center [485, 212] width 694 height 366
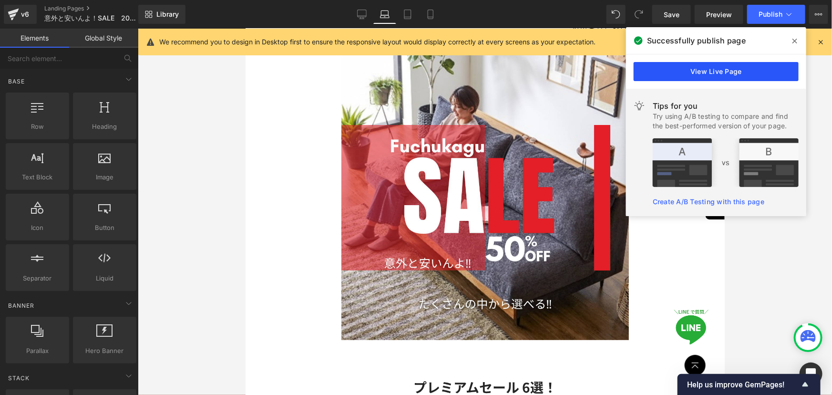
click at [713, 71] on link "View Live Page" at bounding box center [716, 71] width 165 height 19
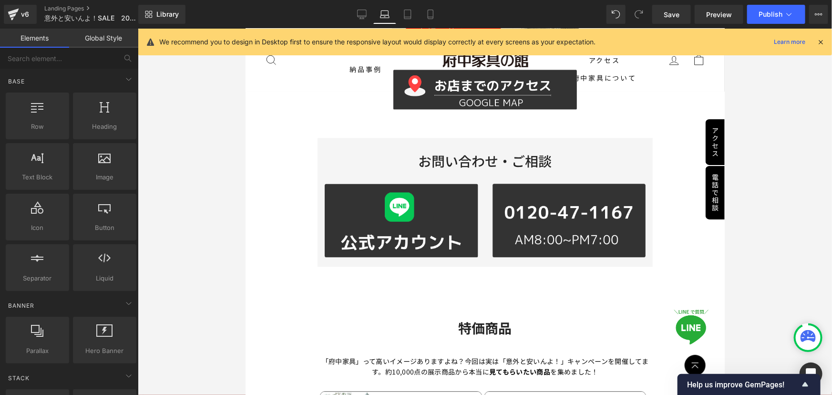
scroll to position [1170, 0]
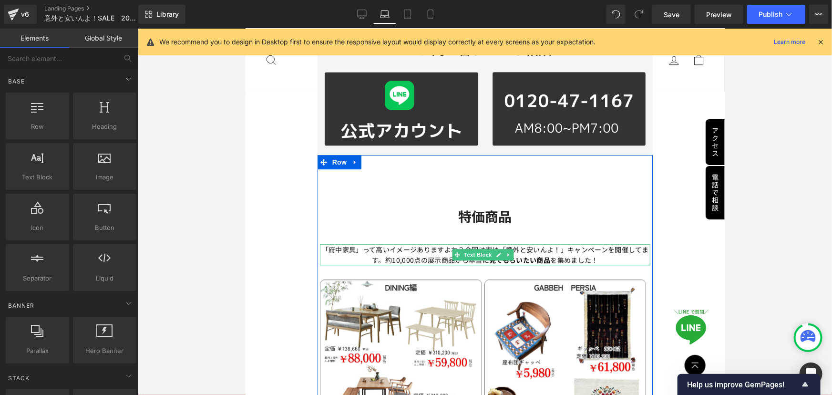
drag, startPoint x: 432, startPoint y: 246, endPoint x: 369, endPoint y: 242, distance: 63.0
click at [432, 246] on p "「府中家具」って高いイメージありますよね？今回は実は「意外と安いんよ！」キャンペーンを開催してます。約10,000点の展示商品から 本当に 見てもらいたい商品…" at bounding box center [484, 254] width 331 height 21
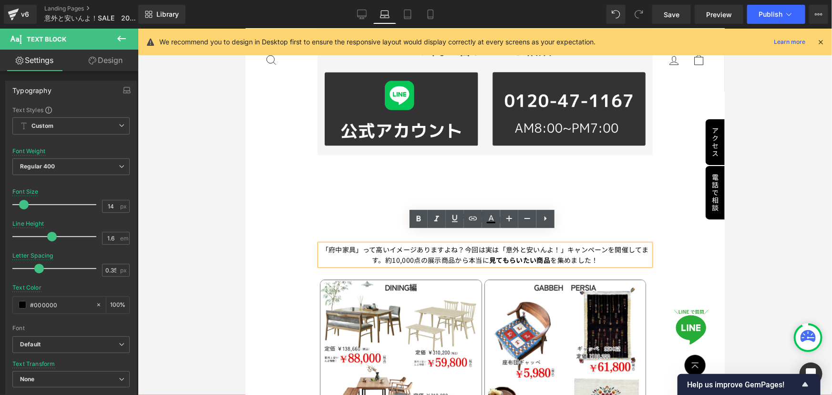
click at [486, 244] on p "「府中家具」って高いイメージありますよね？今回は実は「意外と安いんよ！」キャンペーンを開催してます。約10,000点の展示商品から 本当に 見てもらいたい商品…" at bounding box center [484, 254] width 331 height 21
click at [382, 248] on p "「府中家具」って高いイメージありますよね？今回は「実は意外と安いんよ！」キャンペーンを開催してます。約10,000点の展示商品から 本当に 見てもらいたい商品…" at bounding box center [484, 254] width 331 height 21
drag, startPoint x: 629, startPoint y: 234, endPoint x: 380, endPoint y: 251, distance: 249.4
click at [380, 251] on p "「府中家具」って高いイメージありますよね？今回は「実は意外と安いんよ！」キャンペーンを開催してます。約10,000点の展示商品から 本当に 見てもらいたい商品…" at bounding box center [484, 254] width 331 height 21
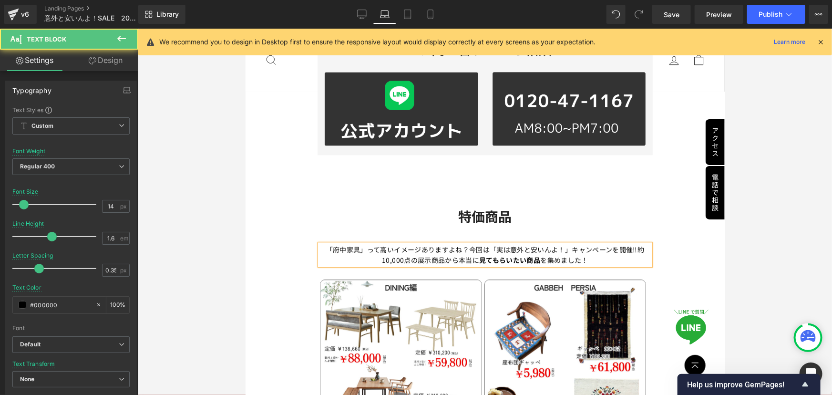
click at [587, 247] on p "「府中家具」って高いイメージありますよね？今回は「実は意外と安いんよ！」キャンペーンを開催‼約10,000点の展示商品から 本当に 見てもらいたい商品 を集め…" at bounding box center [484, 254] width 331 height 21
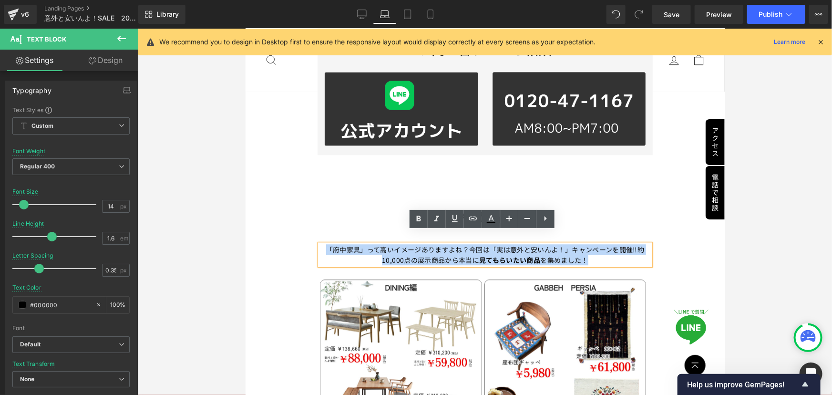
drag, startPoint x: 590, startPoint y: 248, endPoint x: 321, endPoint y: 238, distance: 269.5
click at [321, 244] on p "「府中家具」って高いイメージありますよね？今回は「実は意外と安いんよ！」キャンペーンを開催‼約10,000点の展示商品から 本当に 見てもらいたい商品 を集め…" at bounding box center [484, 254] width 331 height 21
copy p "「府中家具」って高いイメージありますよね？今回は「実は意外と安いんよ！」キャンペーンを開催‼約10,000点の展示商品から 本当に 見てもらいたい商品 を集め…"
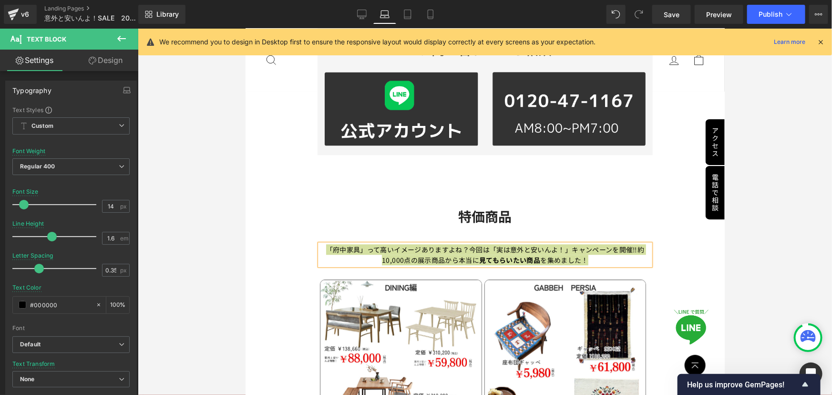
drag, startPoint x: 428, startPoint y: 14, endPoint x: 338, endPoint y: 216, distance: 221.3
click at [428, 14] on icon at bounding box center [431, 15] width 10 height 10
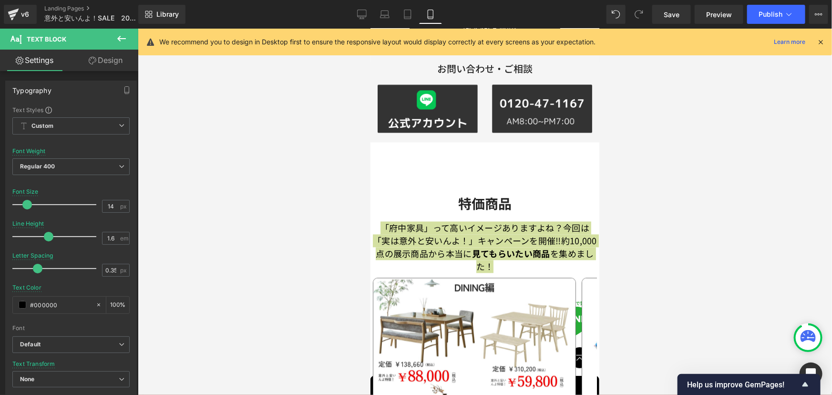
scroll to position [948, 0]
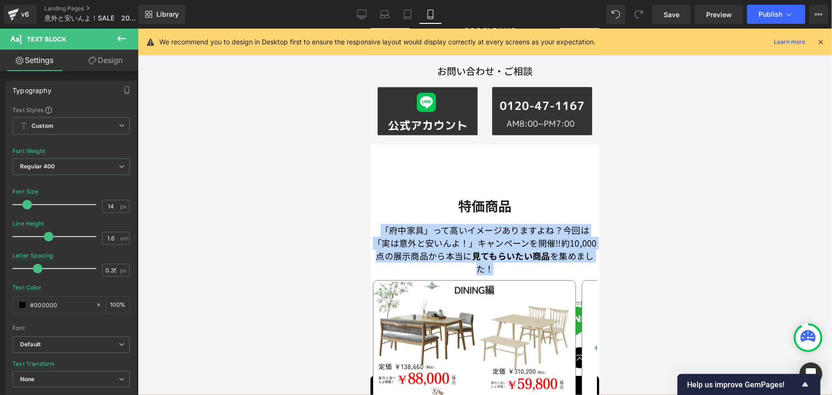
click at [461, 223] on p "「府中家具」って高いイメージありますよね？今回は「実は意外と安いんよ！」キャンペーンを開催‼約10,000点の展示商品から 本当に 見てもらいたい商品 を集め…" at bounding box center [484, 248] width 224 height 51
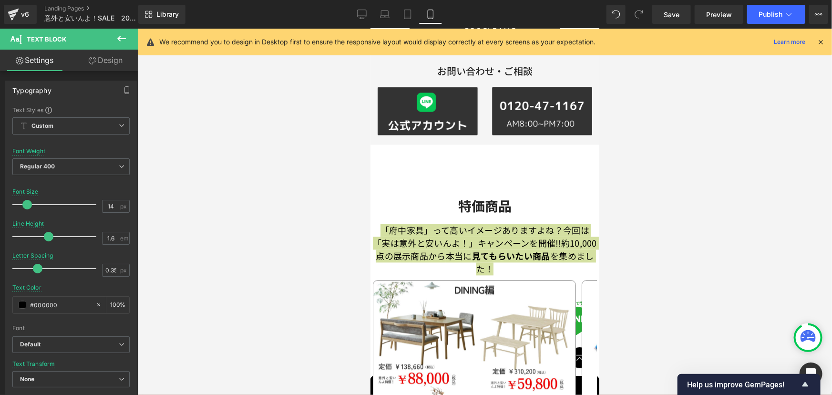
click at [95, 58] on link "Design" at bounding box center [105, 60] width 69 height 21
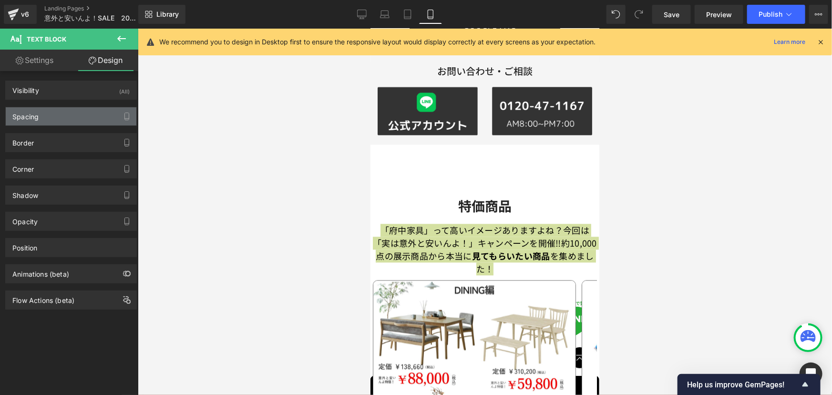
click at [81, 117] on div "Spacing" at bounding box center [71, 116] width 131 height 18
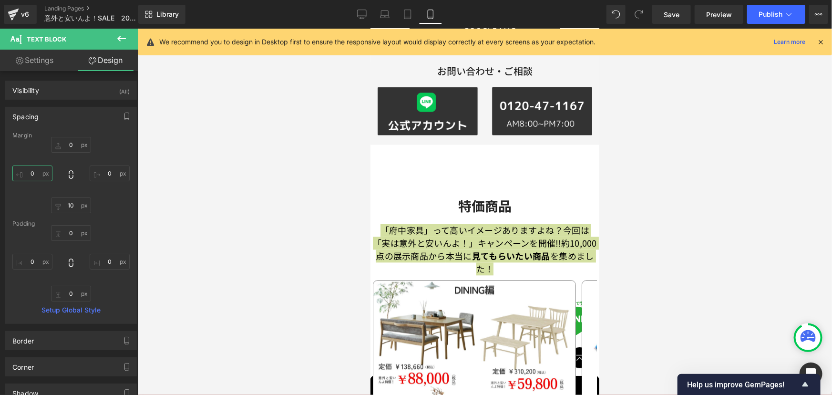
click at [34, 176] on input "0" at bounding box center [32, 173] width 40 height 16
type input "10"
click at [106, 174] on input "0" at bounding box center [110, 173] width 40 height 16
type input "10"
click at [672, 164] on div at bounding box center [485, 212] width 694 height 366
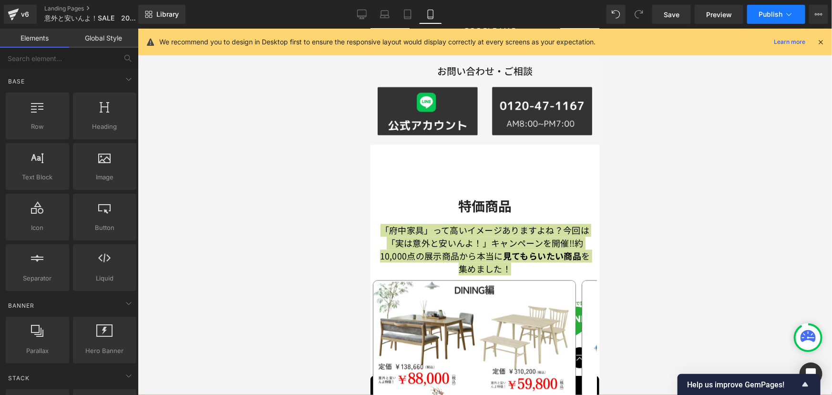
click at [779, 10] on span "Publish" at bounding box center [770, 14] width 24 height 8
drag, startPoint x: 703, startPoint y: 213, endPoint x: 696, endPoint y: 210, distance: 7.3
click at [703, 213] on div at bounding box center [485, 212] width 694 height 366
click at [310, 209] on div at bounding box center [485, 212] width 694 height 366
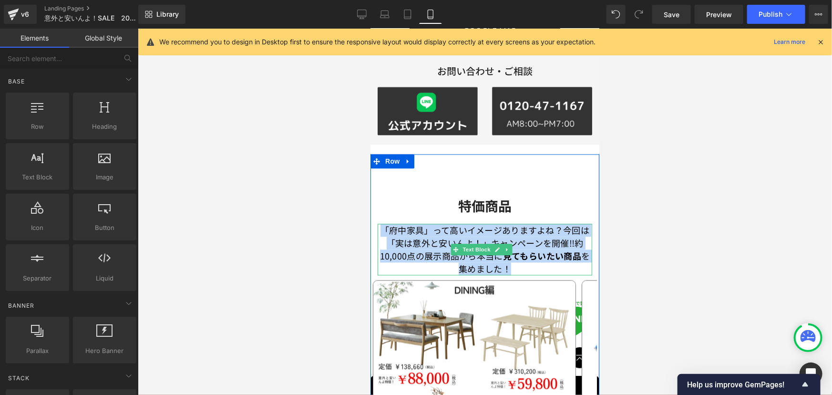
click at [430, 223] on p "「府中家具」って高いイメージありますよね？今回は「実は意外と安いんよ！」キャンペーンを開催‼約10,000点の展示商品から 本当に 見てもらいたい商品 を集め…" at bounding box center [484, 248] width 215 height 51
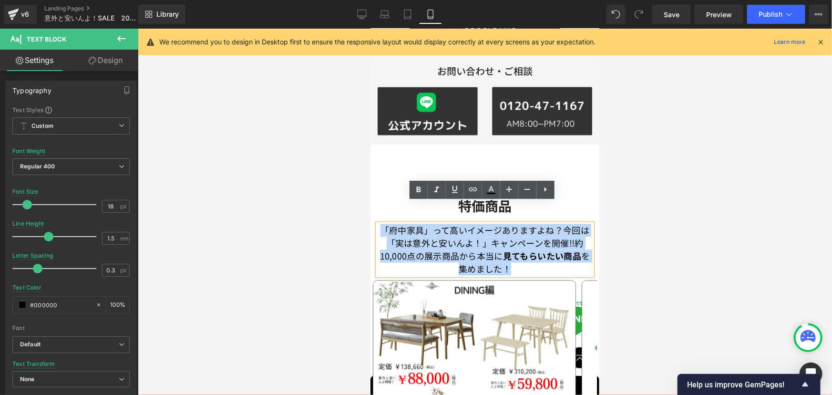
drag, startPoint x: 516, startPoint y: 247, endPoint x: 383, endPoint y: 208, distance: 138.6
click at [383, 223] on p "「府中家具」って高いイメージありますよね？今回は「実は意外と安いんよ！」キャンペーンを開催‼約10,000点の展示商品から 本当に 見てもらいたい商品 を集め…" at bounding box center [484, 248] width 215 height 51
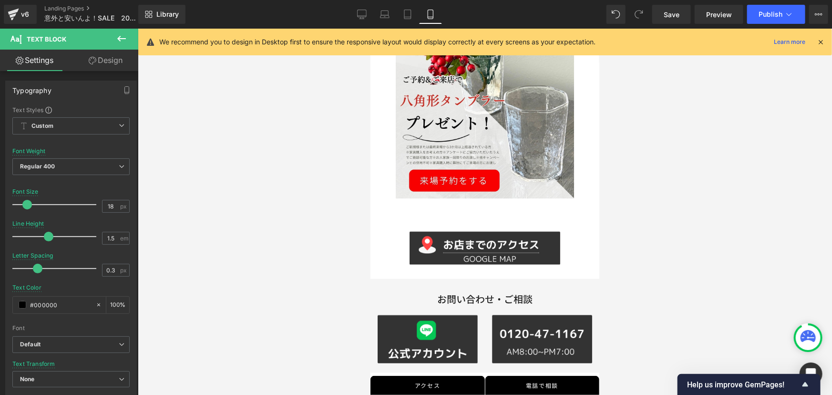
scroll to position [823, 0]
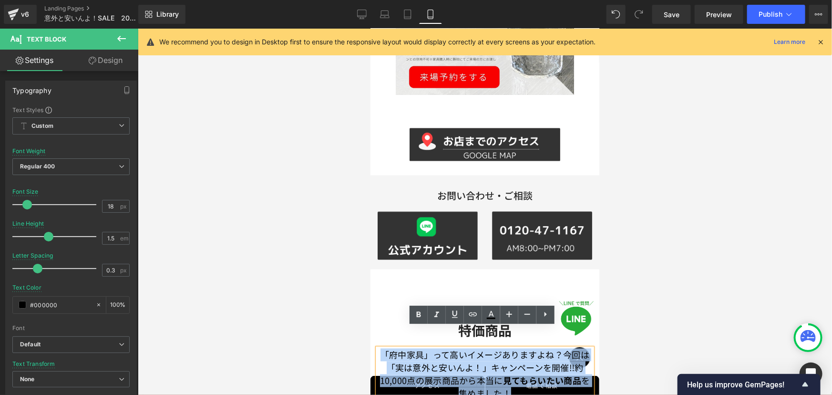
click at [454, 348] on p "「府中家具」って高いイメージありますよね？今回は「実は意外と安いんよ！」キャンペーンを開催‼約10,000点の展示商品から 本当に 見てもらいたい商品 を集め…" at bounding box center [484, 373] width 215 height 51
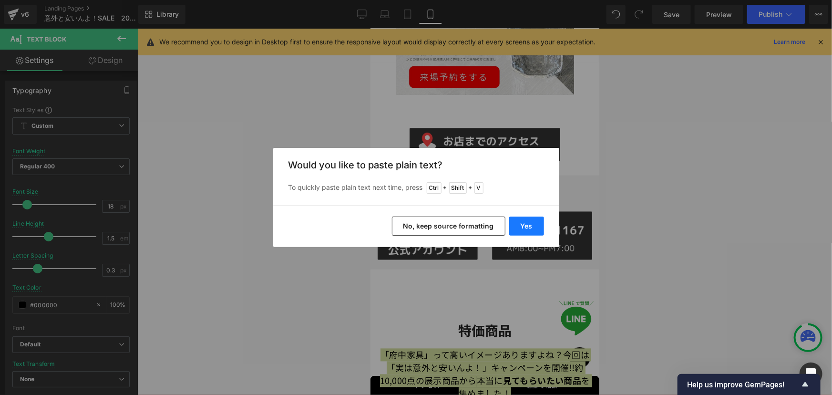
click at [532, 221] on button "Yes" at bounding box center [526, 225] width 35 height 19
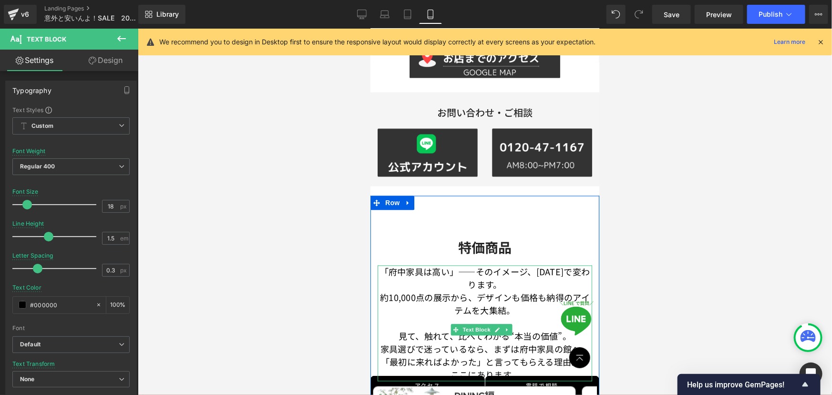
scroll to position [910, 0]
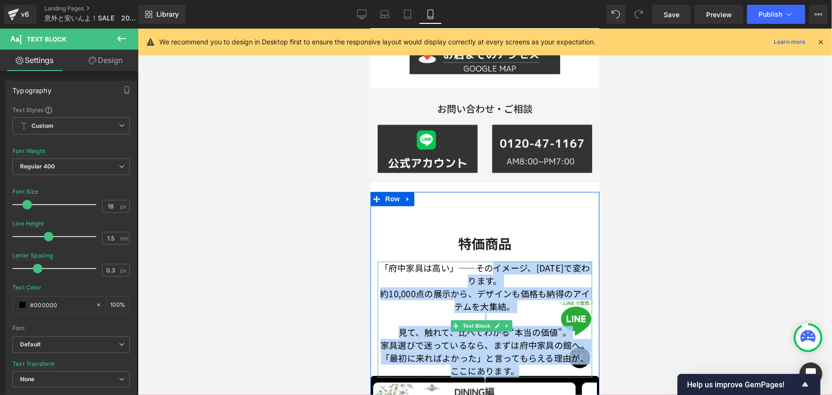
drag, startPoint x: 491, startPoint y: 245, endPoint x: 528, endPoint y: 363, distance: 123.9
click at [528, 363] on div "「府中家具は高い」――そのイメージ、[DATE]で変わります。 約10,000点の展示から、デザインも価格も納得のアイテムを大集結。 見て、触れて、比べてわか…" at bounding box center [484, 319] width 215 height 116
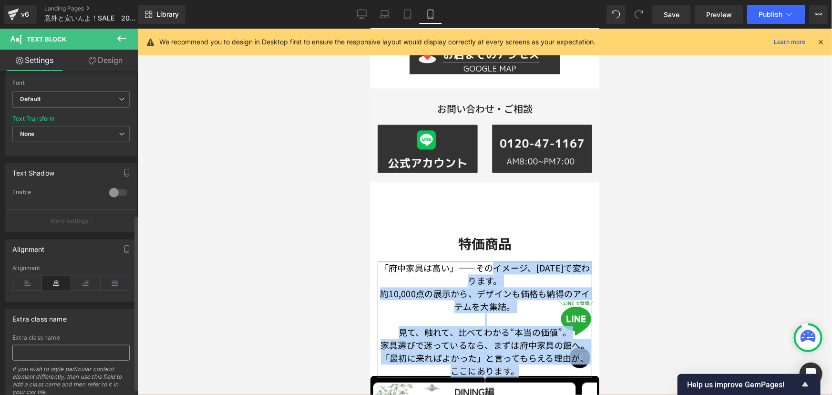
scroll to position [277, 0]
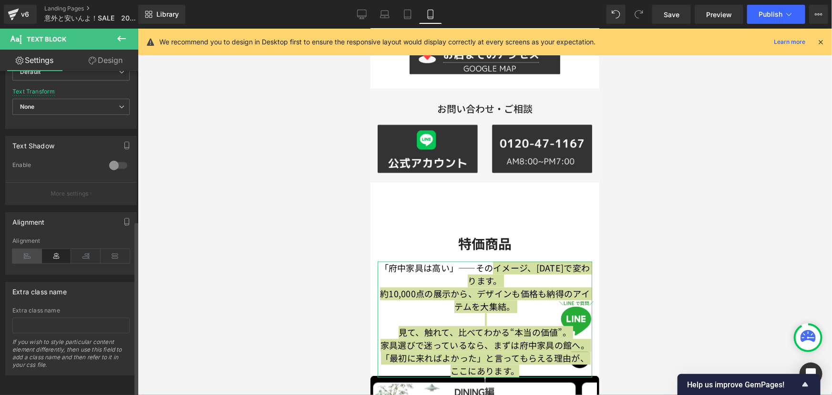
click at [19, 249] on icon at bounding box center [27, 256] width 30 height 14
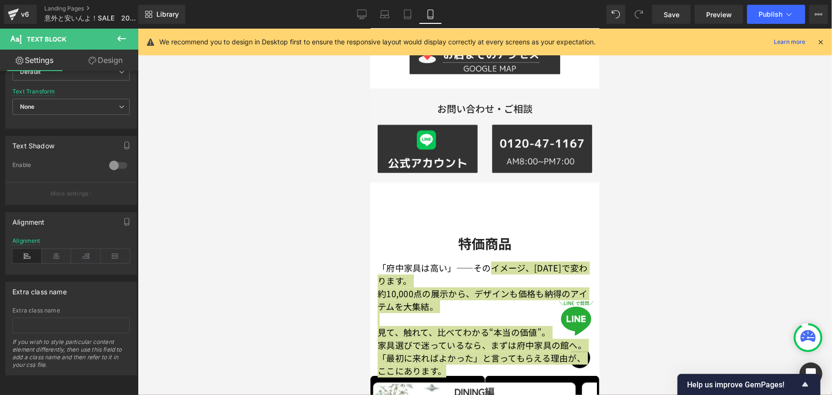
click at [602, 243] on div at bounding box center [485, 212] width 694 height 366
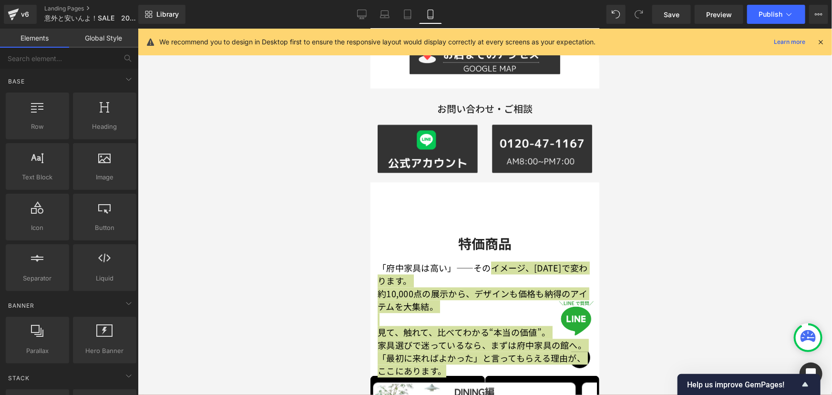
click at [311, 258] on div at bounding box center [485, 212] width 694 height 366
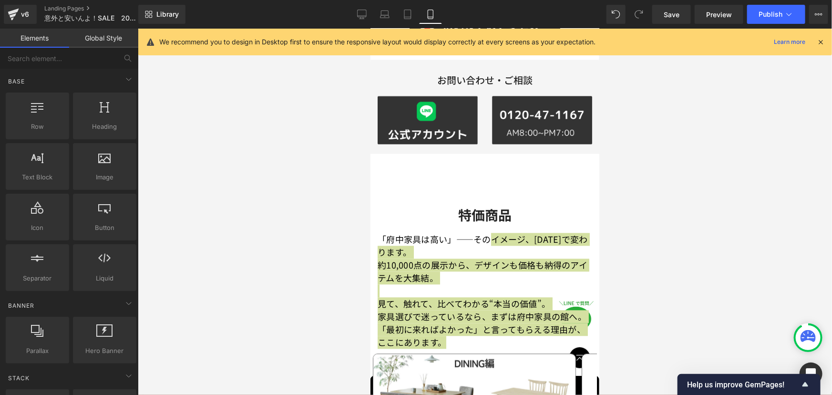
scroll to position [953, 0]
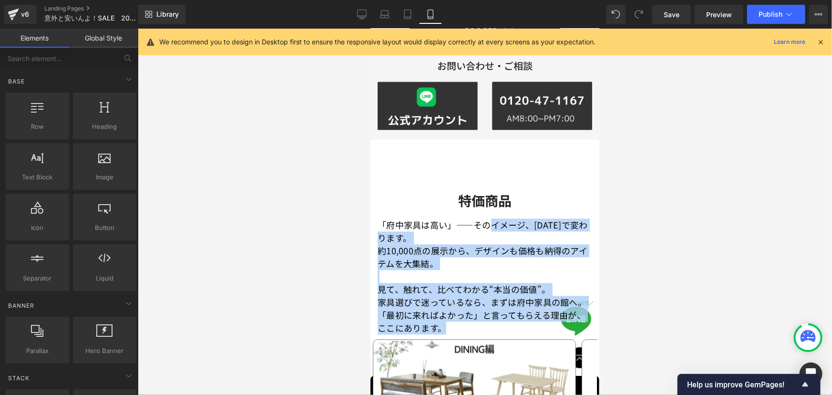
click at [453, 244] on p "約10,000点の展示から、デザインも価格も納得のアイテムを大集結。" at bounding box center [484, 257] width 215 height 26
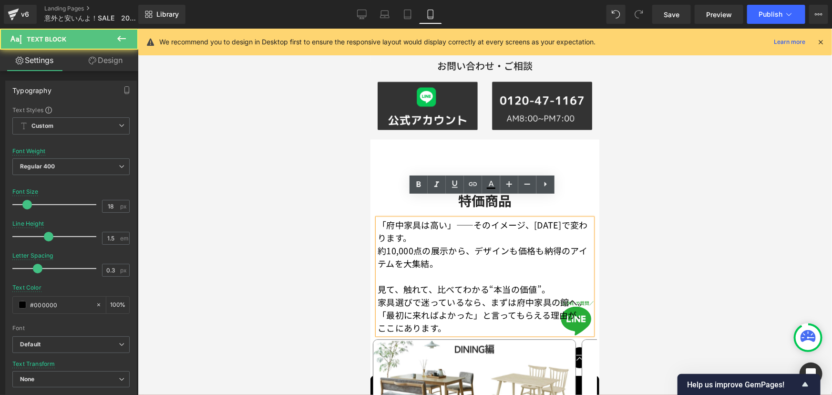
click at [415, 269] on p at bounding box center [484, 275] width 215 height 13
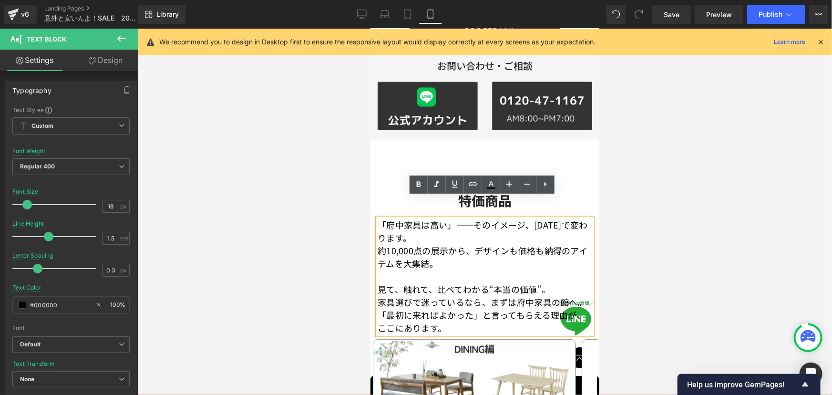
click at [570, 295] on p "家具選びで迷っているなら、まずは府中家具の館へ。" at bounding box center [484, 301] width 215 height 13
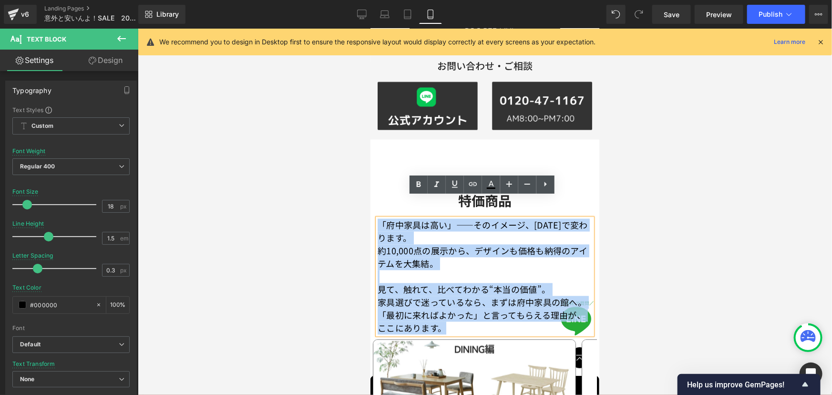
drag, startPoint x: 376, startPoint y: 202, endPoint x: 377, endPoint y: 192, distance: 10.1
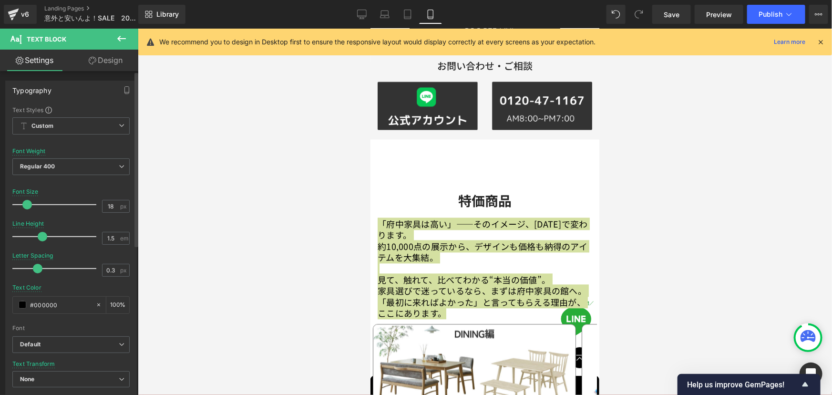
drag, startPoint x: 48, startPoint y: 235, endPoint x: 42, endPoint y: 235, distance: 5.7
click at [42, 235] on span at bounding box center [43, 237] width 10 height 10
drag, startPoint x: 33, startPoint y: 264, endPoint x: 29, endPoint y: 263, distance: 4.9
click at [29, 263] on div at bounding box center [56, 268] width 79 height 19
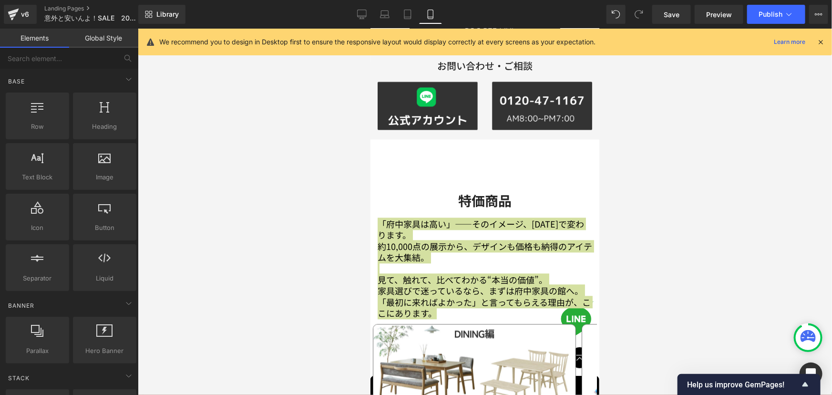
click at [203, 222] on div at bounding box center [485, 212] width 694 height 366
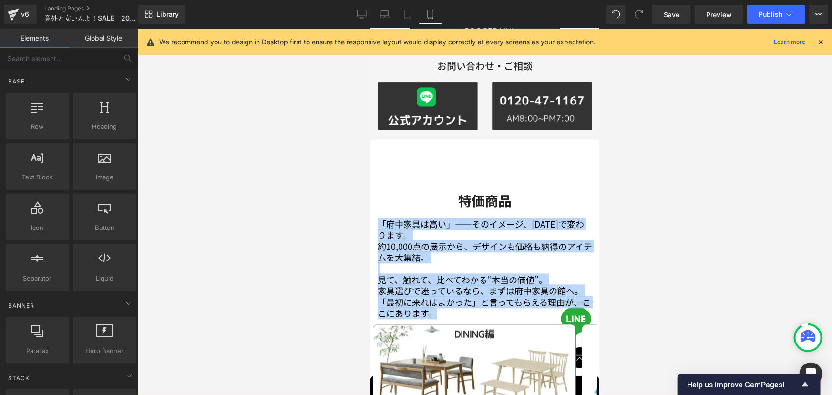
click at [421, 240] on p "約10,000点の展示から、デザインも価格も納得のアイテムを大集結。" at bounding box center [484, 251] width 215 height 22
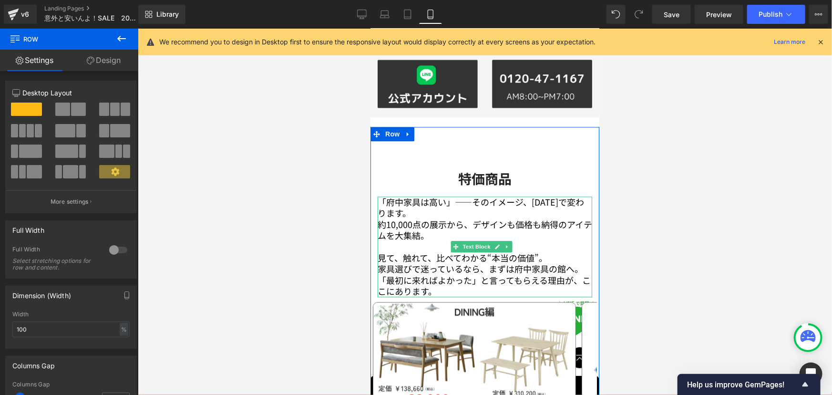
scroll to position [996, 0]
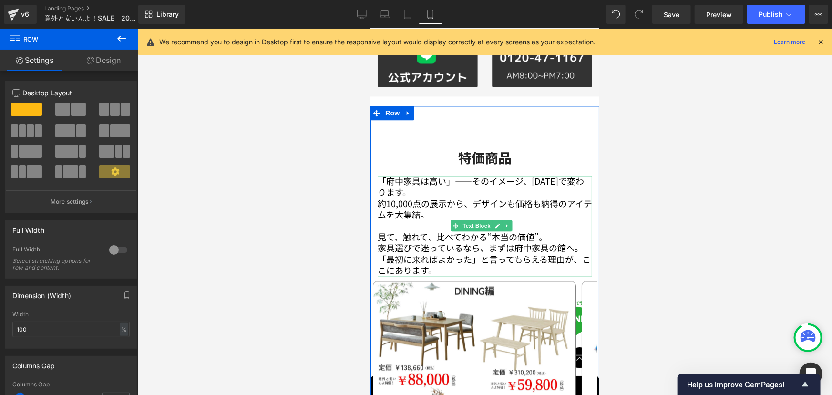
click at [456, 175] on p "「府中家具は高い」――そのイメージ、[DATE]で変わります。" at bounding box center [484, 186] width 215 height 22
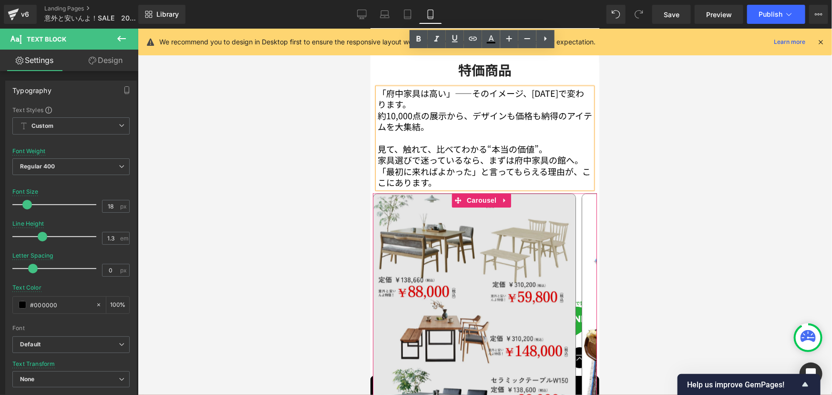
scroll to position [1083, 0]
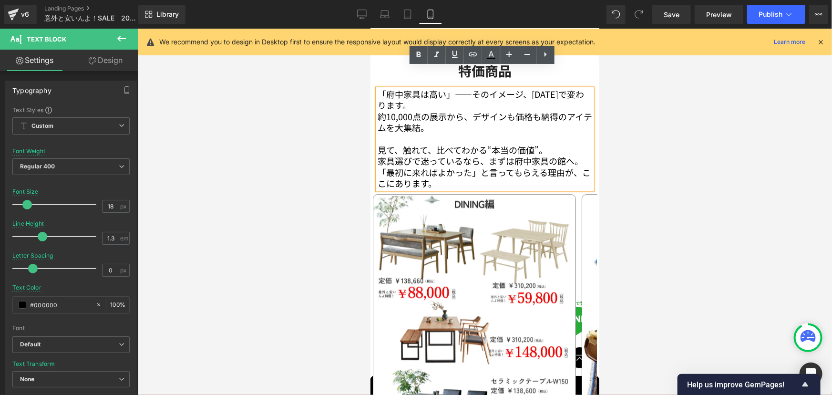
click at [602, 109] on div at bounding box center [485, 212] width 694 height 366
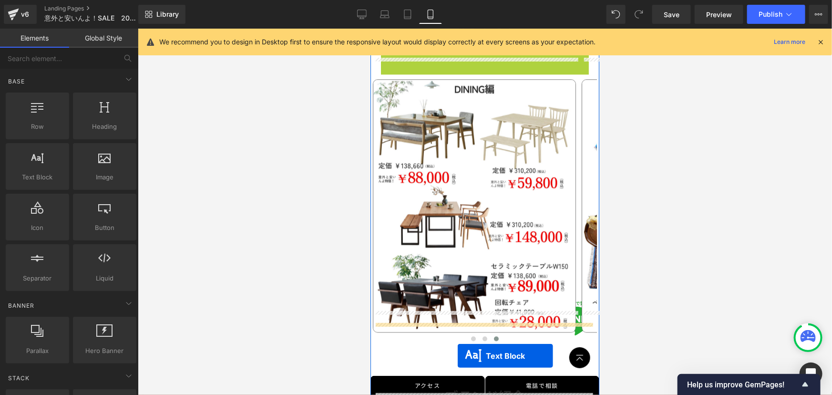
scroll to position [1140, 0]
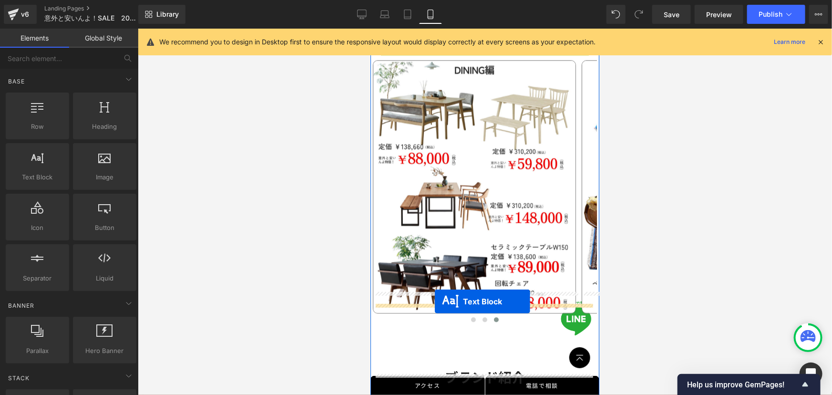
drag, startPoint x: 450, startPoint y: 118, endPoint x: 434, endPoint y: 301, distance: 183.7
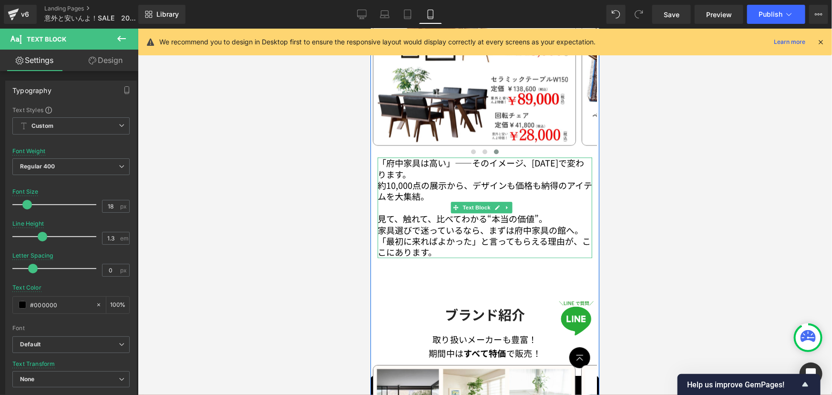
scroll to position [1285, 0]
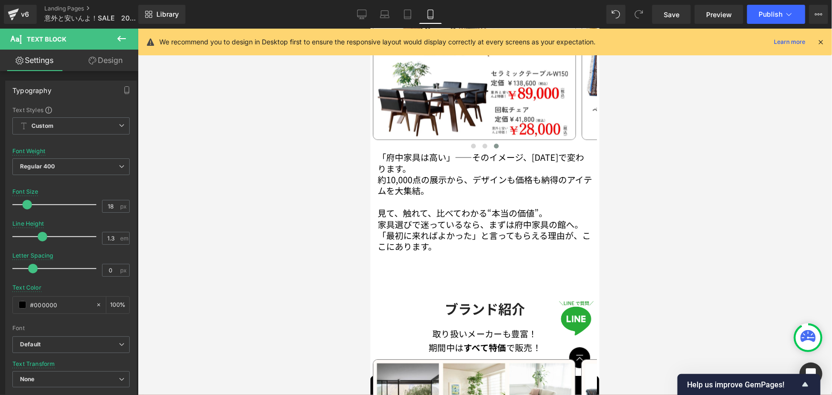
click at [670, 205] on div at bounding box center [485, 212] width 694 height 366
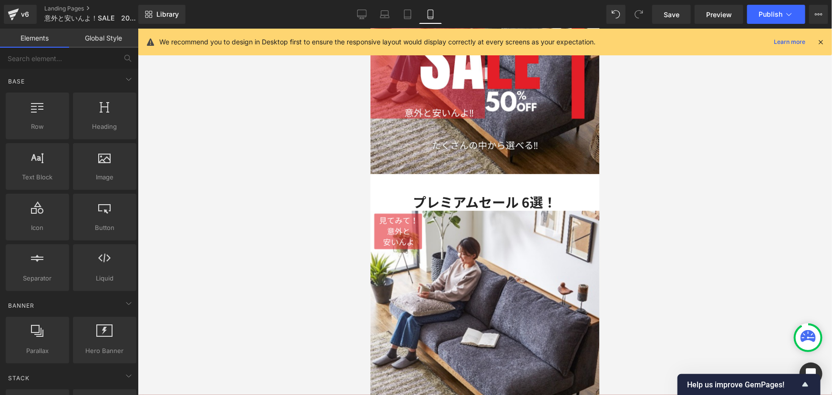
scroll to position [0, 0]
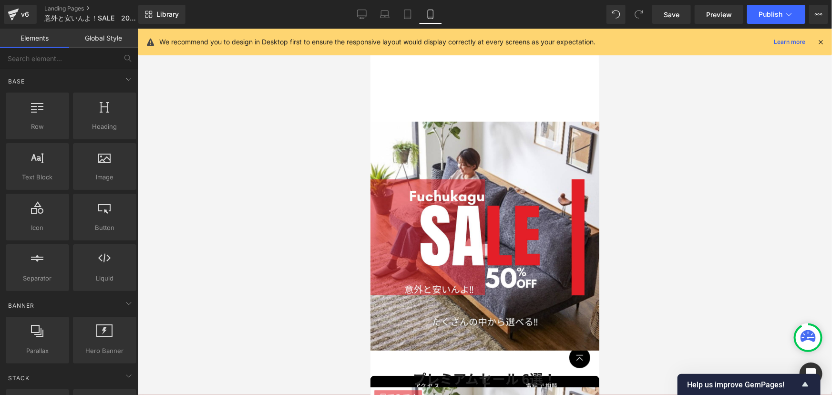
drag, startPoint x: 593, startPoint y: 164, endPoint x: 1020, endPoint y: 60, distance: 439.2
click at [773, 14] on span "Publish" at bounding box center [770, 14] width 24 height 8
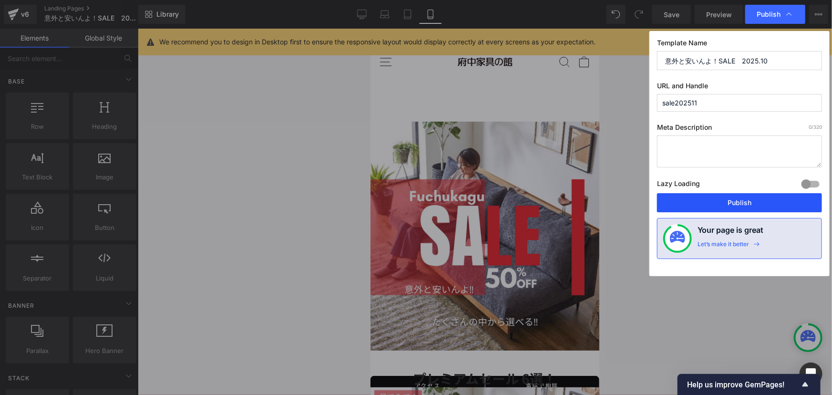
click at [729, 201] on button "Publish" at bounding box center [739, 202] width 165 height 19
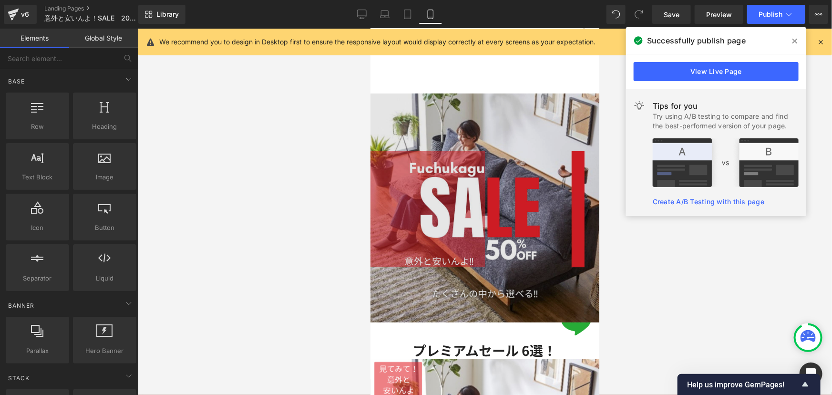
scroll to position [43, 0]
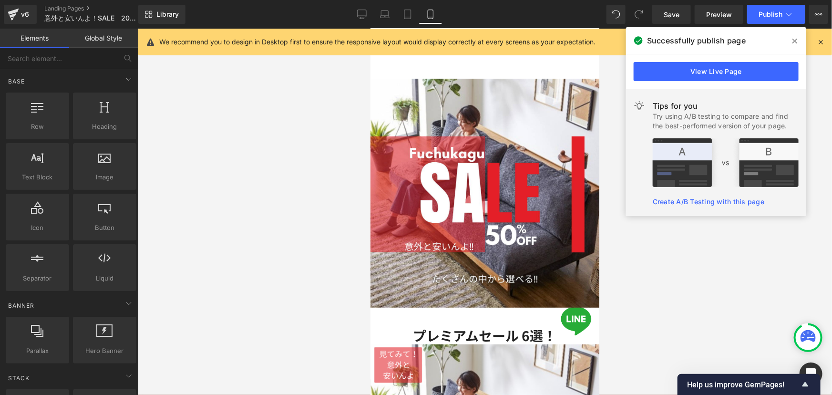
click at [246, 167] on div at bounding box center [485, 212] width 694 height 366
